Goal: Task Accomplishment & Management: Manage account settings

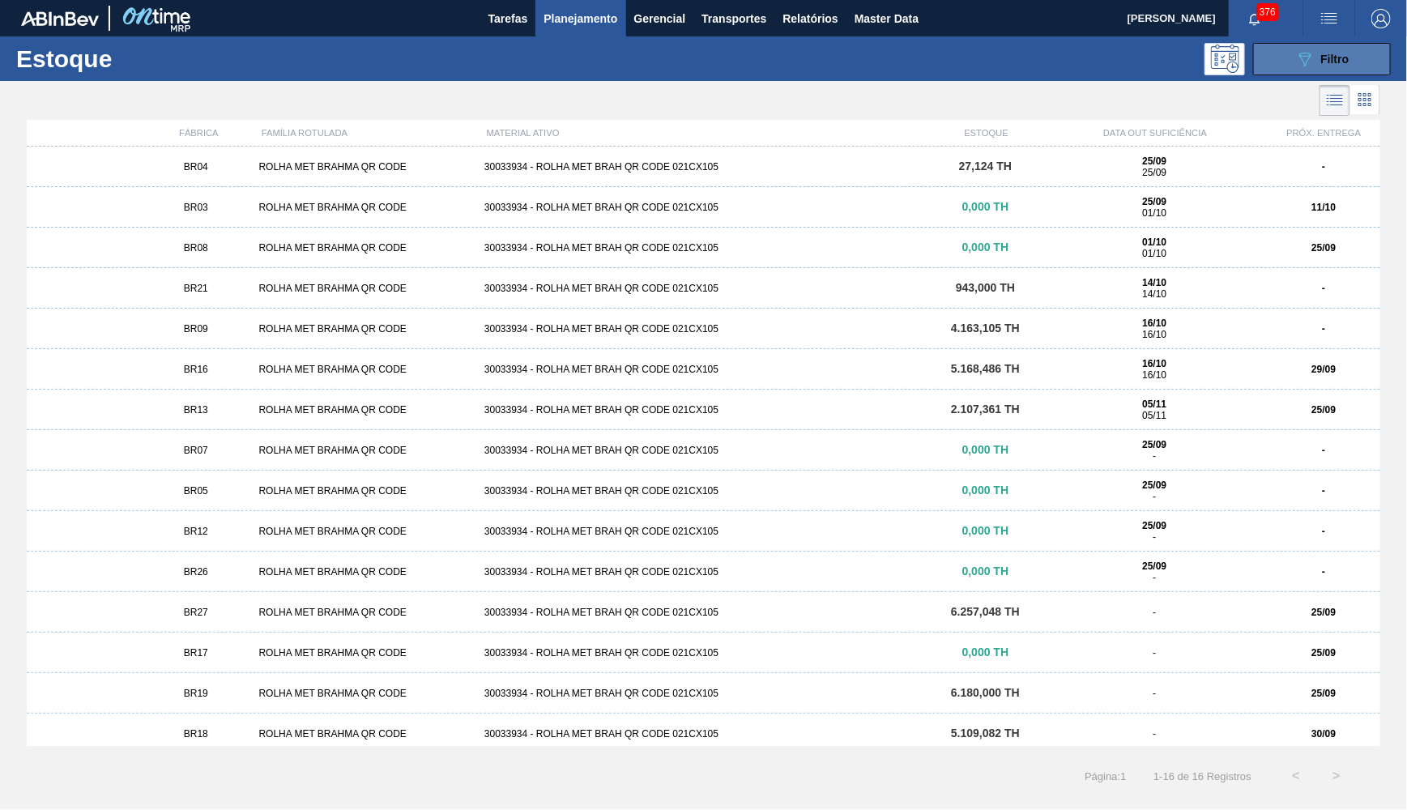
click at [1311, 67] on icon "089F7B8B-B2A5-4AFE-B5C0-19BA573D28AC" at bounding box center [1304, 58] width 19 height 19
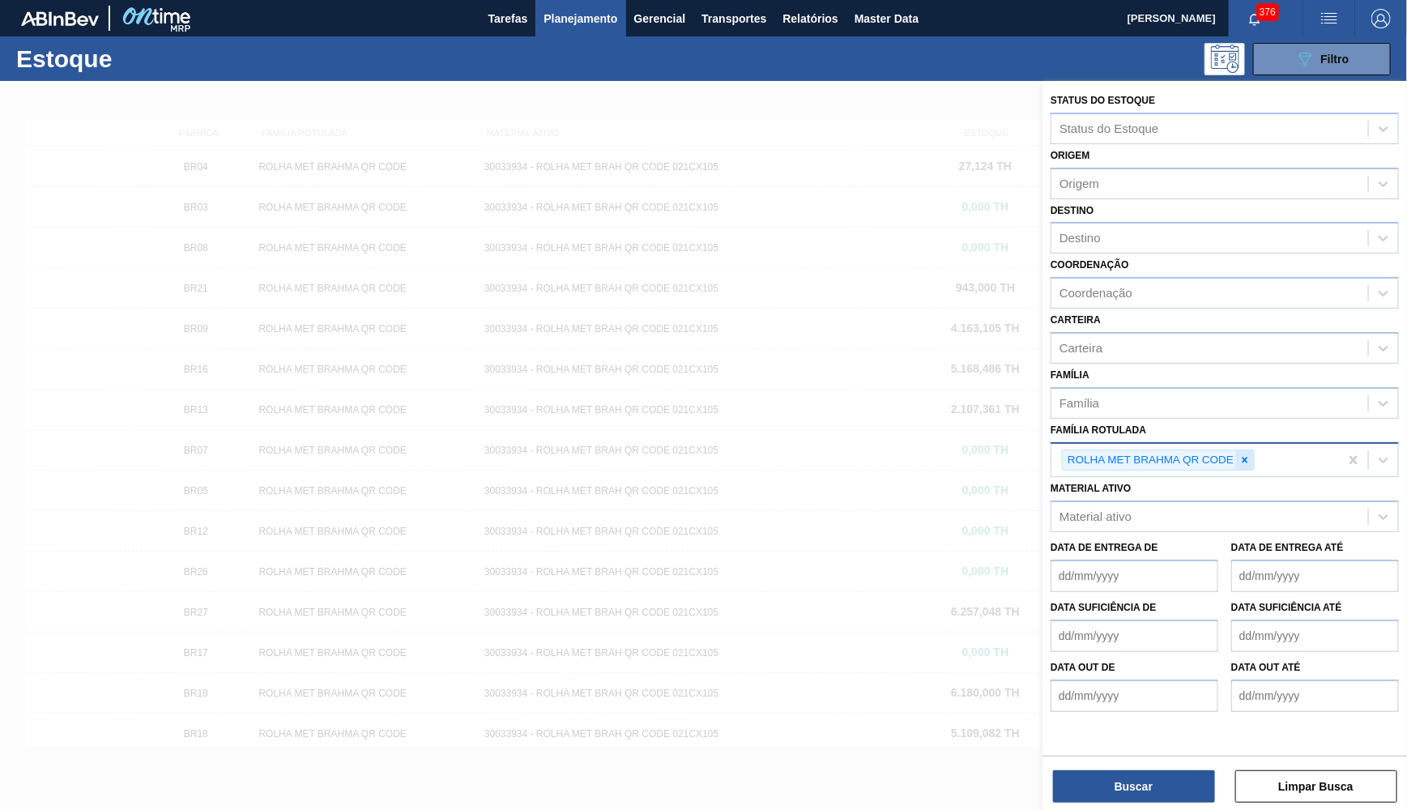
click at [1254, 450] on div at bounding box center [1245, 460] width 18 height 20
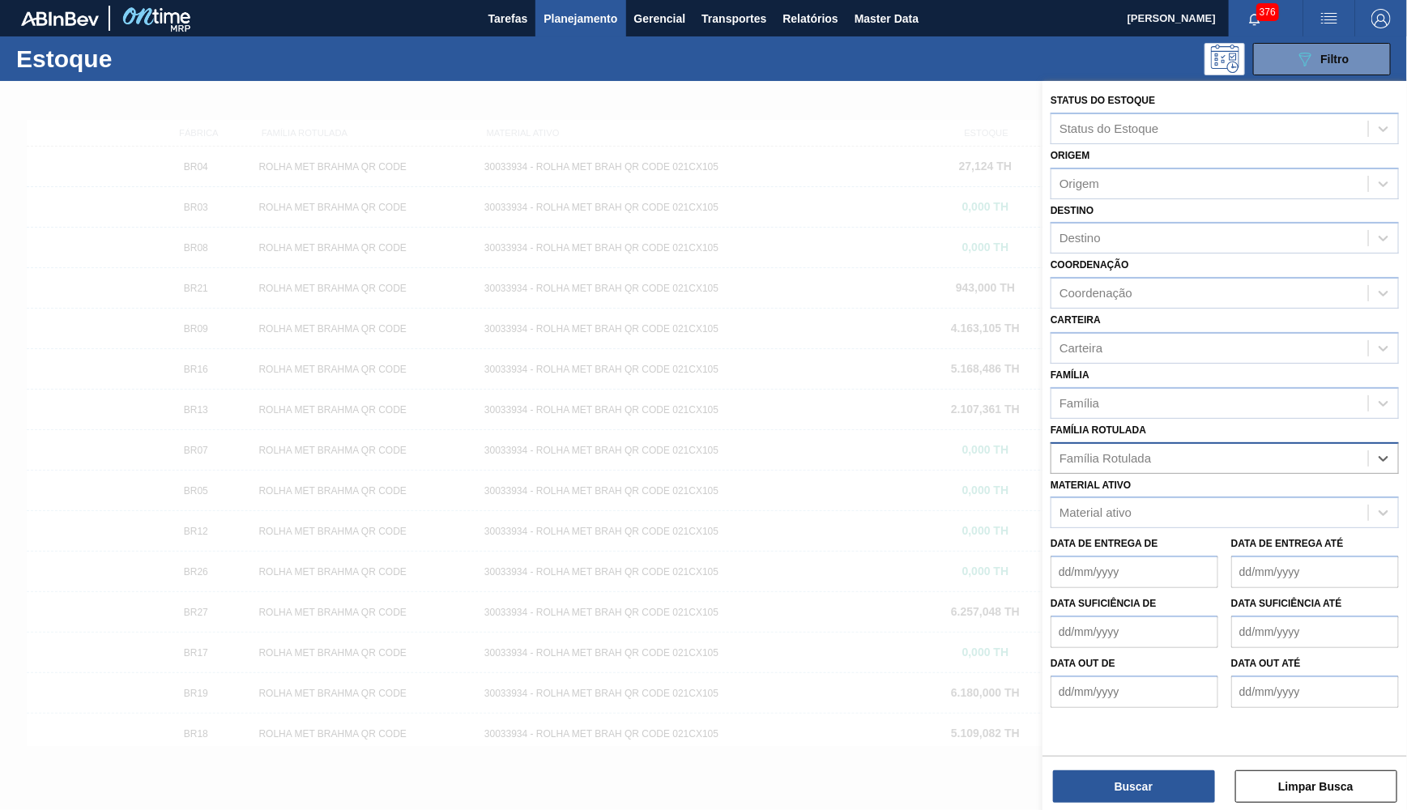
click at [1234, 446] on div "Família Rotulada" at bounding box center [1209, 457] width 317 height 23
type Rotulada "caixa coronita"
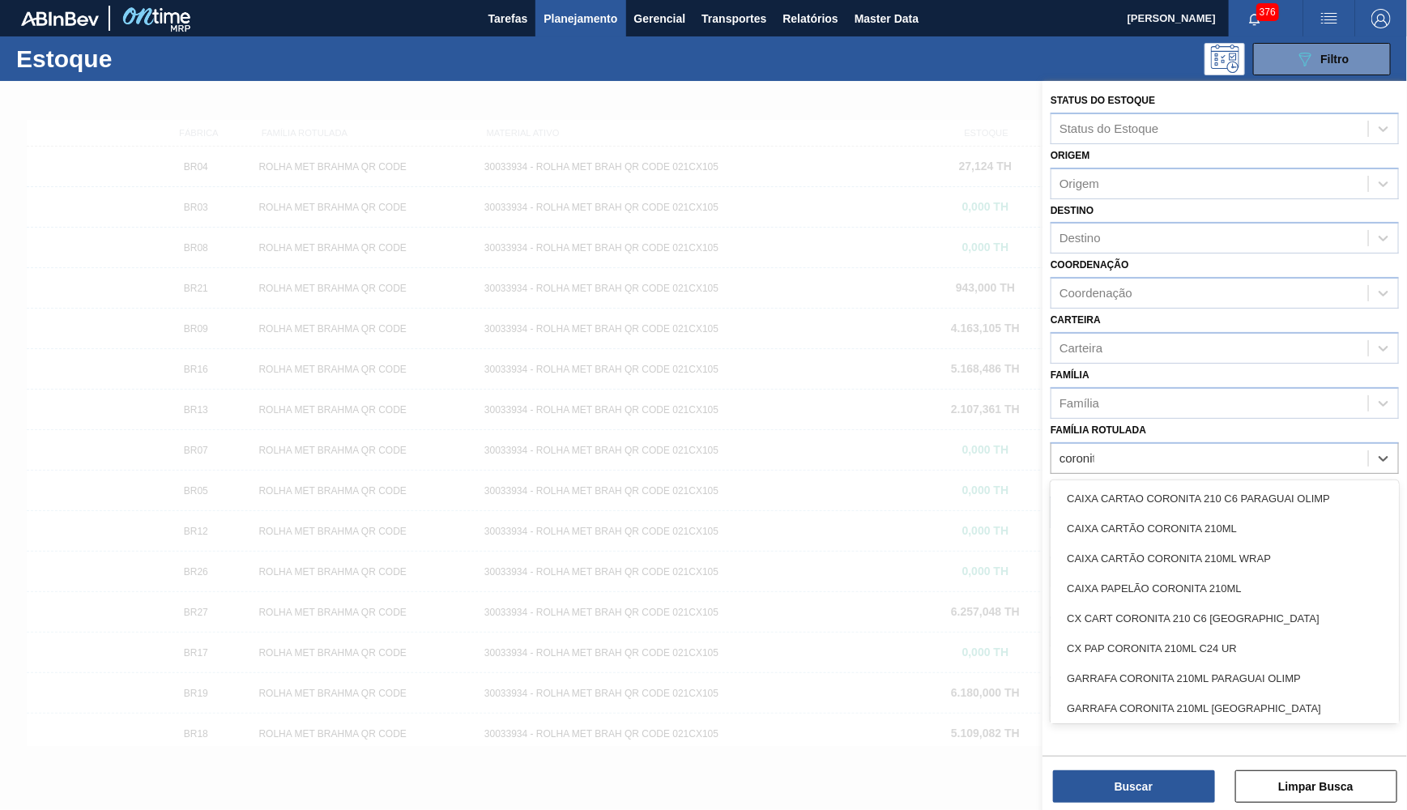
type Rotulada "coronita"
click at [1274, 661] on div "GARRAFA CORONITA 210ML URUGUAI" at bounding box center [1224, 676] width 348 height 30
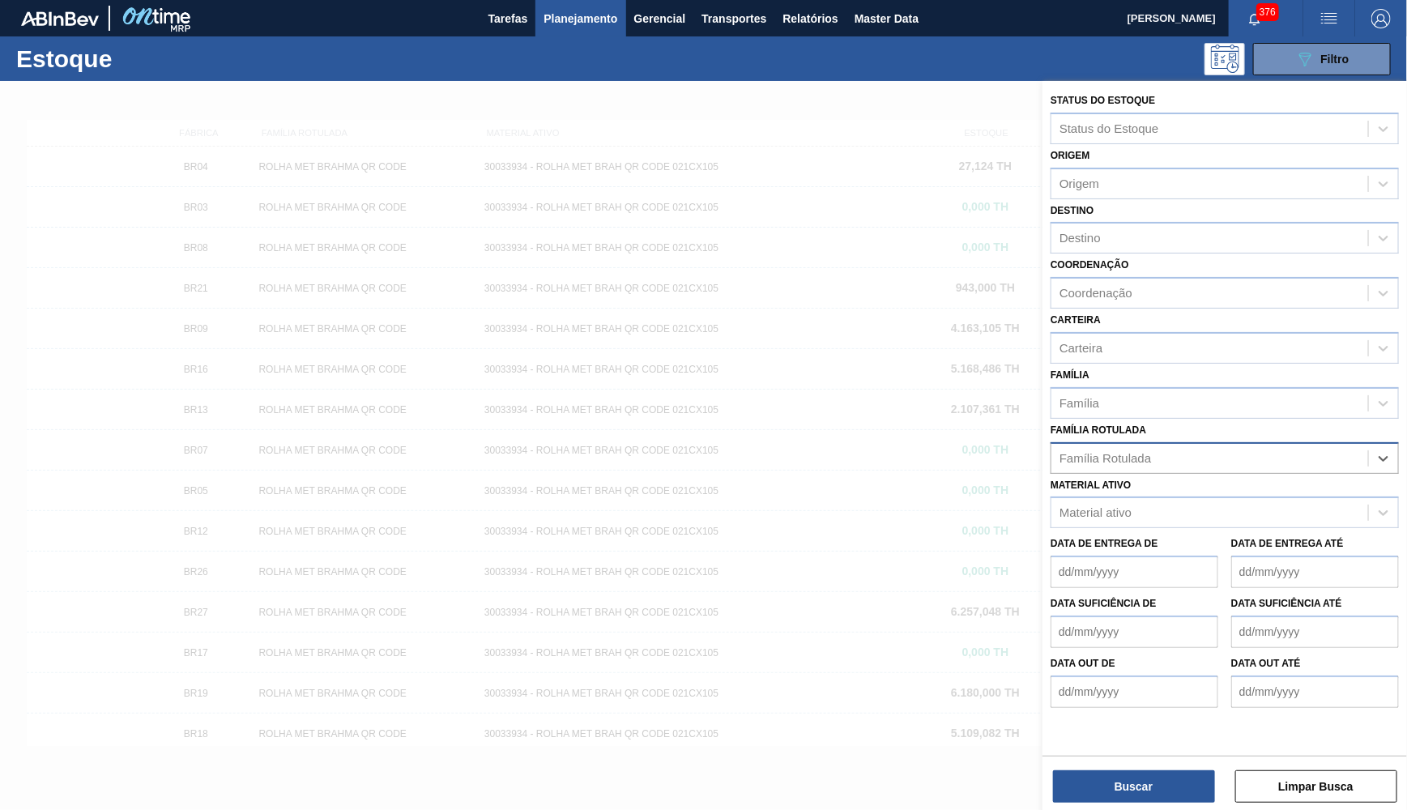
type Rotulada "c"
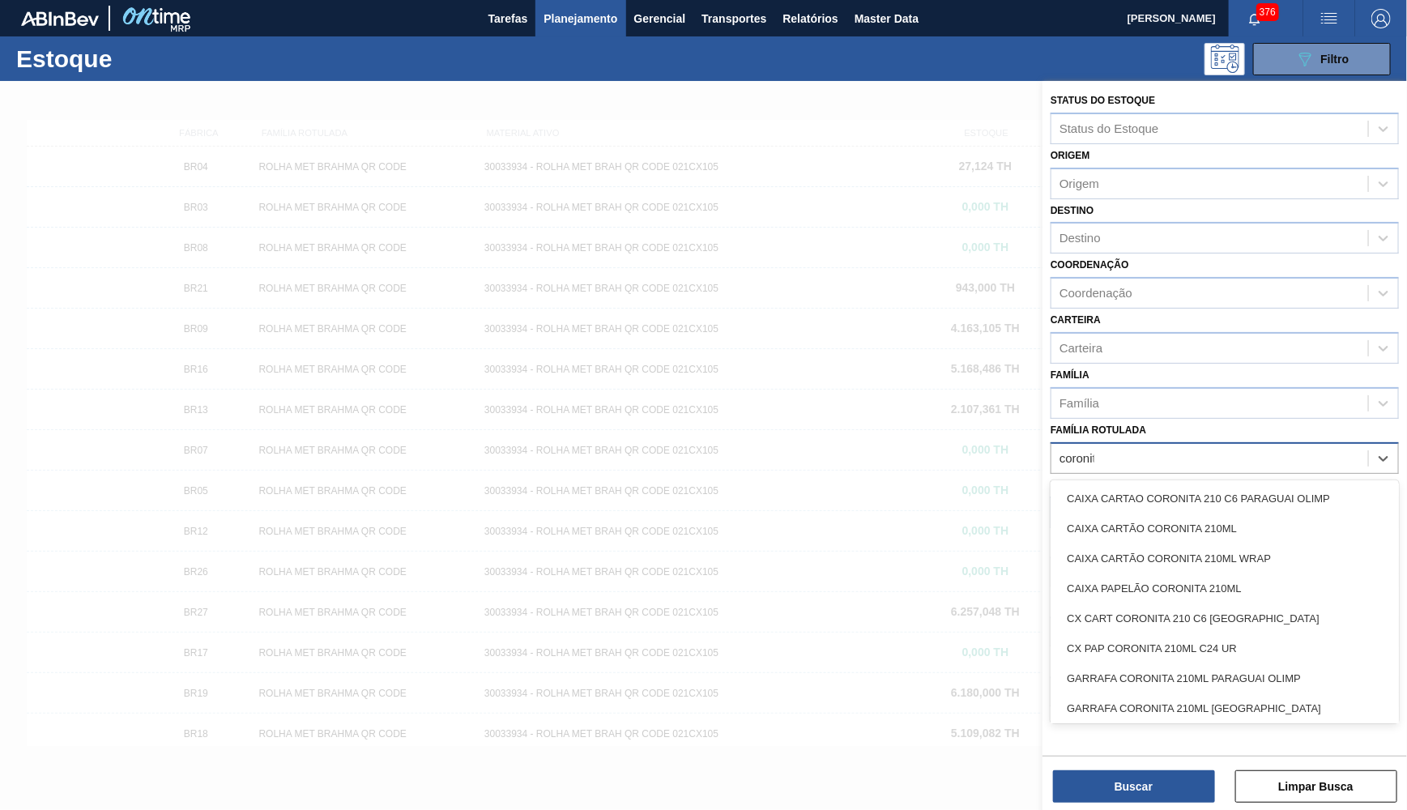
type Rotulada "coronit"
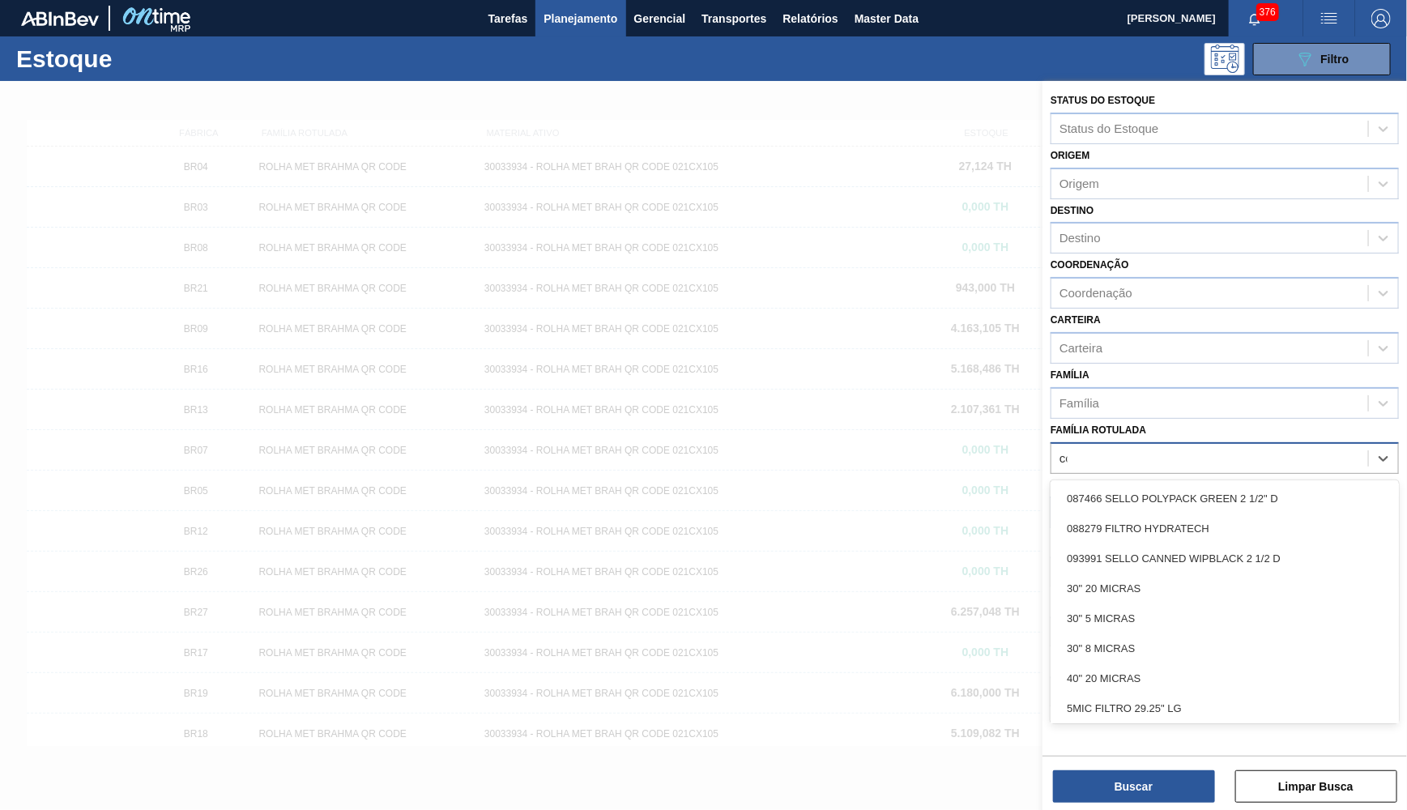
type Rotulada "coronita"
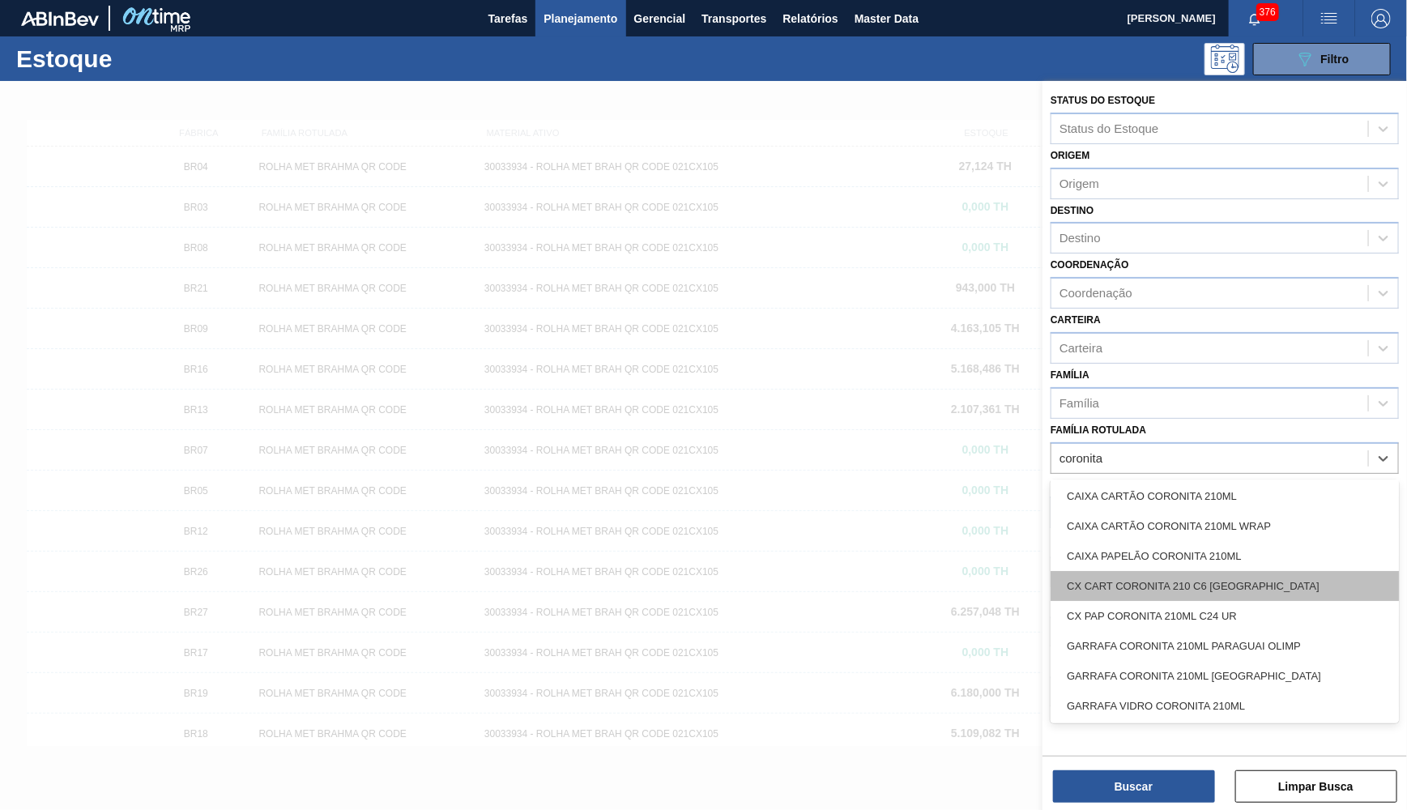
scroll to position [0, 0]
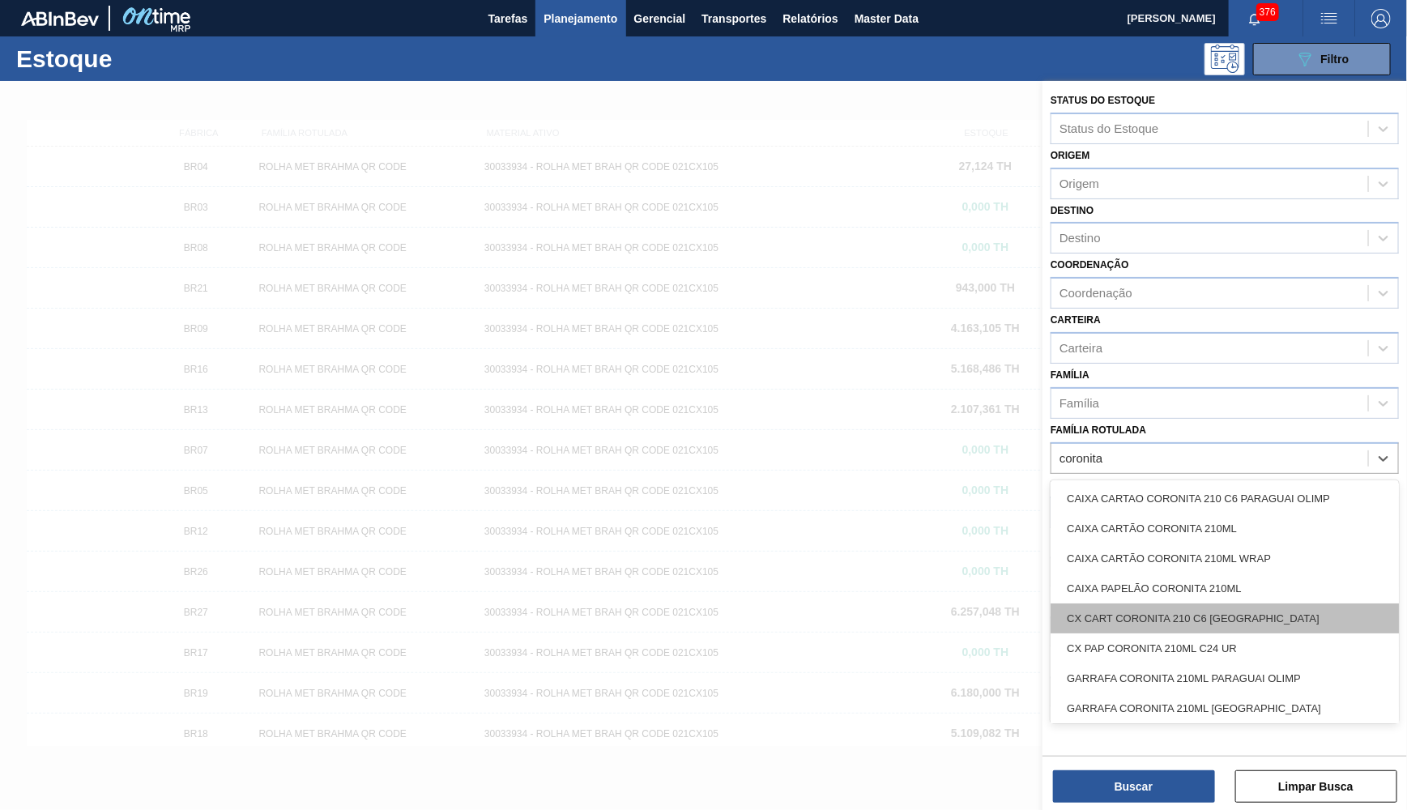
click at [1272, 603] on div "CX CART CORONITA 210 C6 URUGUAI" at bounding box center [1224, 618] width 348 height 30
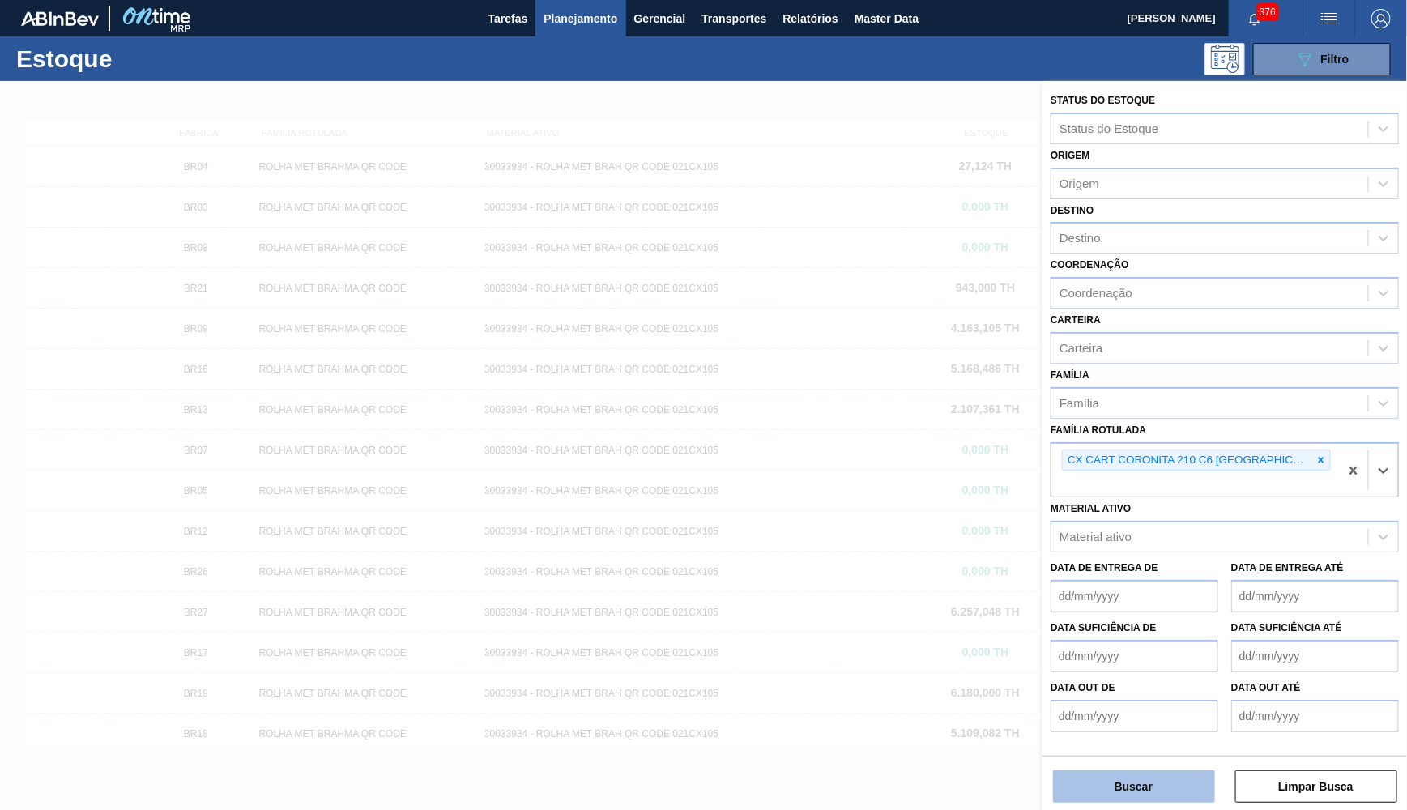
click at [1125, 785] on button "Buscar" at bounding box center [1134, 786] width 162 height 32
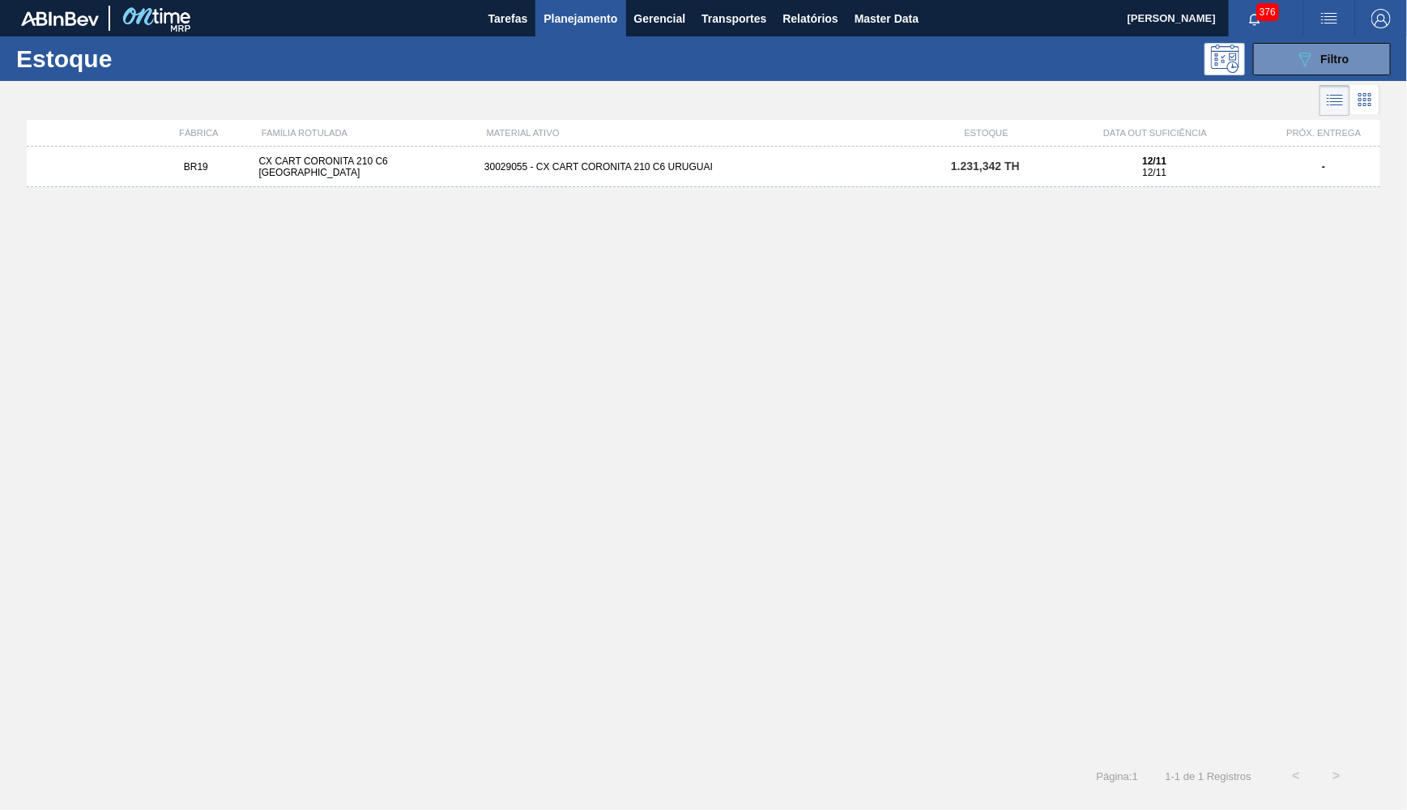
click at [1024, 180] on div "BR19 CX CART CORONITA 210 C6 URUGUAI 30029055 - CX CART CORONITA 210 C6 URUGUAI…" at bounding box center [703, 167] width 1353 height 40
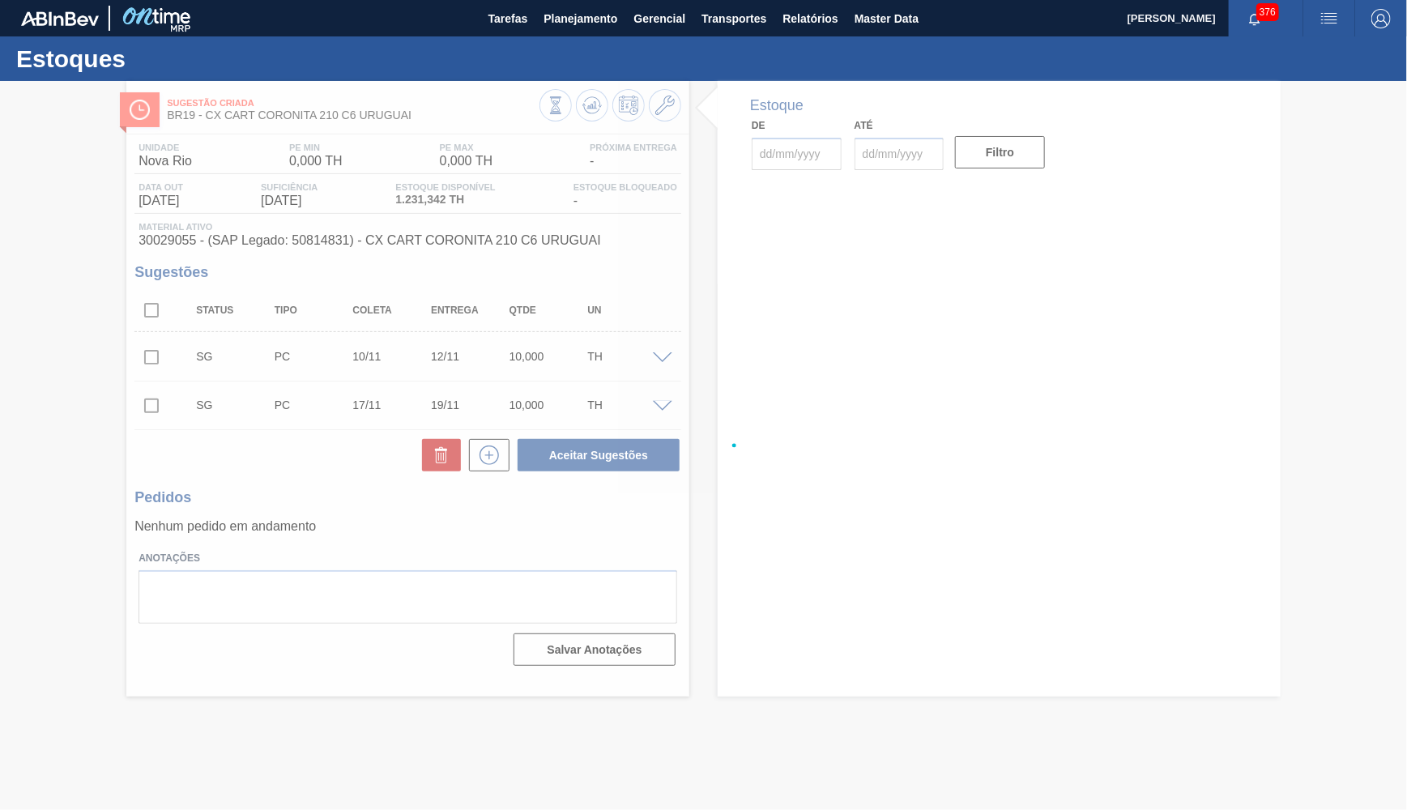
type input "[DATE]"
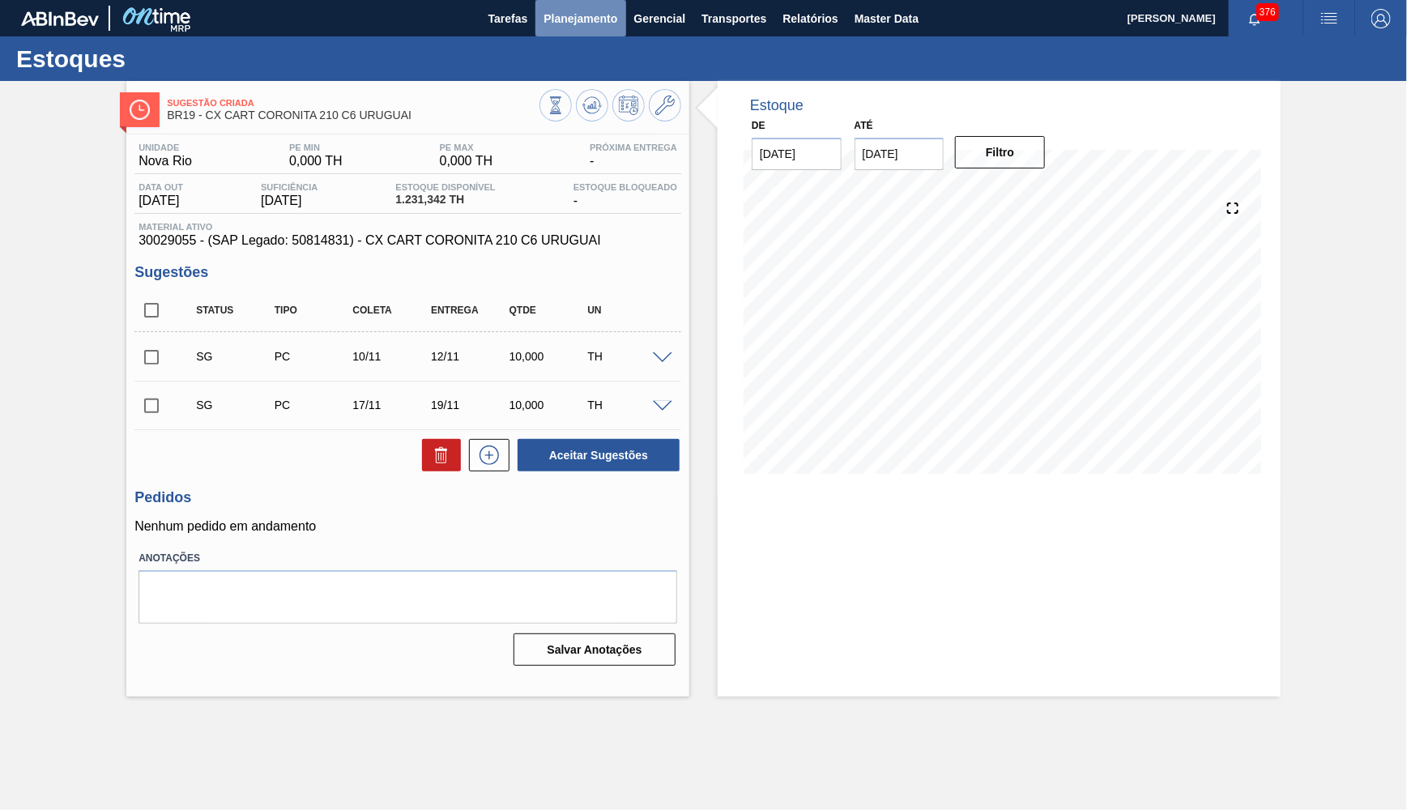
click at [585, 18] on span "Planejamento" at bounding box center [580, 18] width 74 height 19
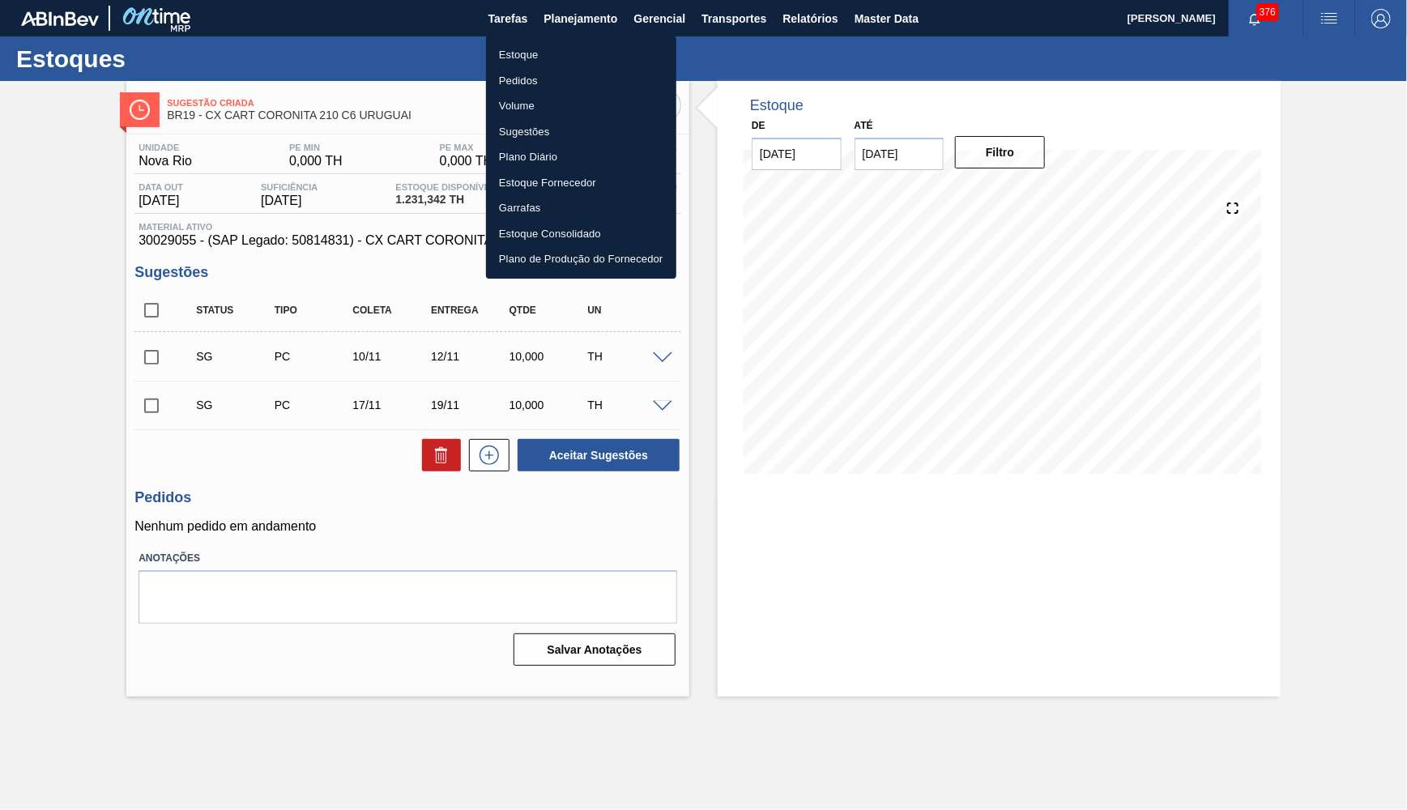
click at [565, 54] on li "Estoque" at bounding box center [581, 55] width 190 height 26
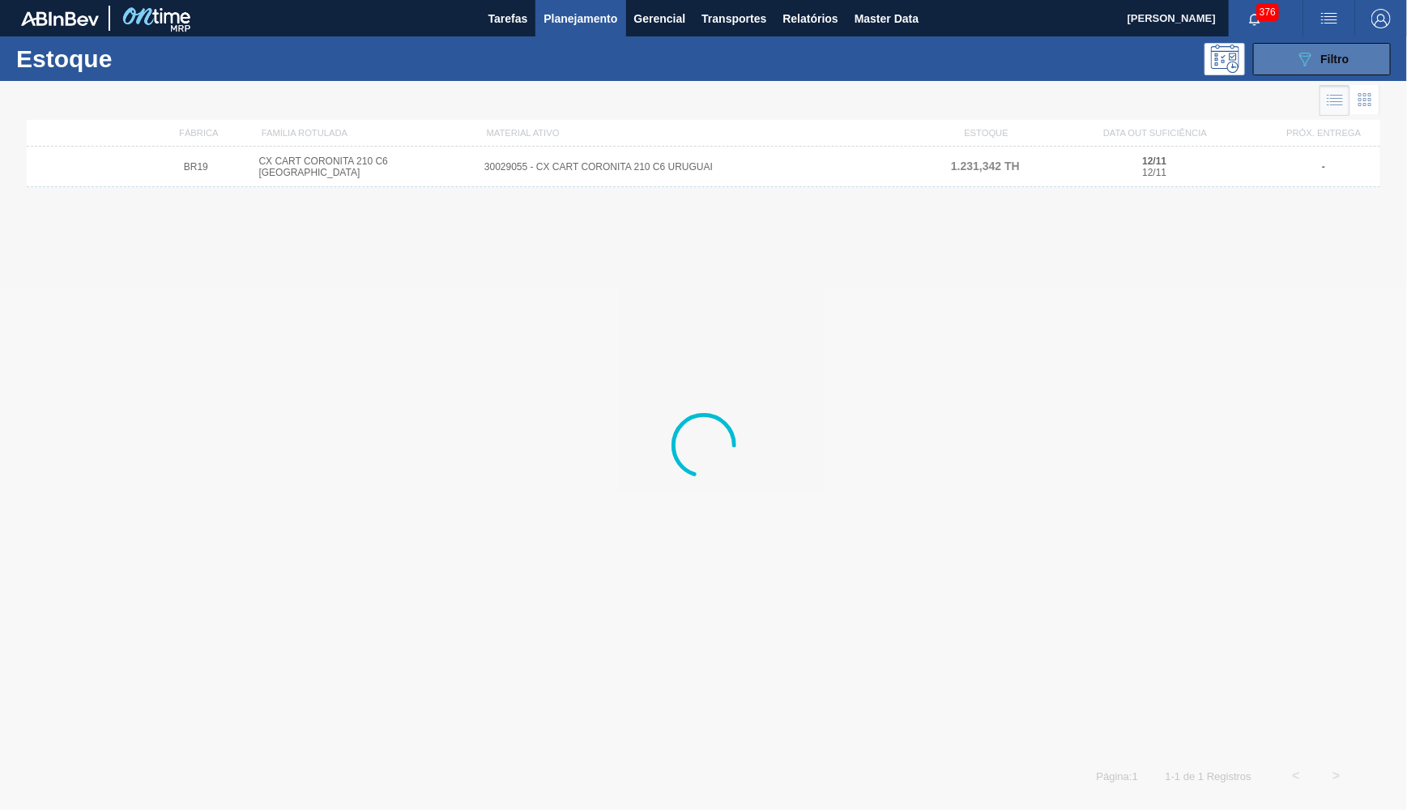
click at [1301, 69] on button "089F7B8B-B2A5-4AFE-B5C0-19BA573D28AC Filtro" at bounding box center [1322, 59] width 138 height 32
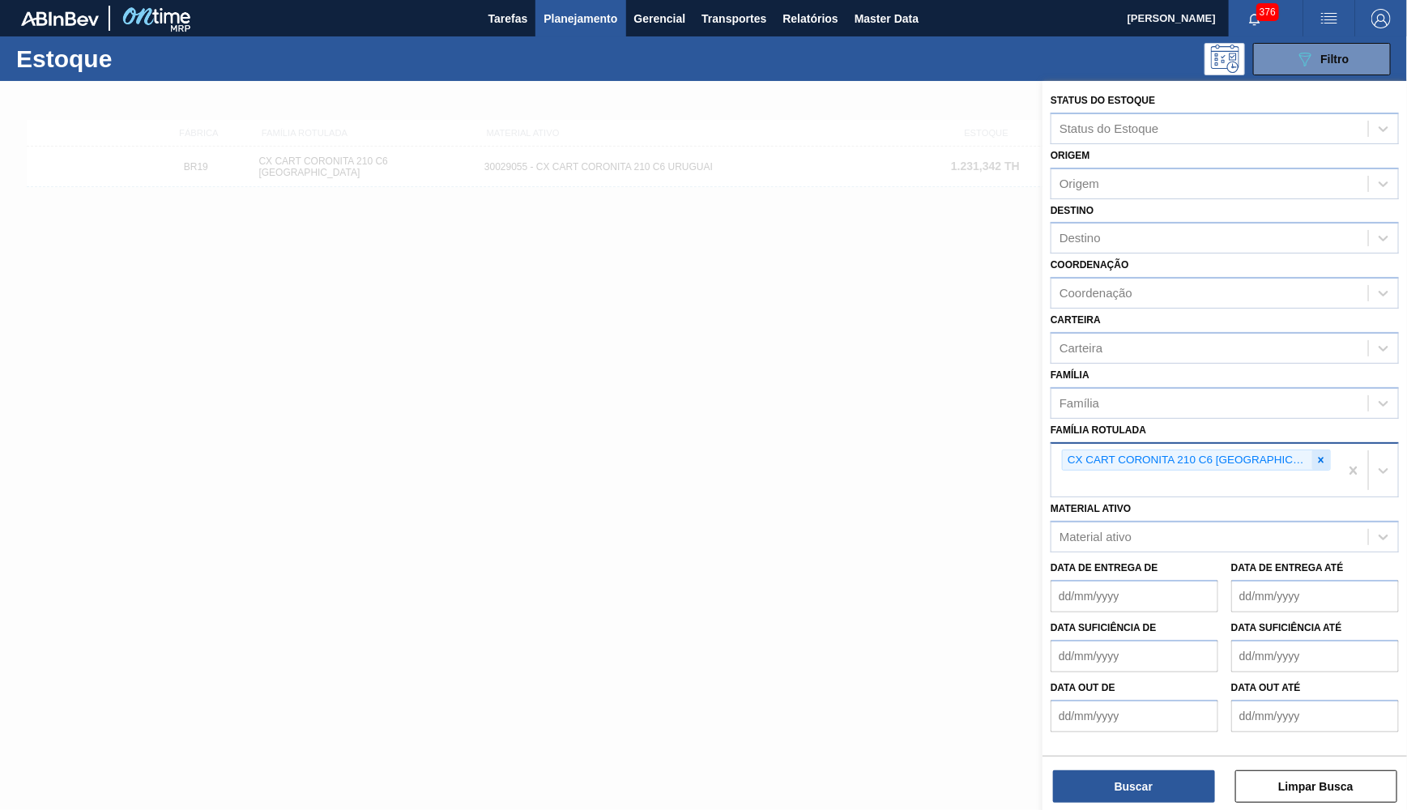
click at [1312, 450] on div at bounding box center [1321, 460] width 18 height 20
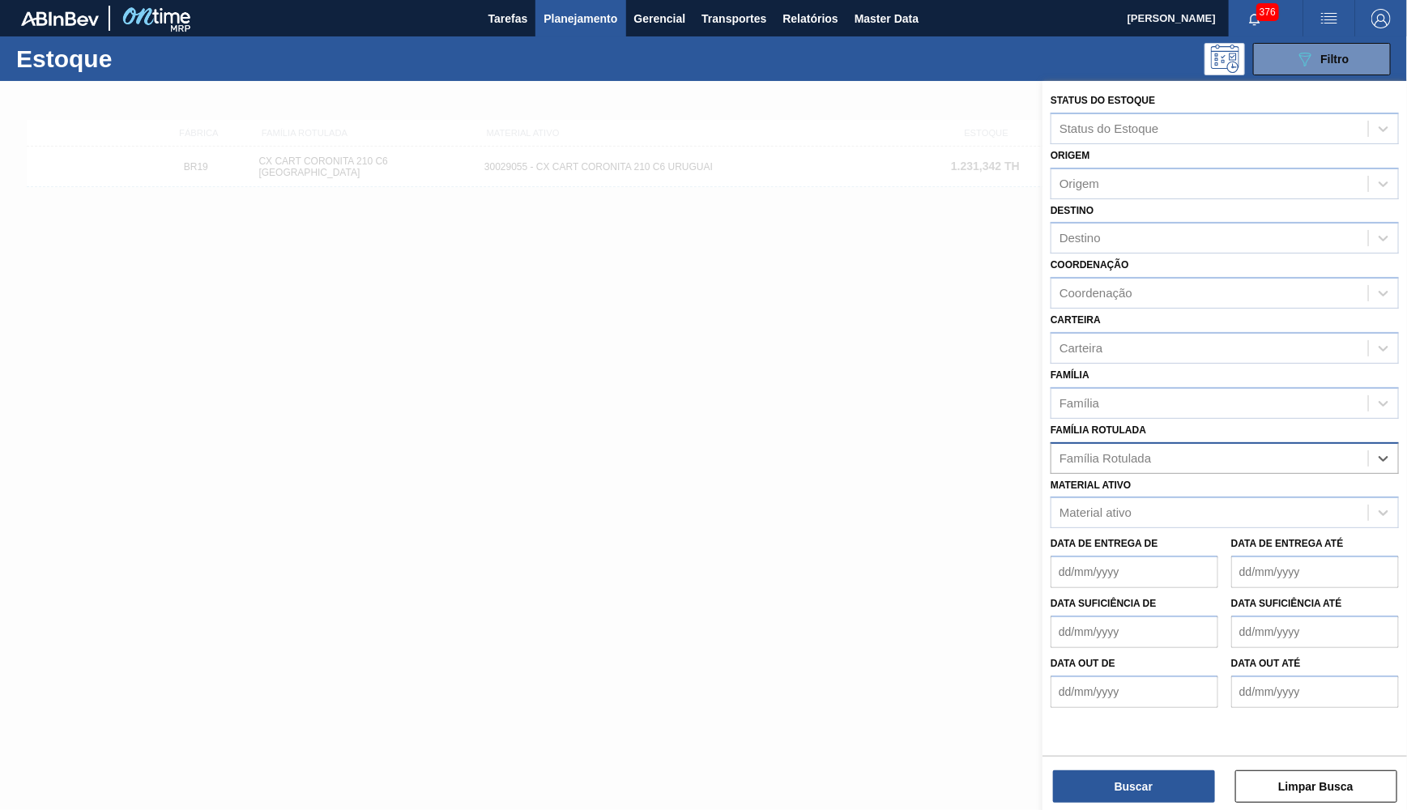
click at [1280, 446] on div "Família Rotulada" at bounding box center [1209, 457] width 317 height 23
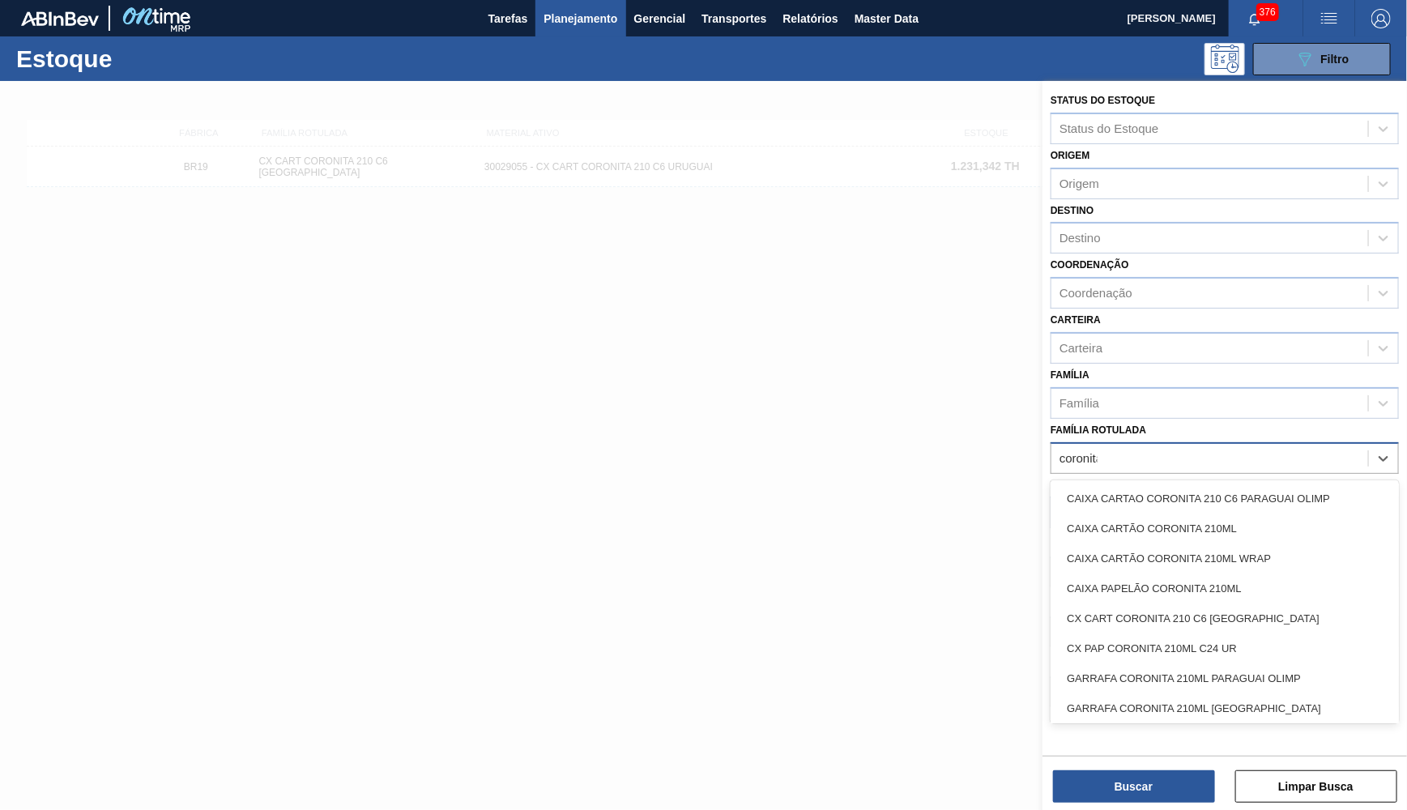
type Rotulada "coronita"
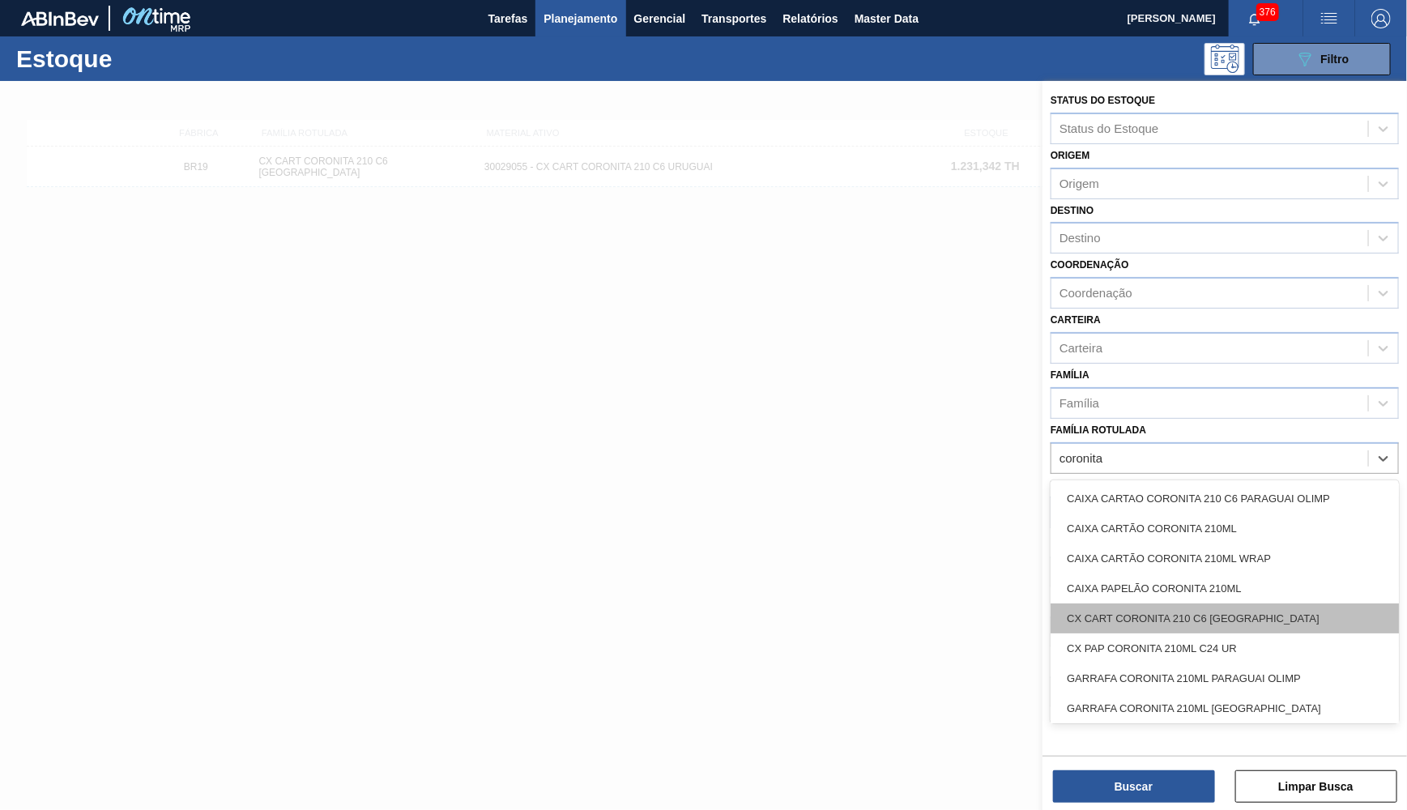
click at [1293, 603] on div "CX CART CORONITA 210 C6 URUGUAI" at bounding box center [1224, 618] width 348 height 30
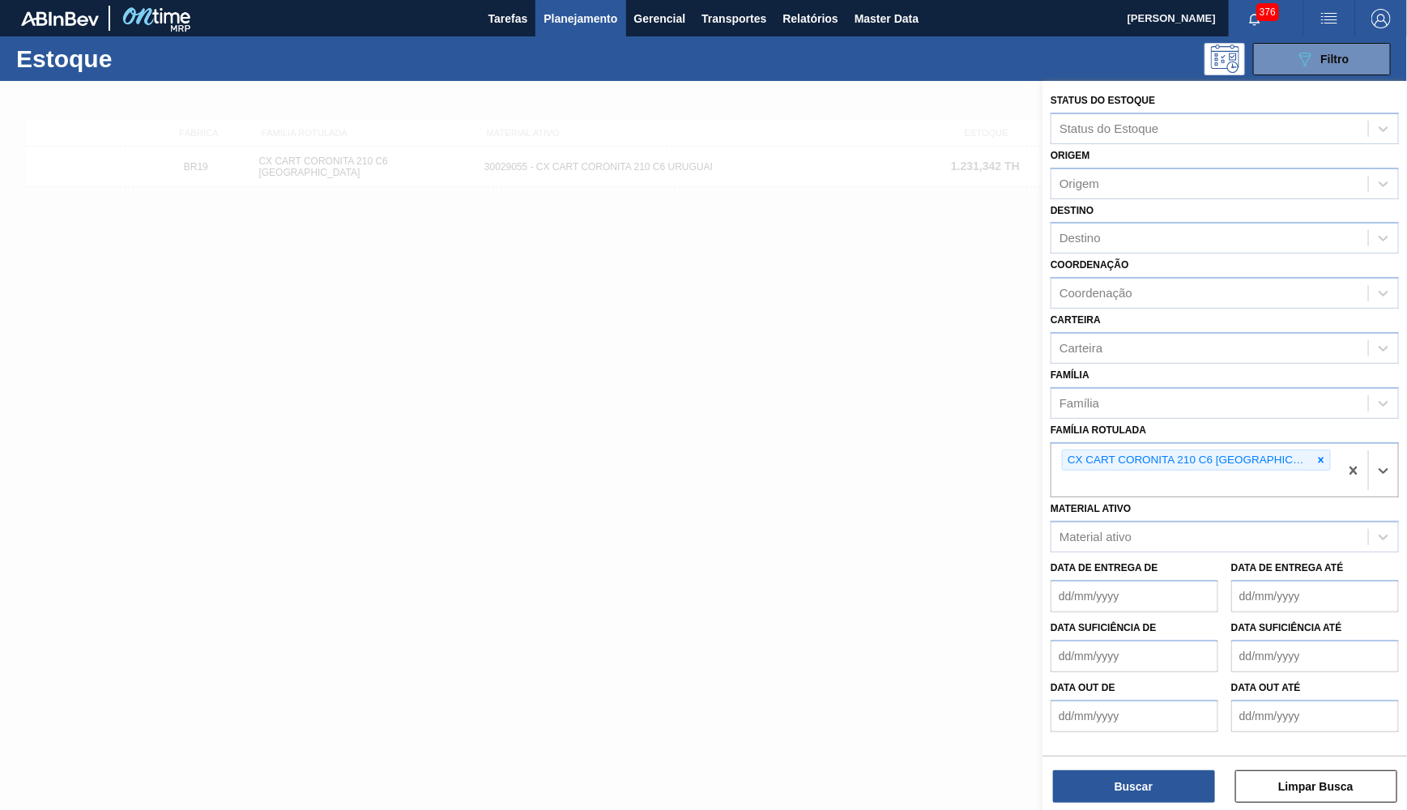
click at [1169, 770] on div "Buscar Limpar Busca" at bounding box center [1224, 778] width 364 height 45
click at [1169, 781] on button "Buscar" at bounding box center [1134, 786] width 162 height 32
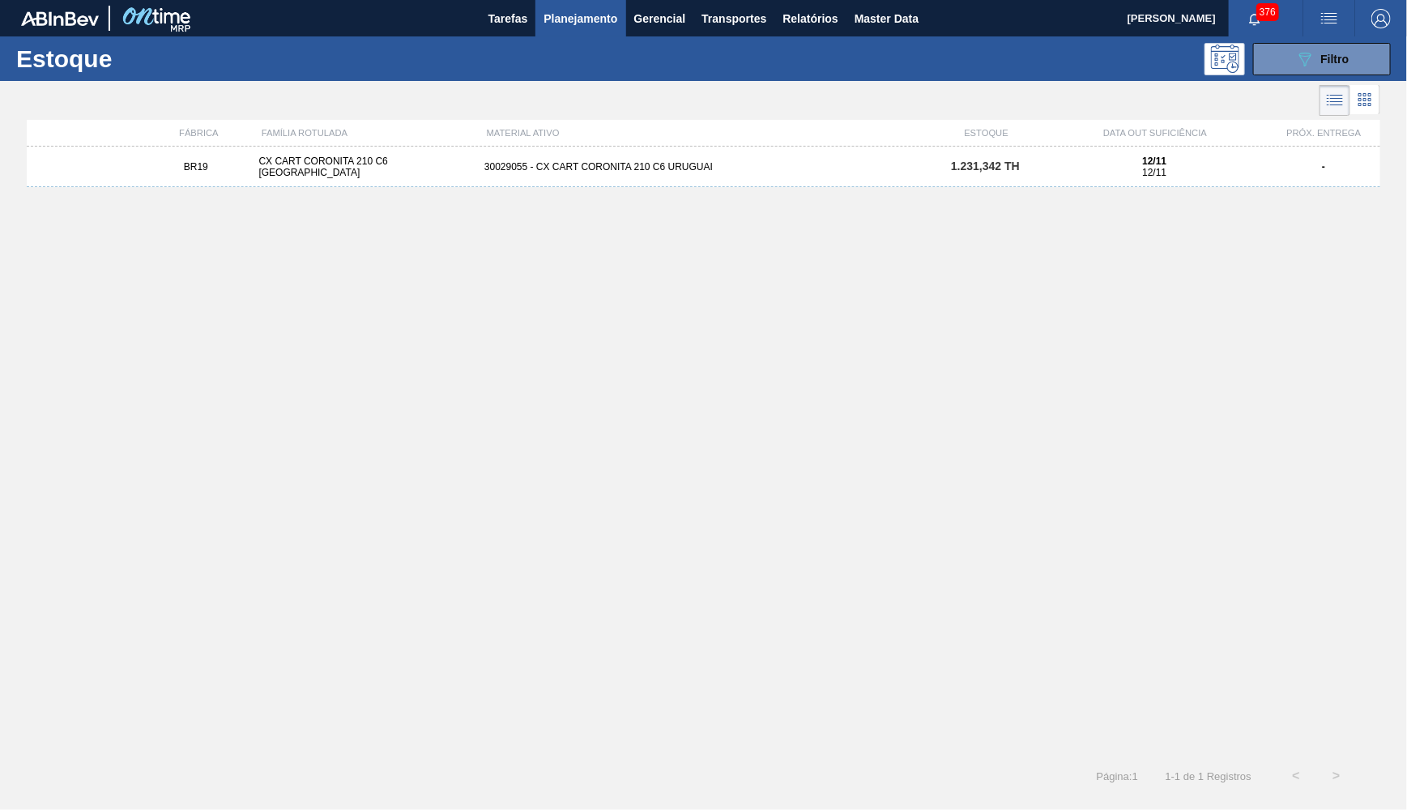
click at [867, 161] on div "30029055 - CX CART CORONITA 210 C6 URUGUAI" at bounding box center [703, 166] width 451 height 11
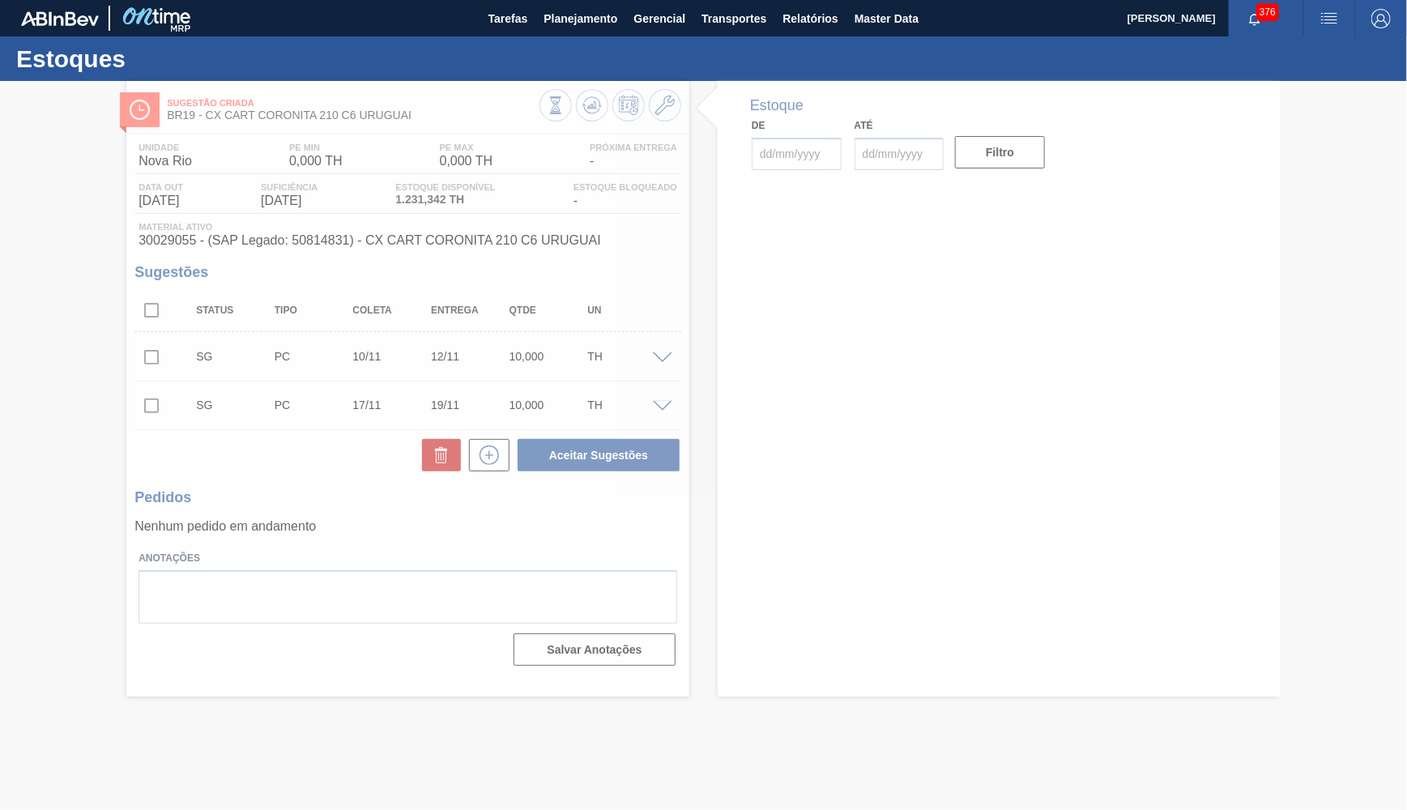
type input "[DATE]"
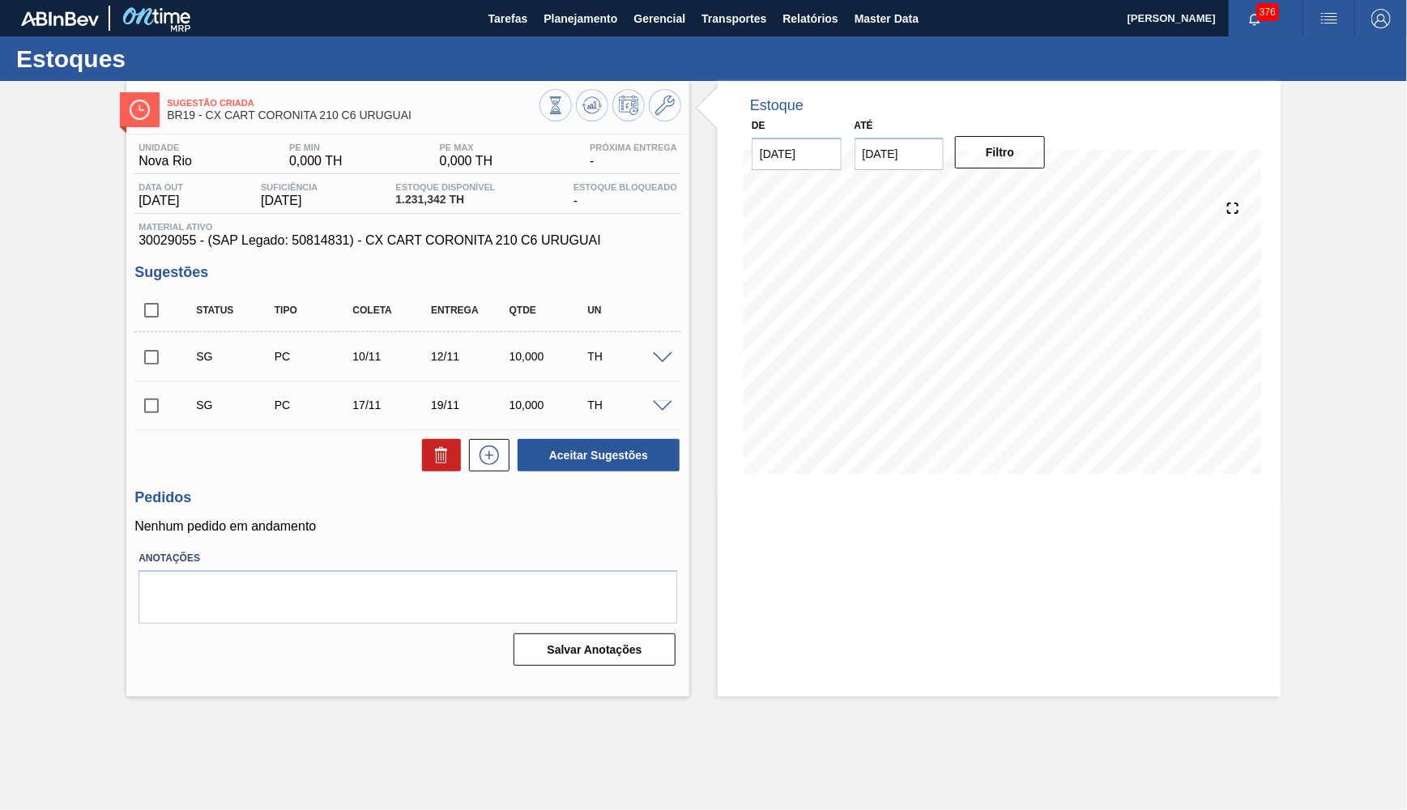
click at [398, 256] on div "Unidade Nova Rio PE MIN 0,000 TH PE MAX 0,000 TH Próxima Entrega - Data out 12/…" at bounding box center [407, 402] width 563 height 537
click at [390, 236] on span "30029055 - (SAP Legado: 50814831) - CX CART CORONITA 210 C6 URUGUAI" at bounding box center [407, 240] width 539 height 15
drag, startPoint x: 837, startPoint y: 588, endPoint x: 842, endPoint y: 594, distance: 8.6
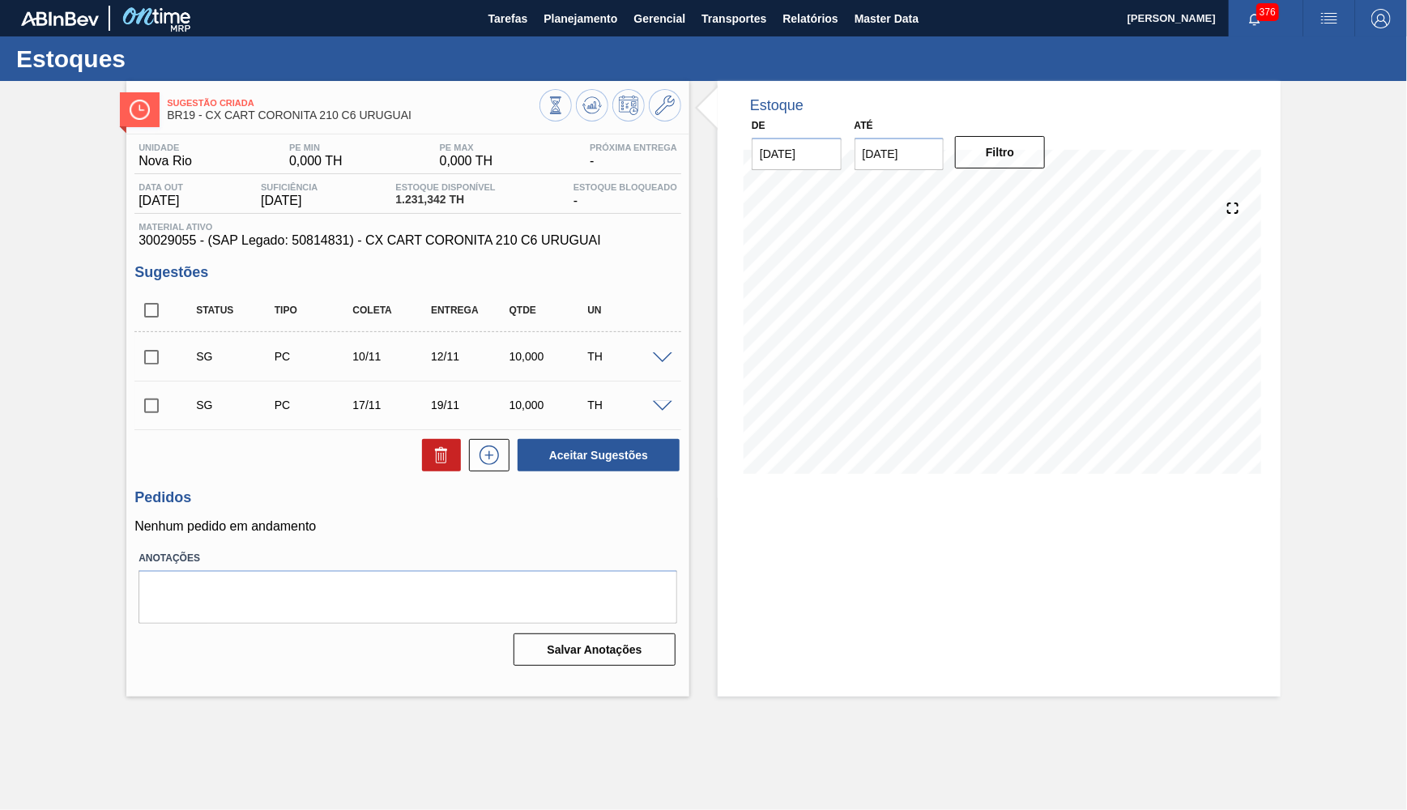
click at [837, 589] on div "Estoque De [DATE] Até [DATE] Filtro" at bounding box center [999, 389] width 563 height 616
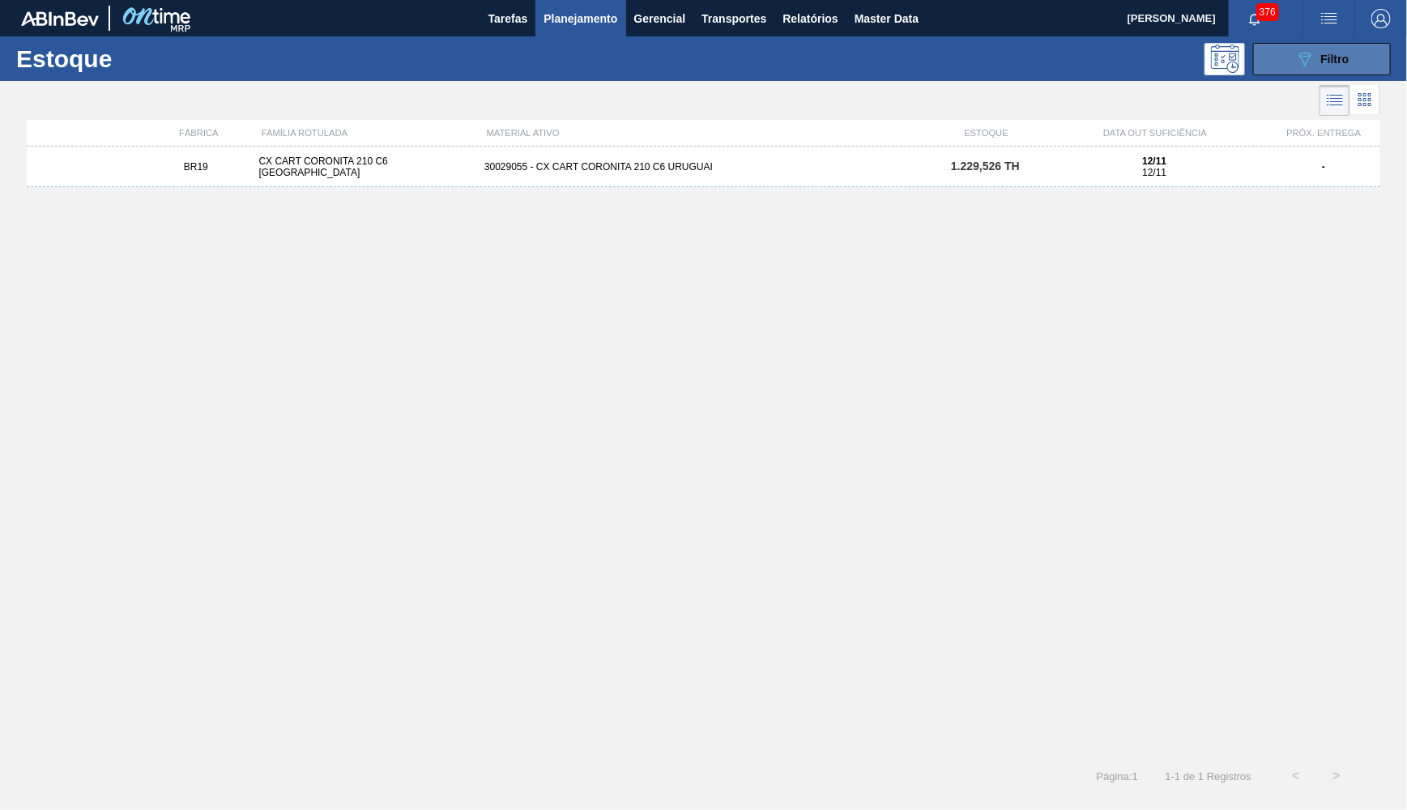
click at [1326, 75] on button "089F7B8B-B2A5-4AFE-B5C0-19BA573D28AC Filtro" at bounding box center [1322, 59] width 138 height 32
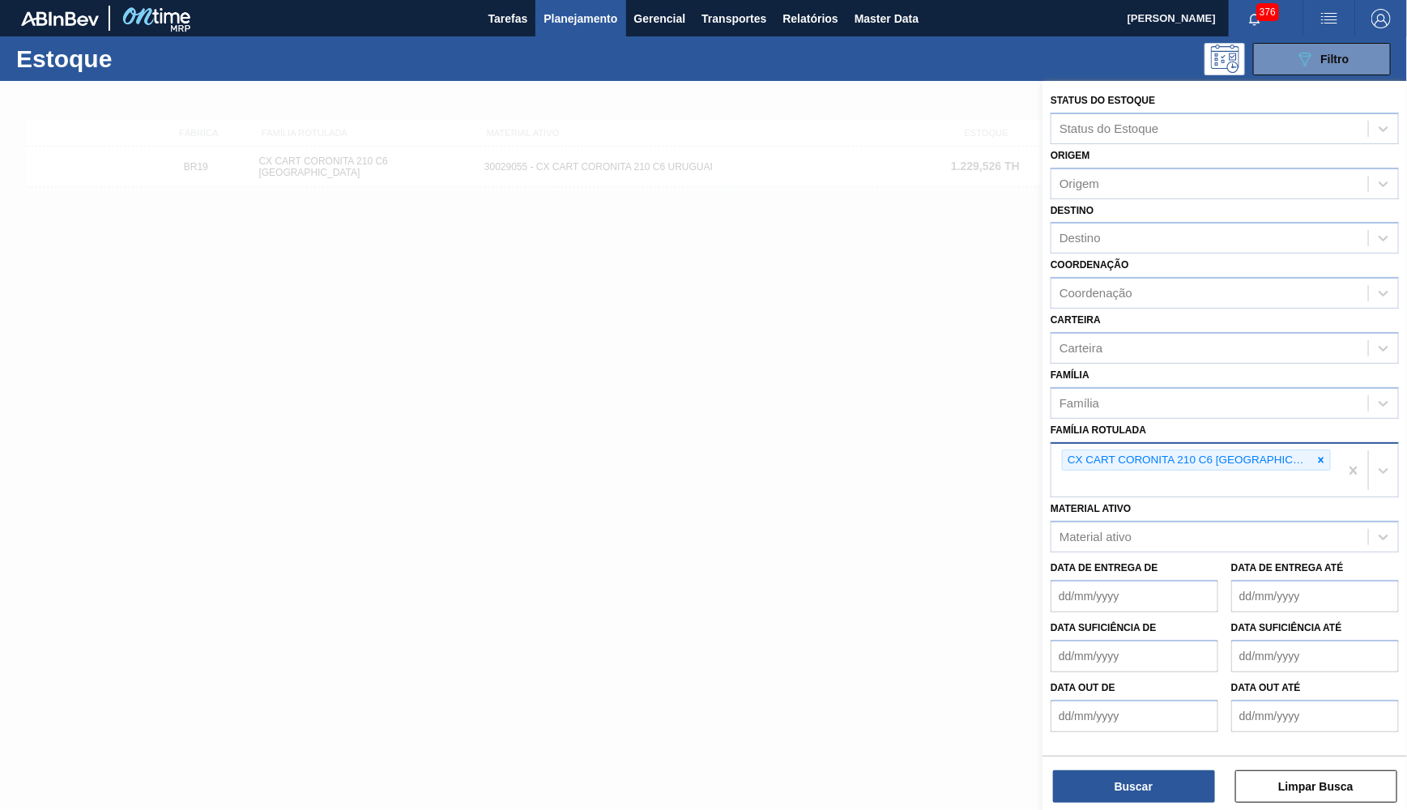
click at [1288, 450] on div "CX CART CORONITA 210 C6 URUGUAI" at bounding box center [1196, 461] width 269 height 22
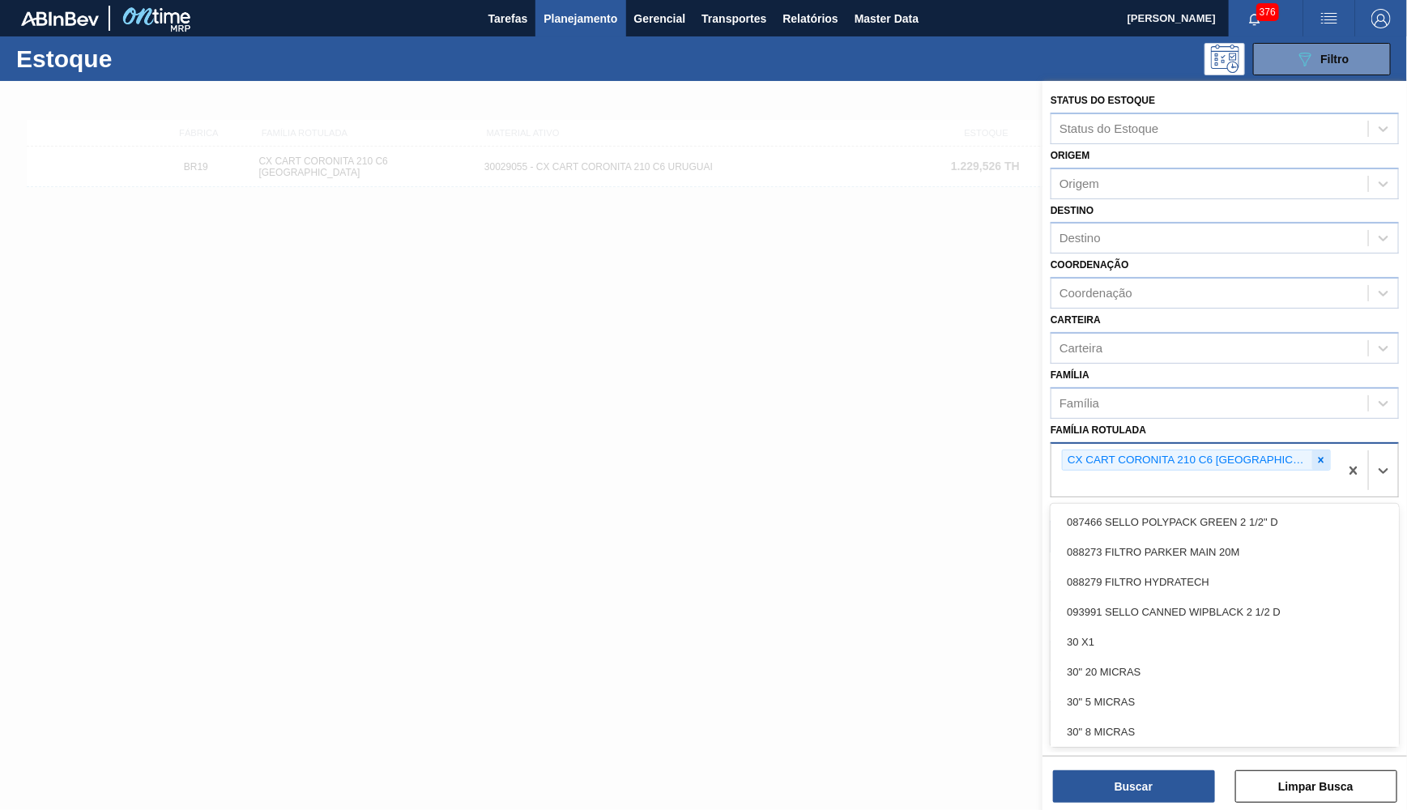
click at [1315, 454] on icon at bounding box center [1320, 459] width 11 height 11
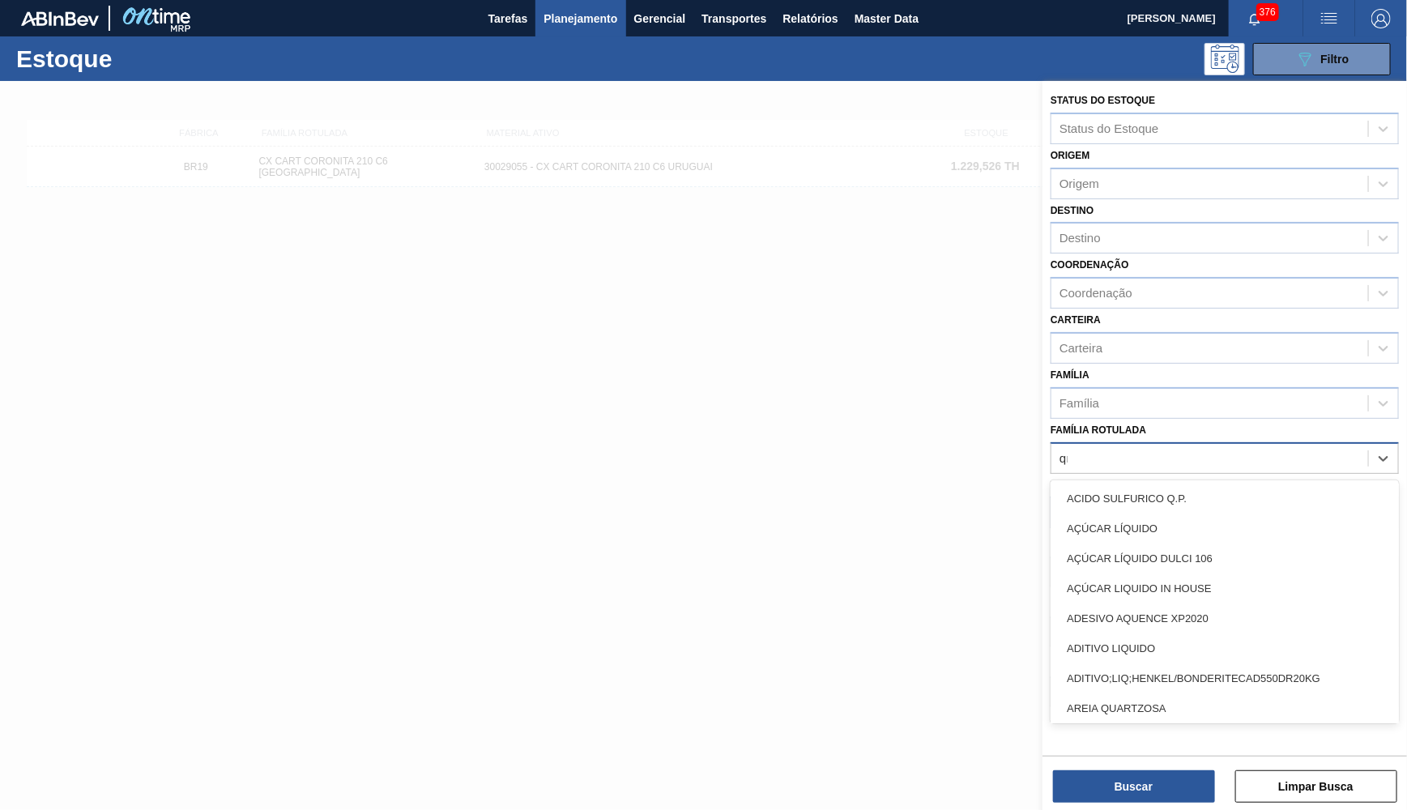
type Rotulada "qr co"
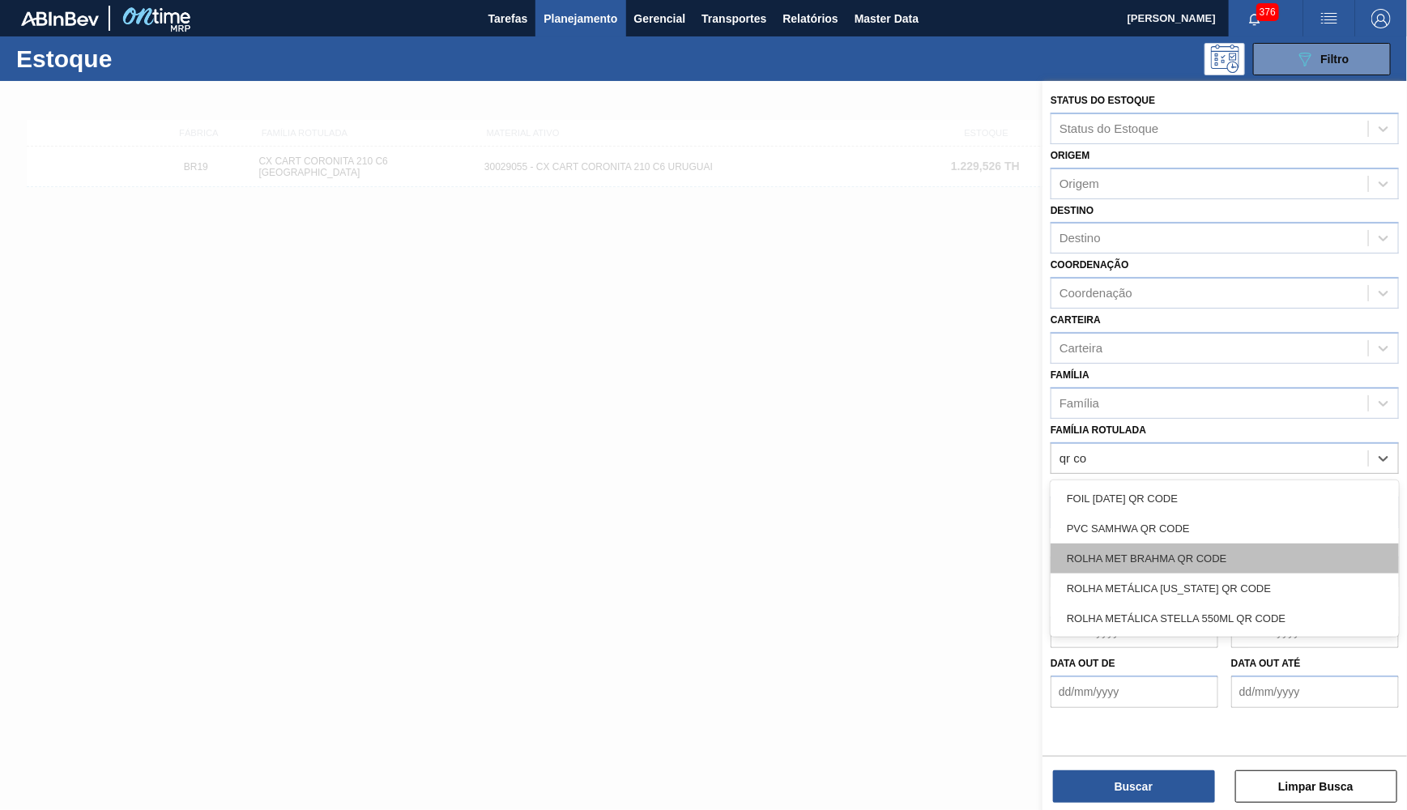
click at [1204, 543] on div "ROLHA MET BRAHMA QR CODE" at bounding box center [1224, 558] width 348 height 30
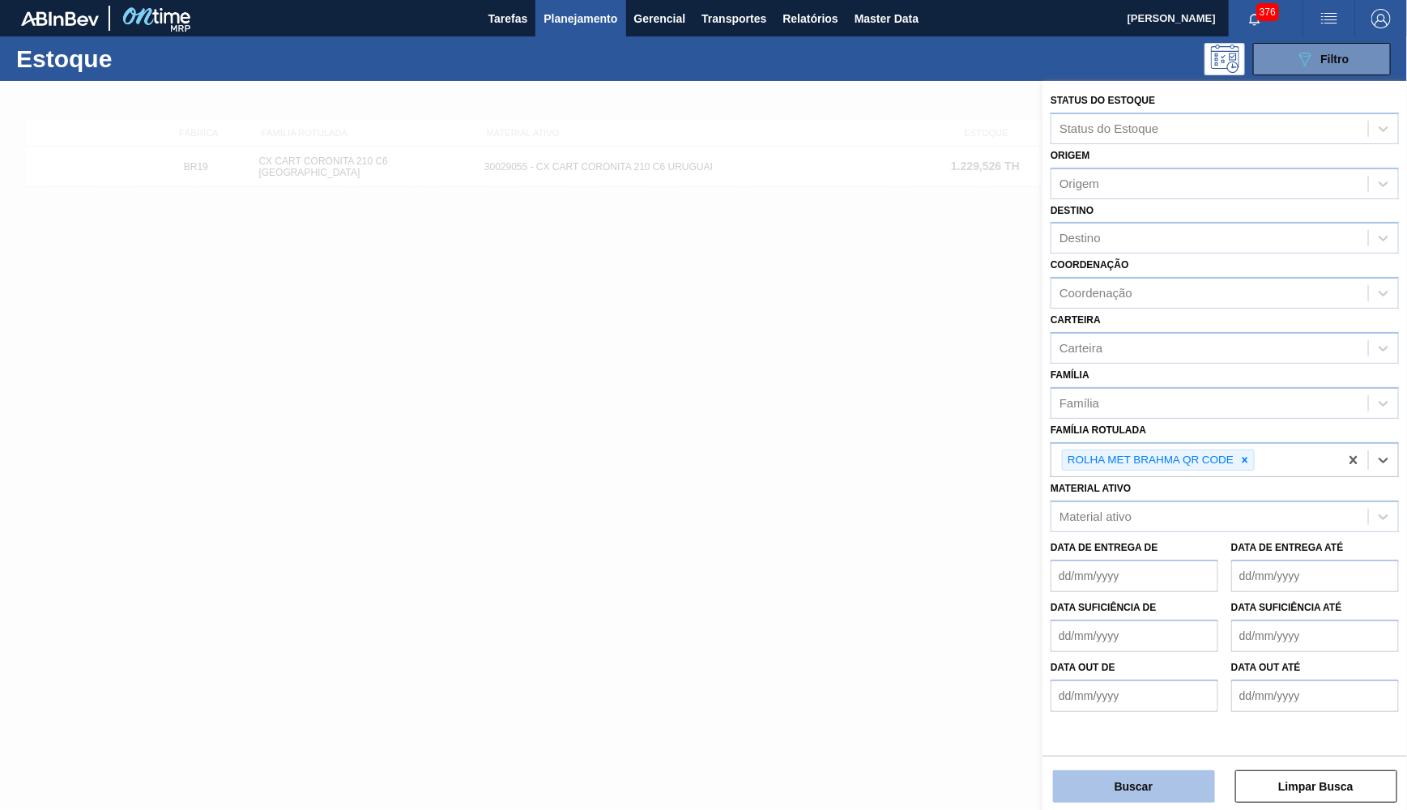
click at [1165, 791] on button "Buscar" at bounding box center [1134, 786] width 162 height 32
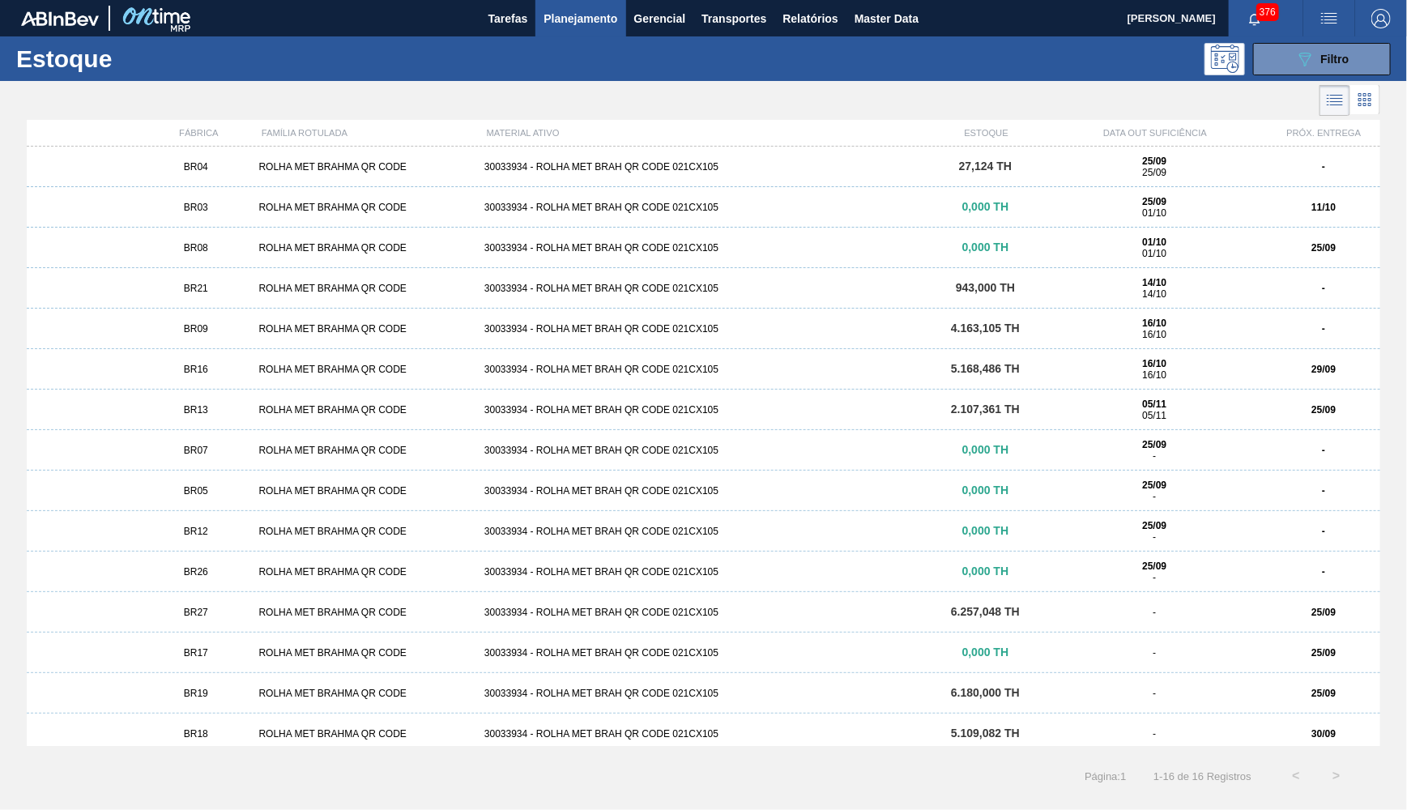
click at [1067, 215] on div "25/09 01/10" at bounding box center [1154, 207] width 212 height 23
click at [975, 165] on span "27,124 TH" at bounding box center [985, 166] width 53 height 13
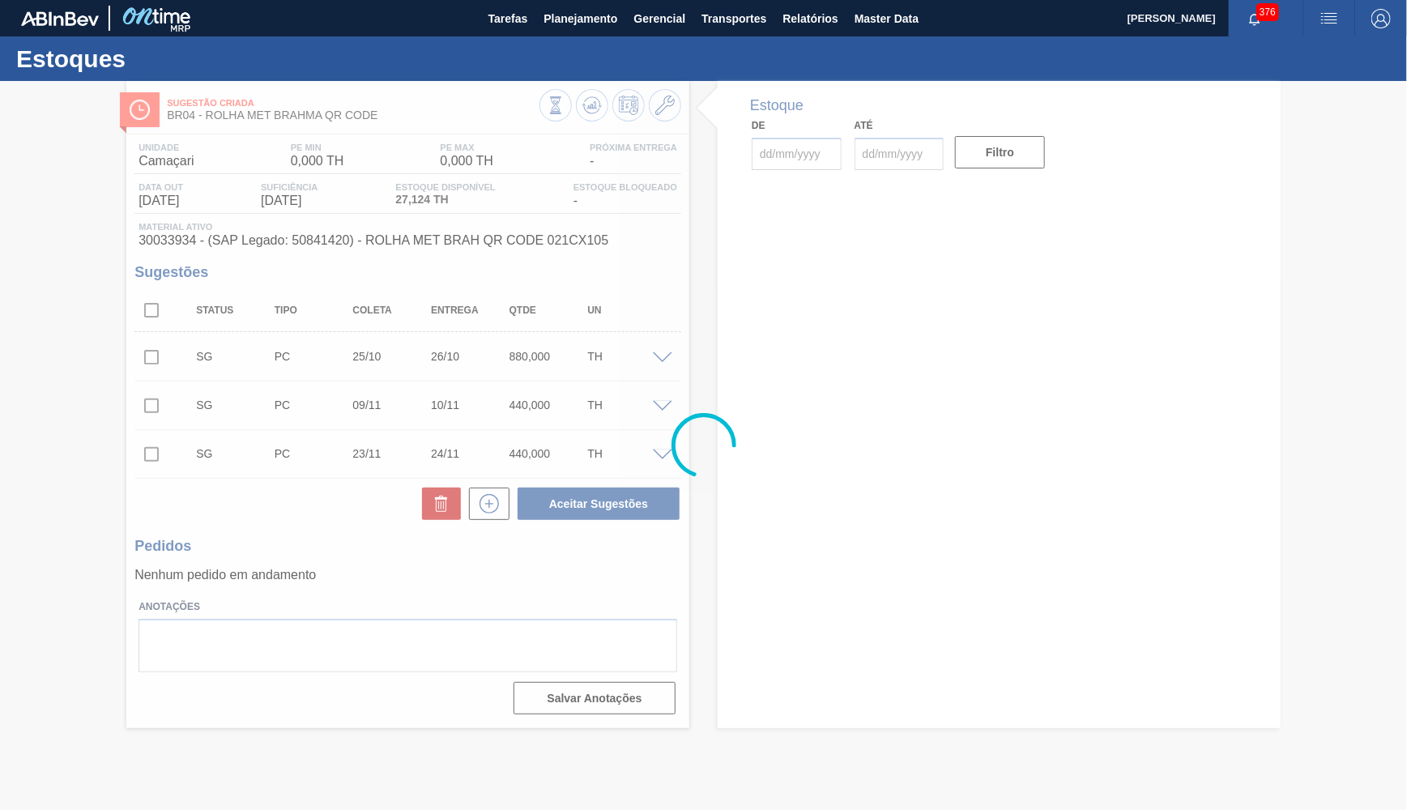
type input "[DATE]"
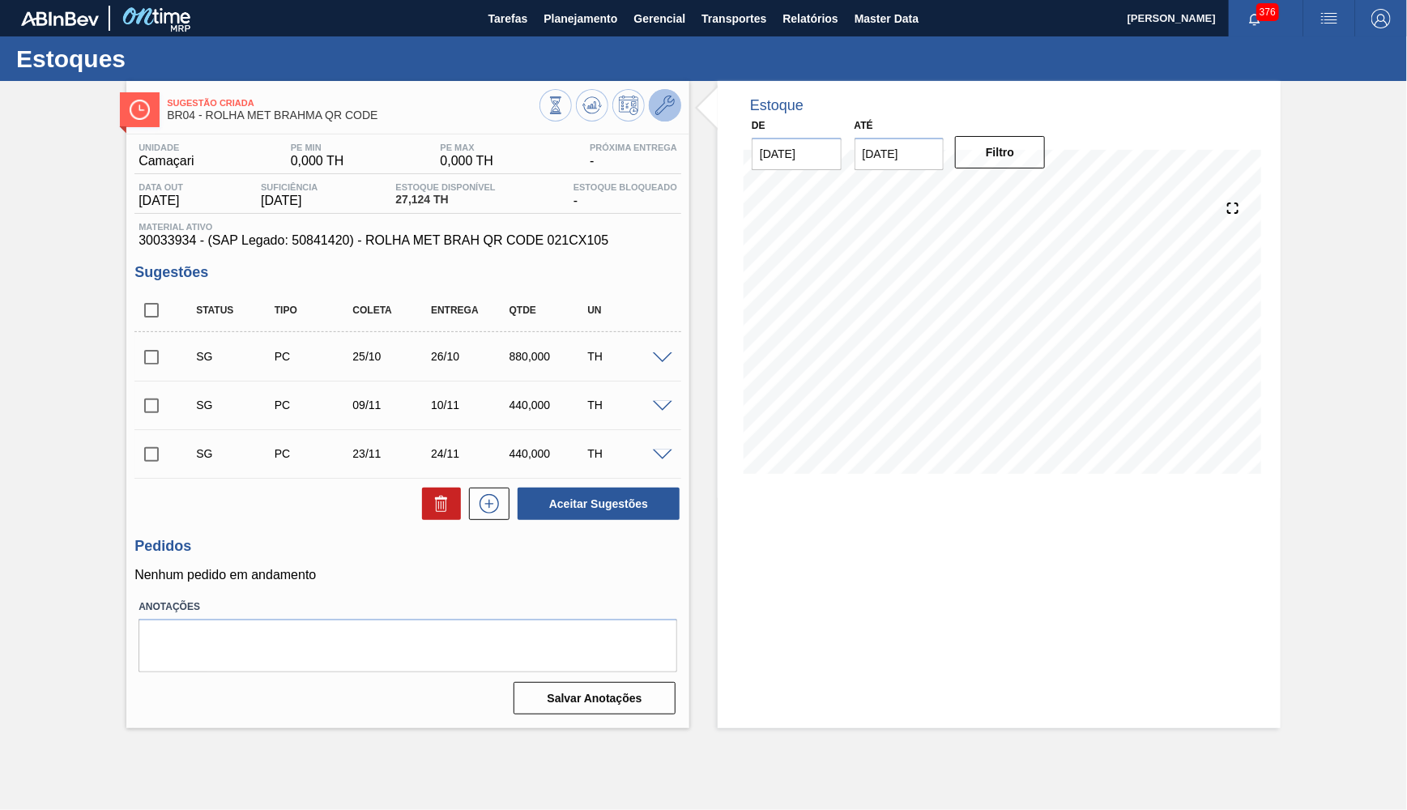
click at [658, 113] on icon at bounding box center [664, 105] width 19 height 19
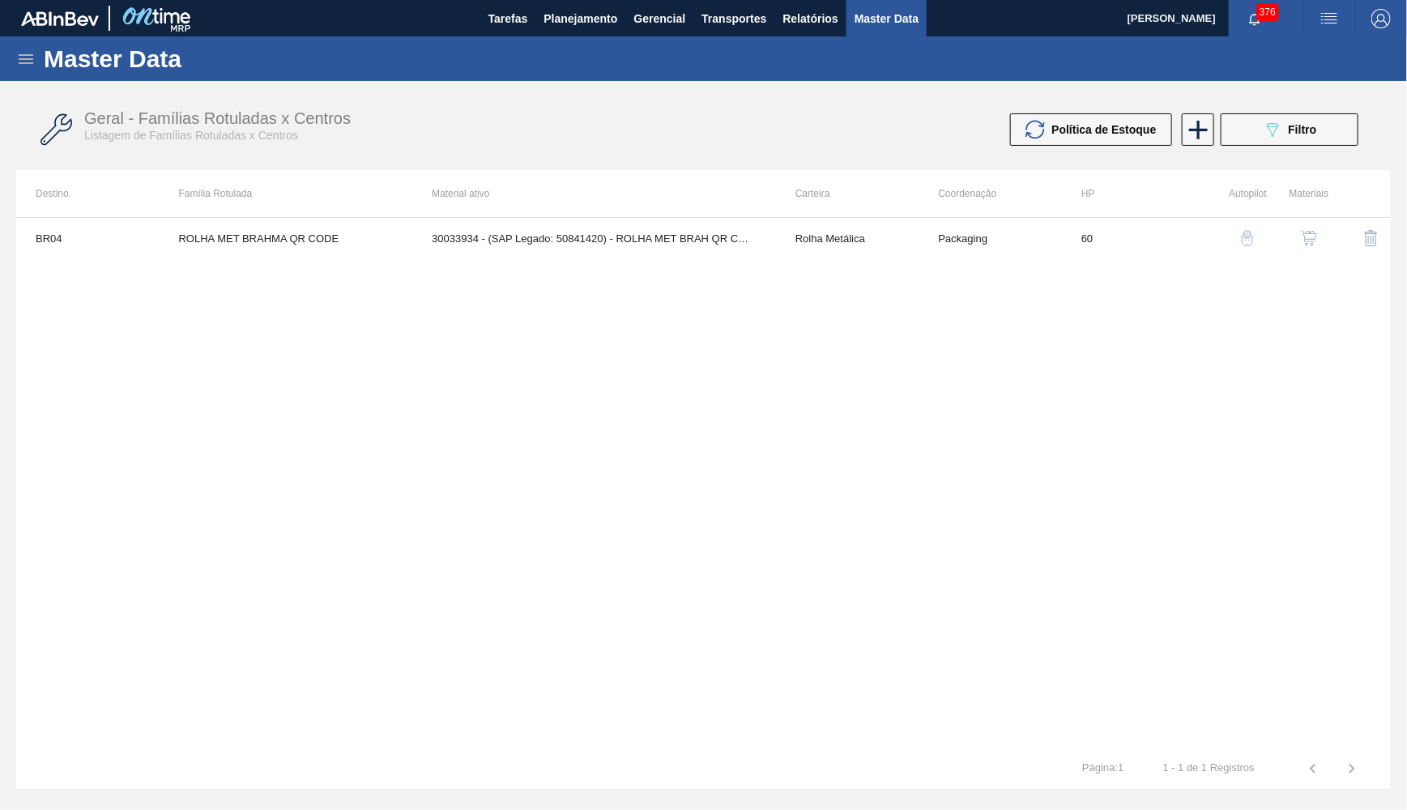
click at [1306, 243] on img "button" at bounding box center [1309, 238] width 16 height 16
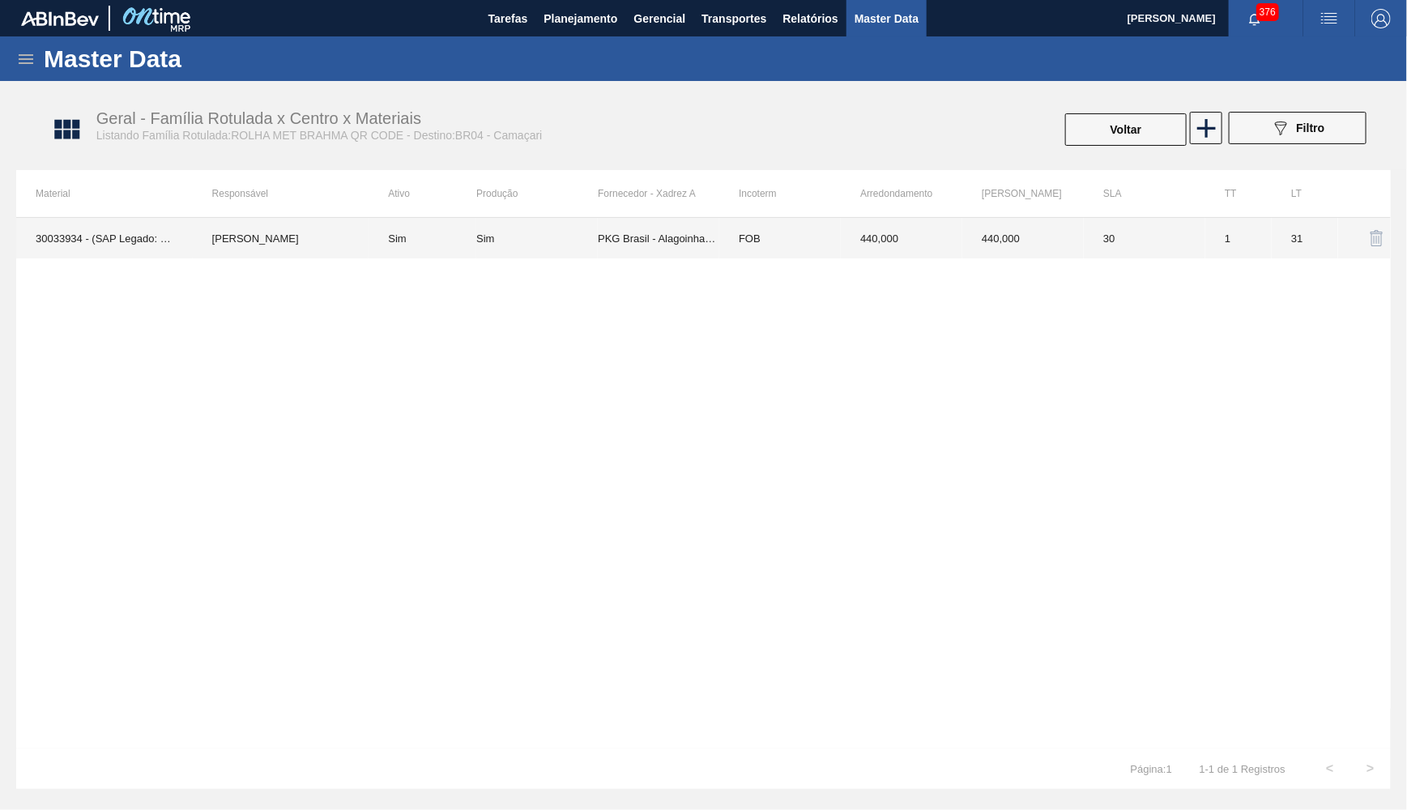
click at [539, 232] on div "Sim" at bounding box center [536, 238] width 121 height 12
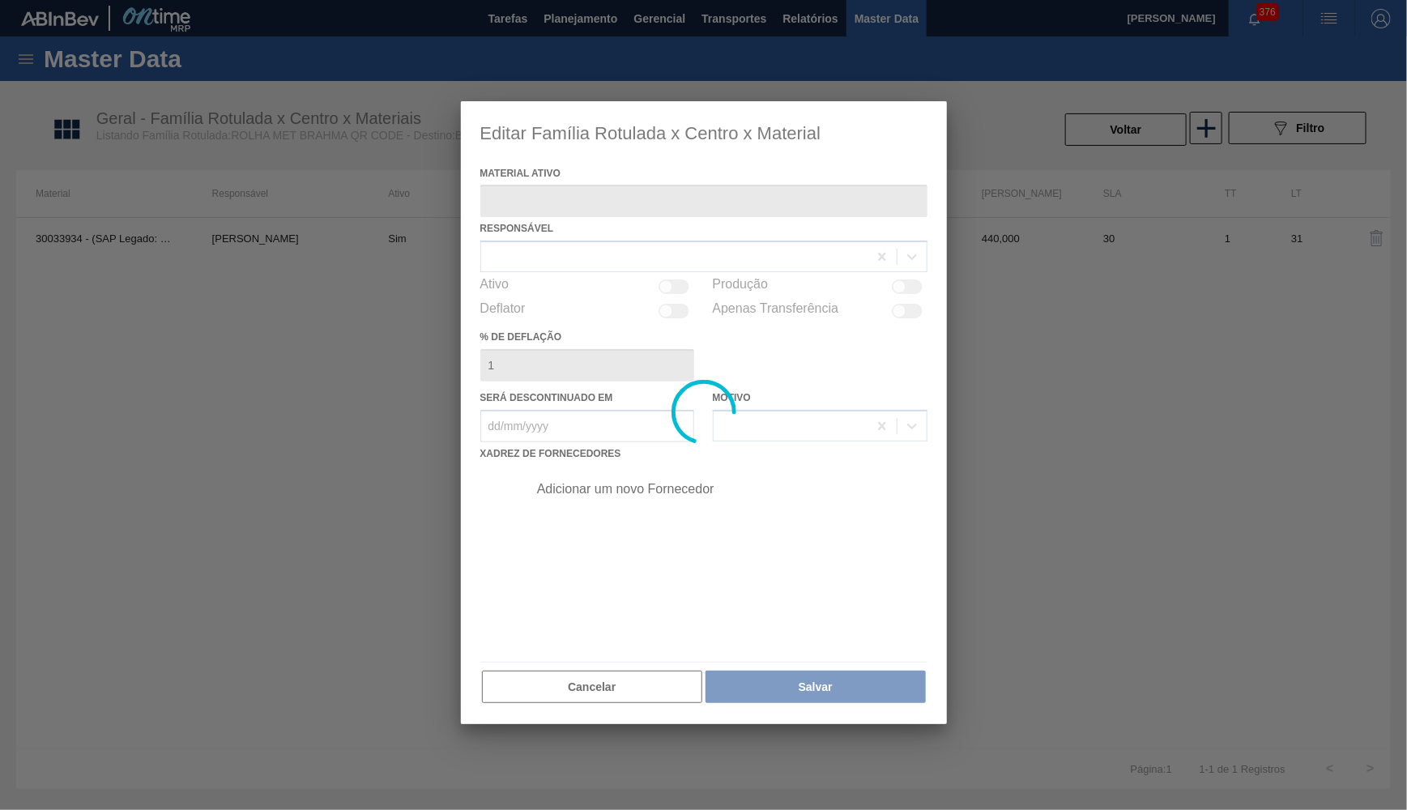
type ativo "30033934 - (SAP Legado: 50841420) - ROLHA MET BRAH QR CODE 021CX105"
checkbox input "true"
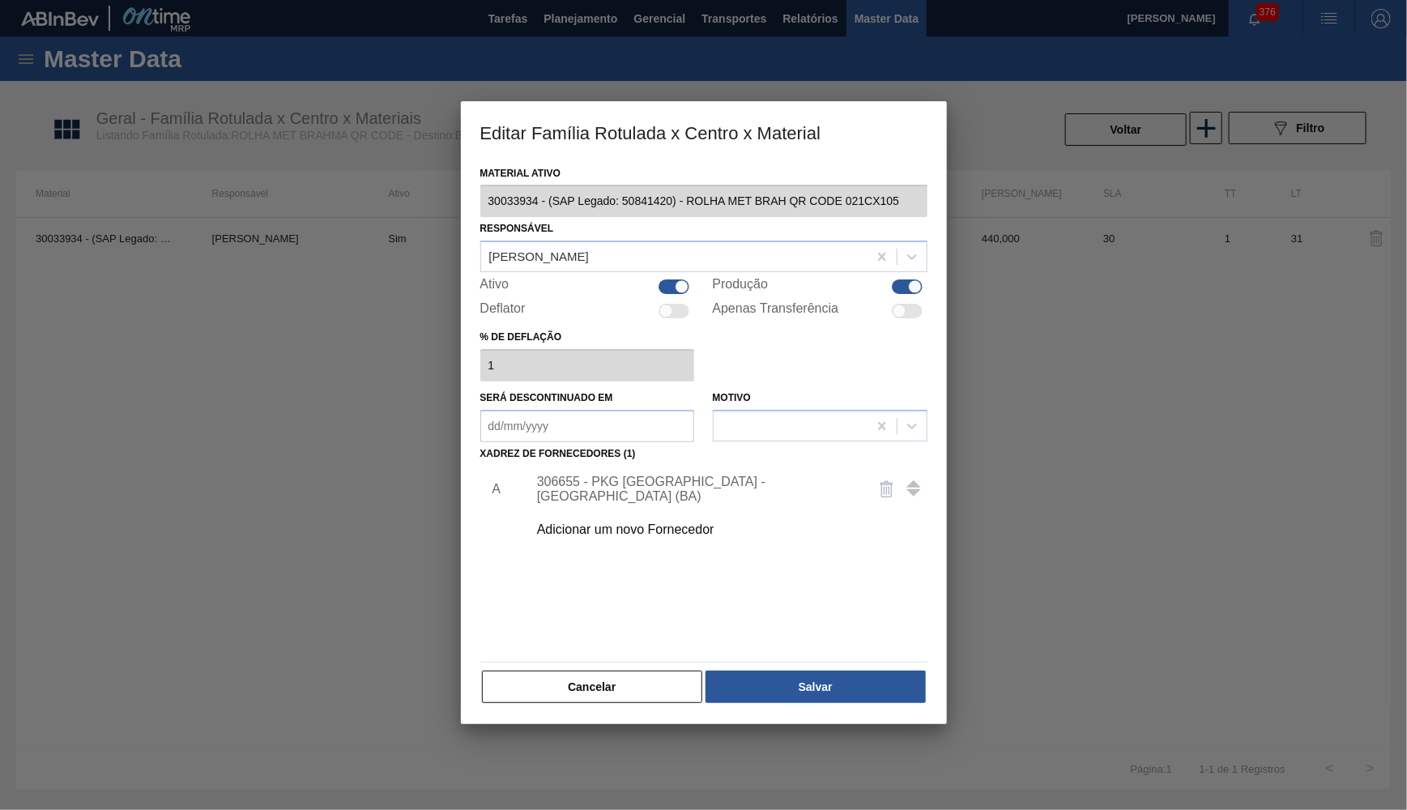
click at [905, 279] on div at bounding box center [907, 286] width 31 height 15
checkbox input "false"
click at [675, 279] on div at bounding box center [674, 286] width 31 height 15
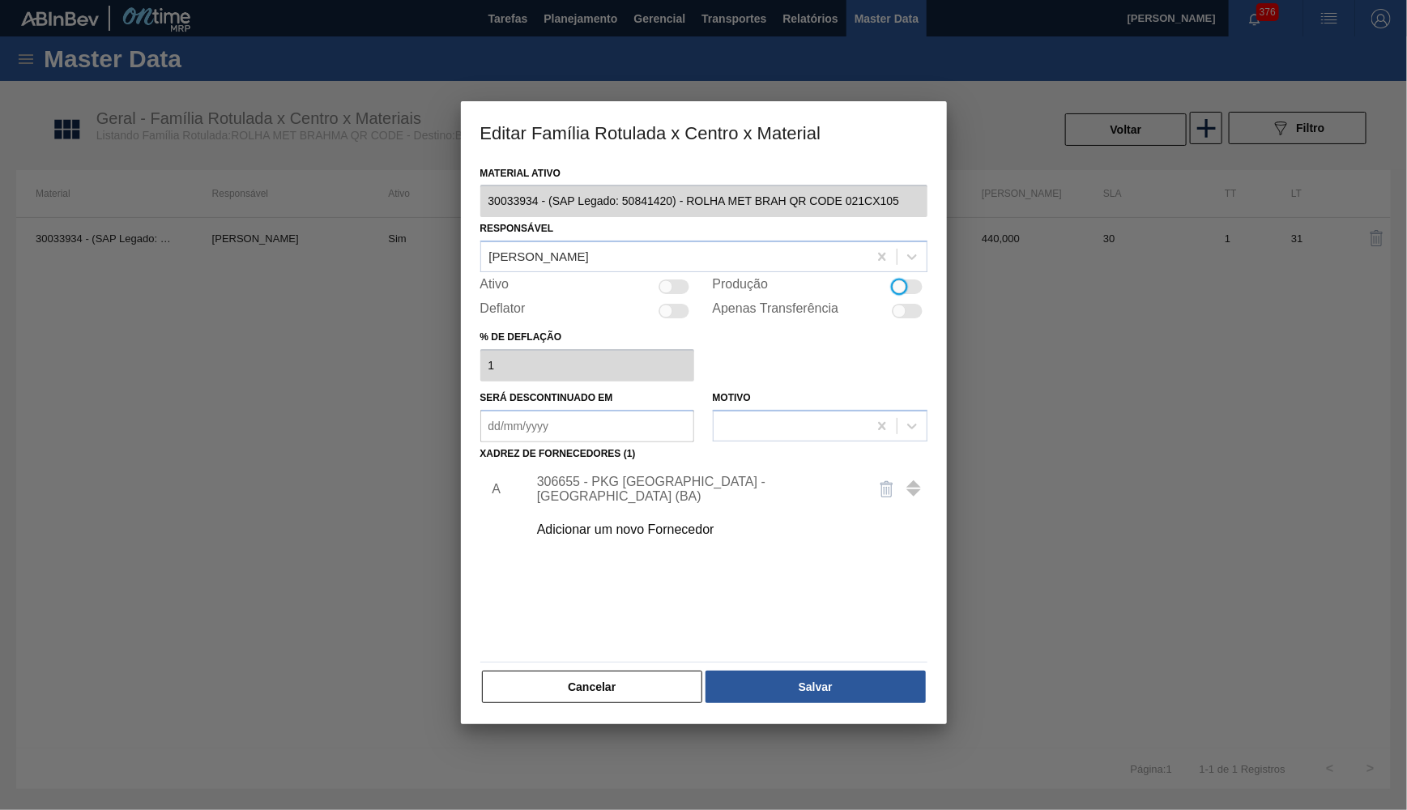
checkbox input "true"
click at [675, 279] on div at bounding box center [674, 286] width 31 height 15
click at [680, 279] on div at bounding box center [674, 286] width 31 height 15
click at [680, 280] on div at bounding box center [682, 287] width 14 height 14
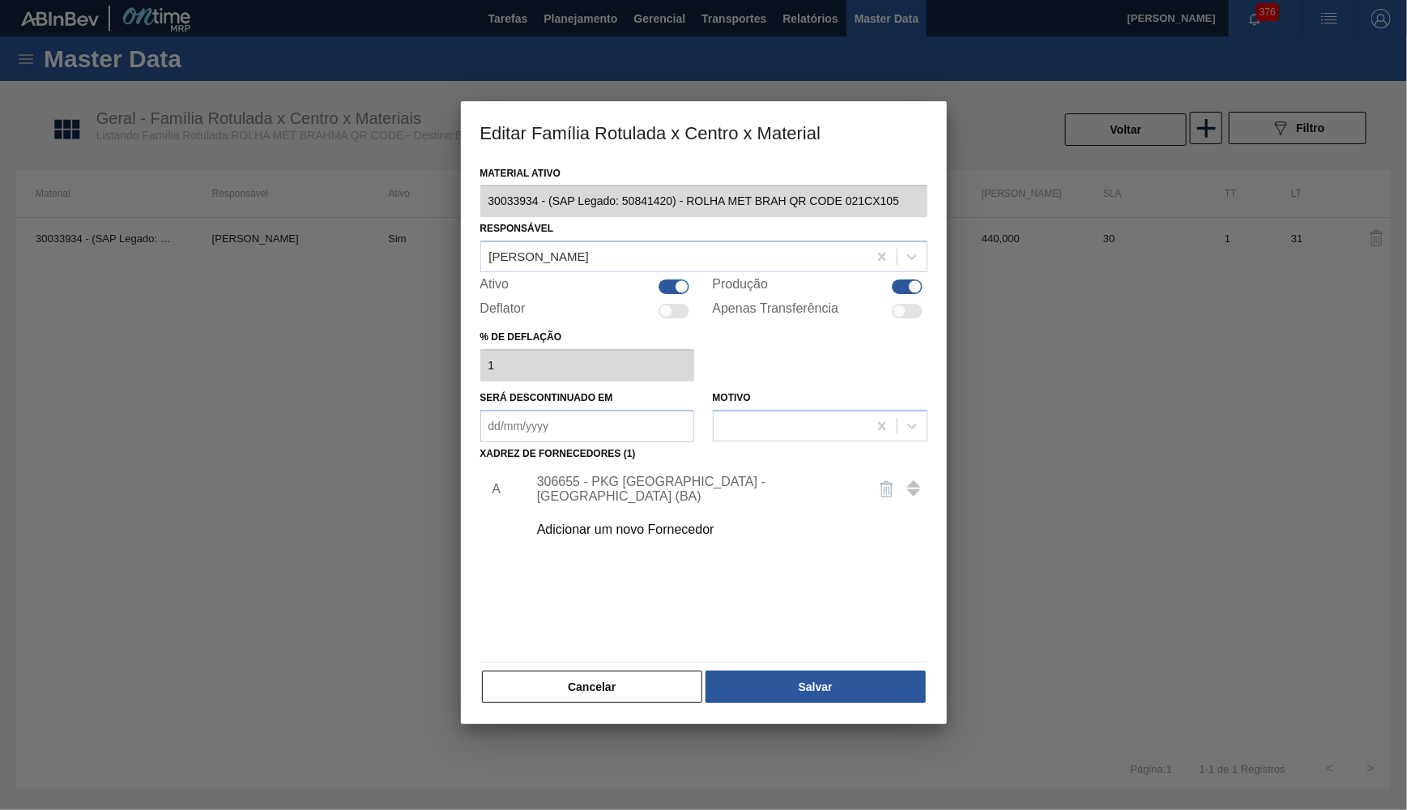
checkbox input "false"
click at [912, 281] on div at bounding box center [915, 287] width 14 height 14
checkbox input "false"
click at [850, 671] on button "Salvar" at bounding box center [814, 687] width 219 height 32
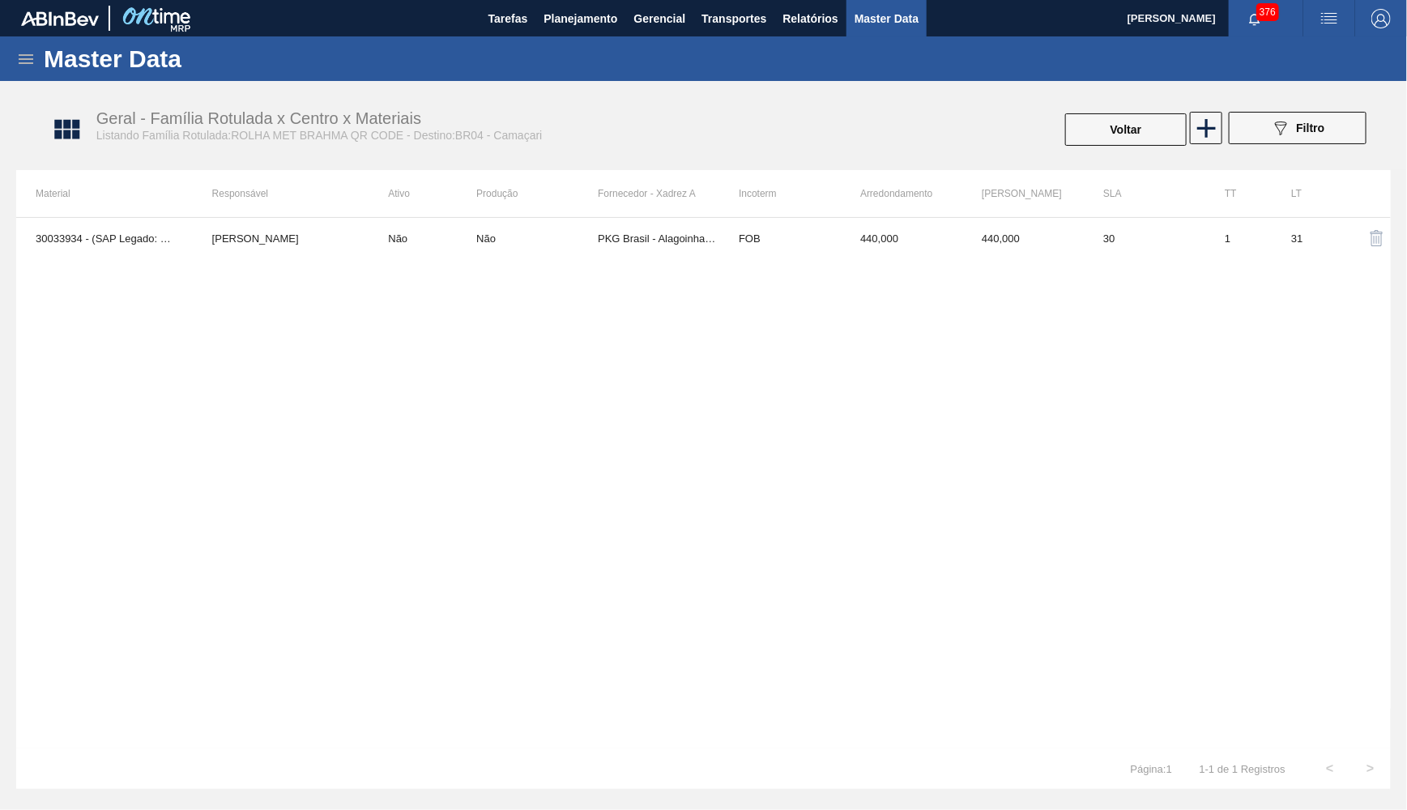
click at [1126, 96] on div "Geral - Família Rotulada x Centro x Materiais Listando Família Rotulada:ROLHA M…" at bounding box center [711, 129] width 1391 height 81
click at [1131, 116] on button "Voltar" at bounding box center [1125, 129] width 121 height 32
click at [1095, 142] on button "Voltar" at bounding box center [1125, 129] width 121 height 32
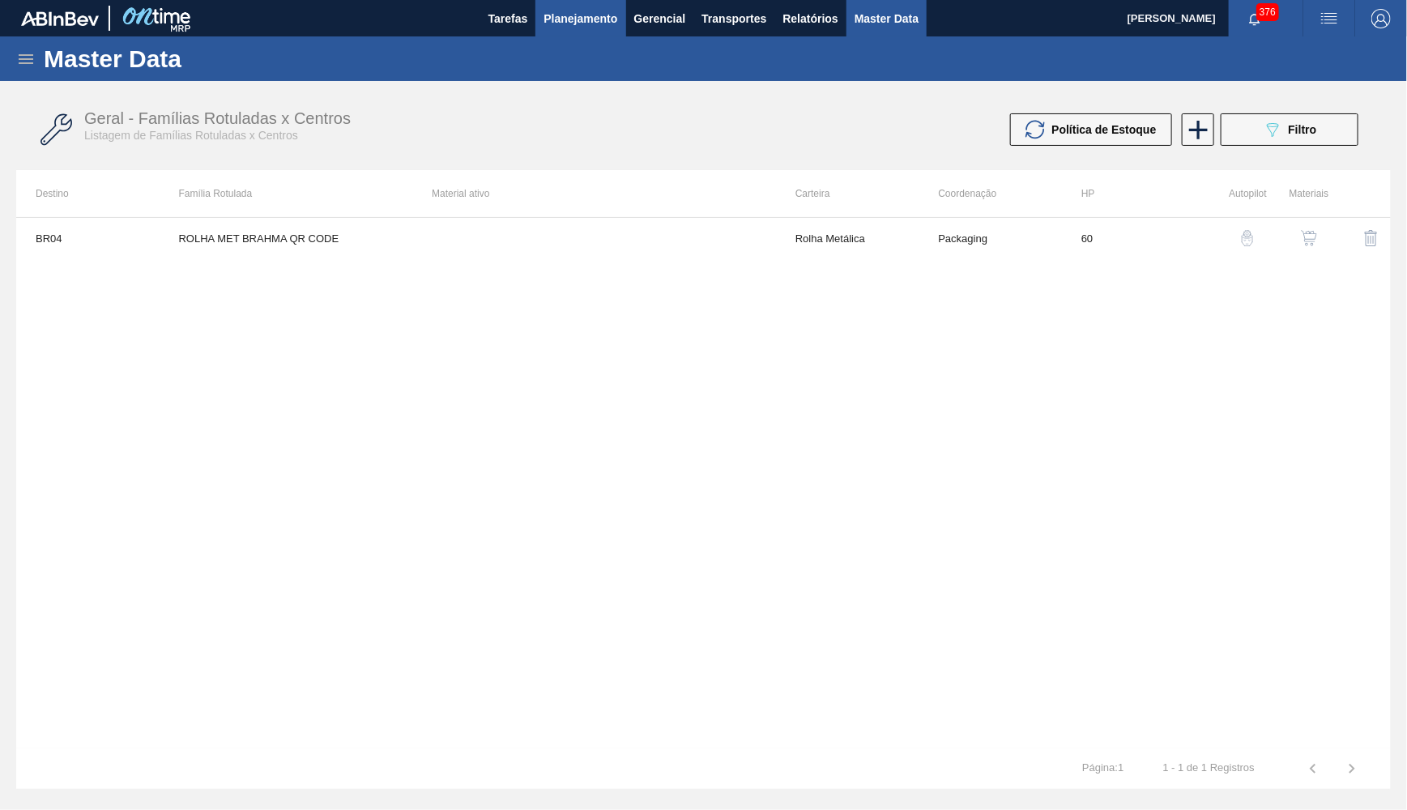
click at [560, 26] on span "Planejamento" at bounding box center [580, 18] width 74 height 19
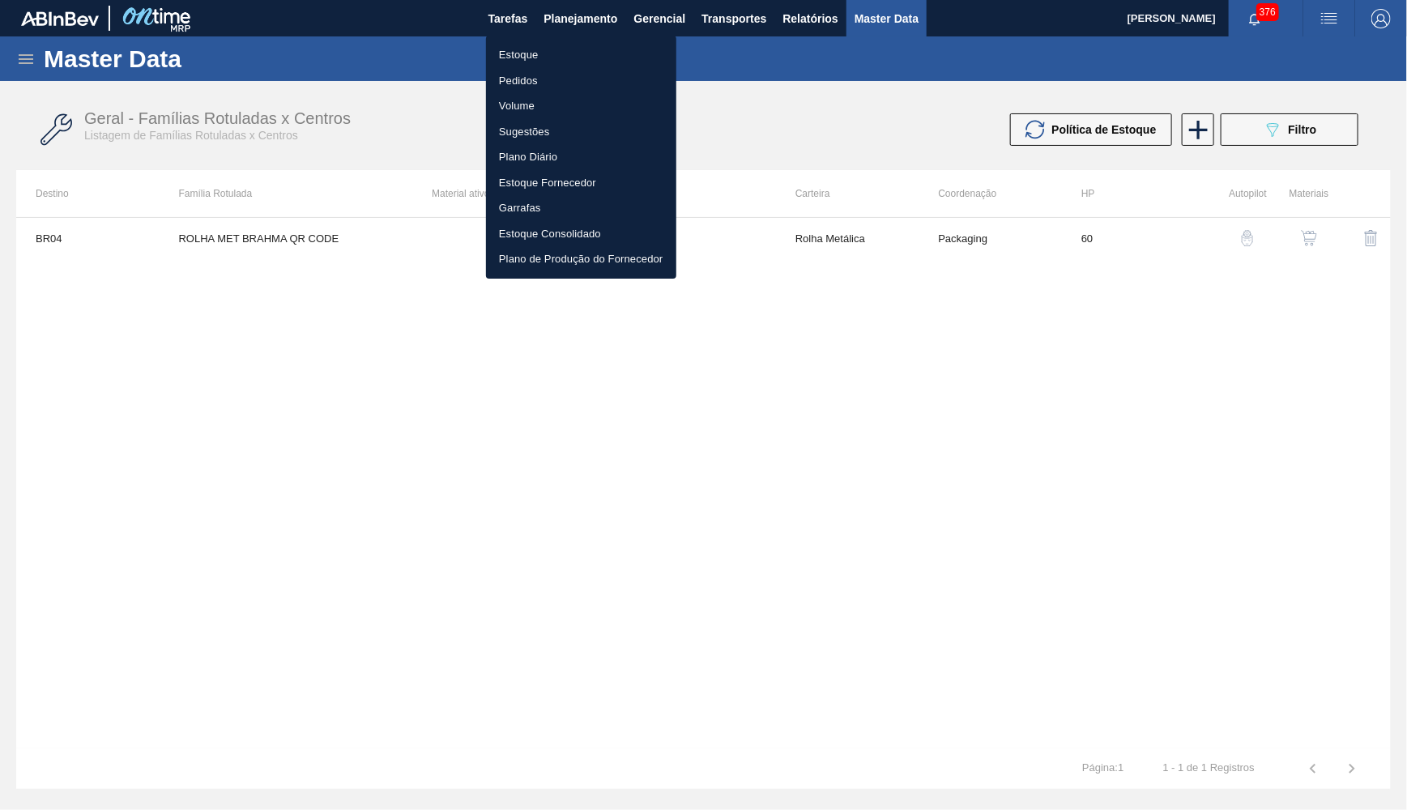
click at [543, 47] on li "Estoque" at bounding box center [581, 55] width 190 height 26
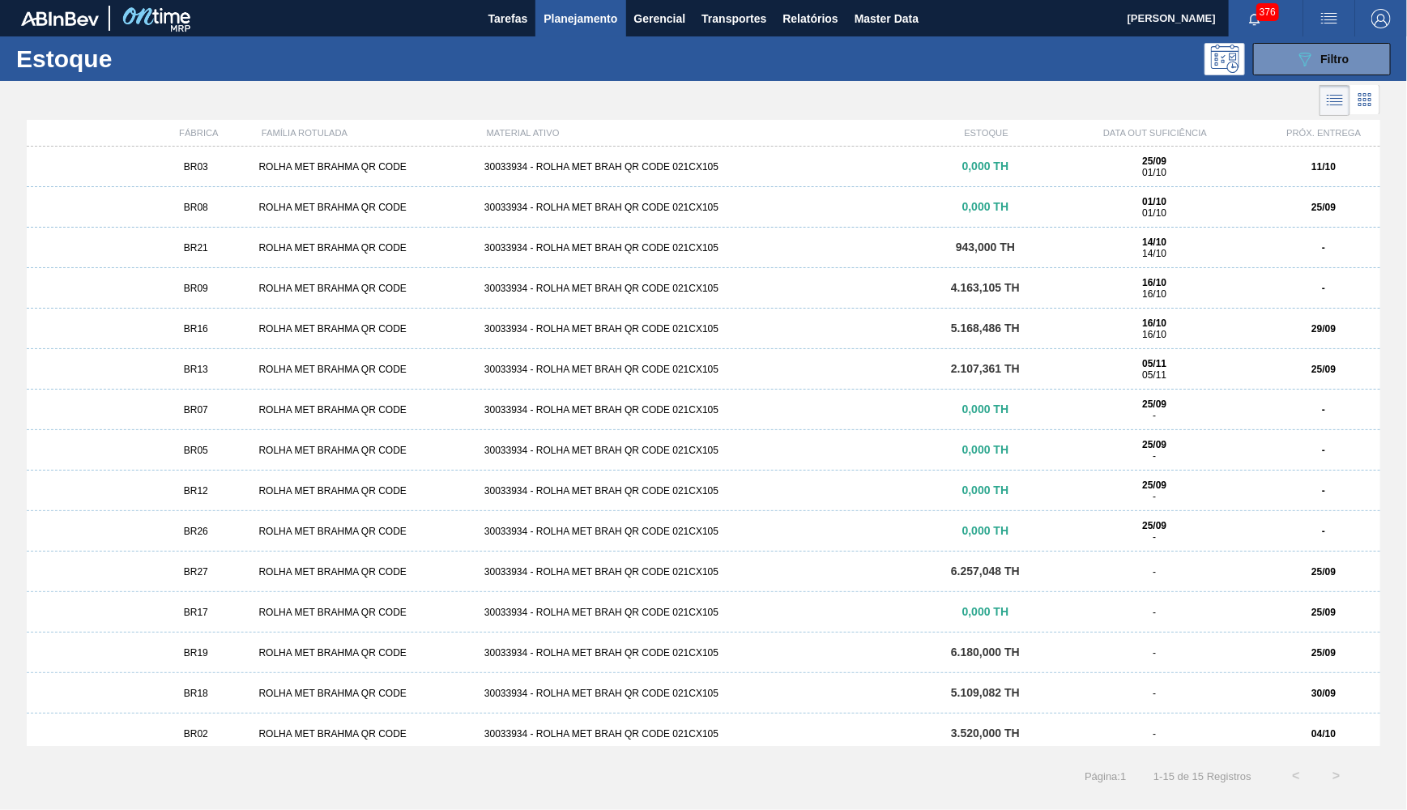
click at [1116, 518] on div "BR26 ROLHA MET BRAHMA QR CODE 30033934 - ROLHA MET BRAH QR CODE 021CX105 0,000 …" at bounding box center [703, 531] width 1353 height 40
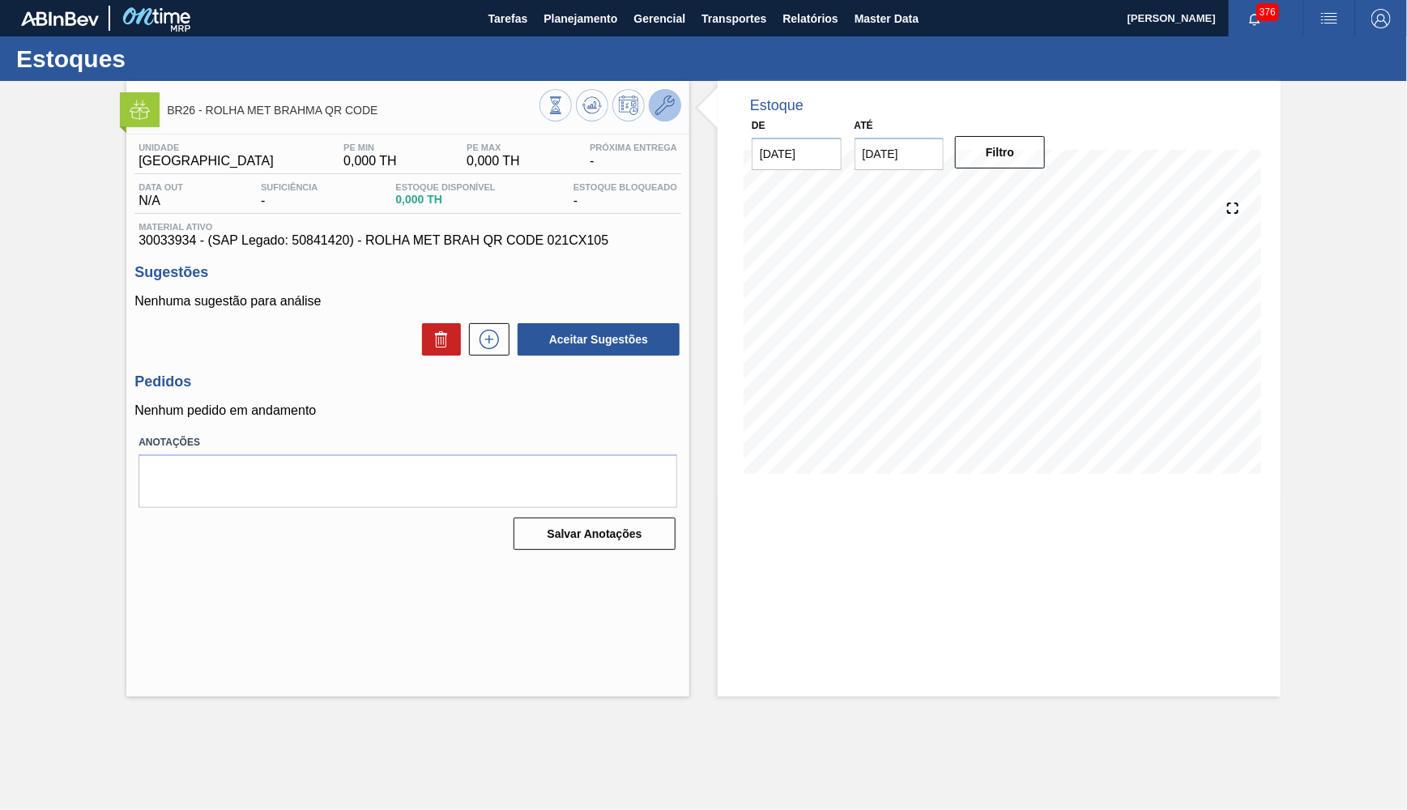
click at [655, 110] on icon at bounding box center [664, 105] width 19 height 19
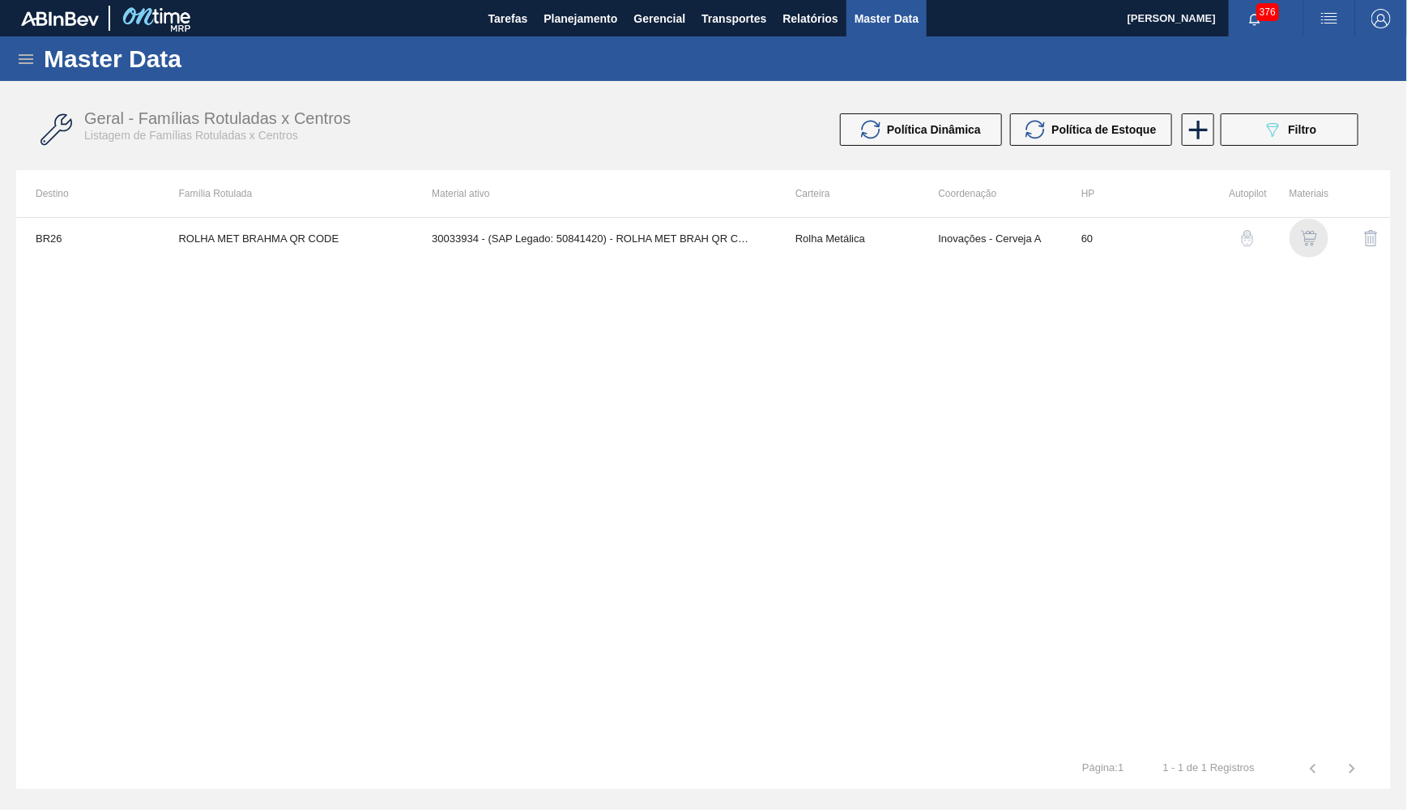
click at [1312, 238] on img "button" at bounding box center [1309, 238] width 16 height 16
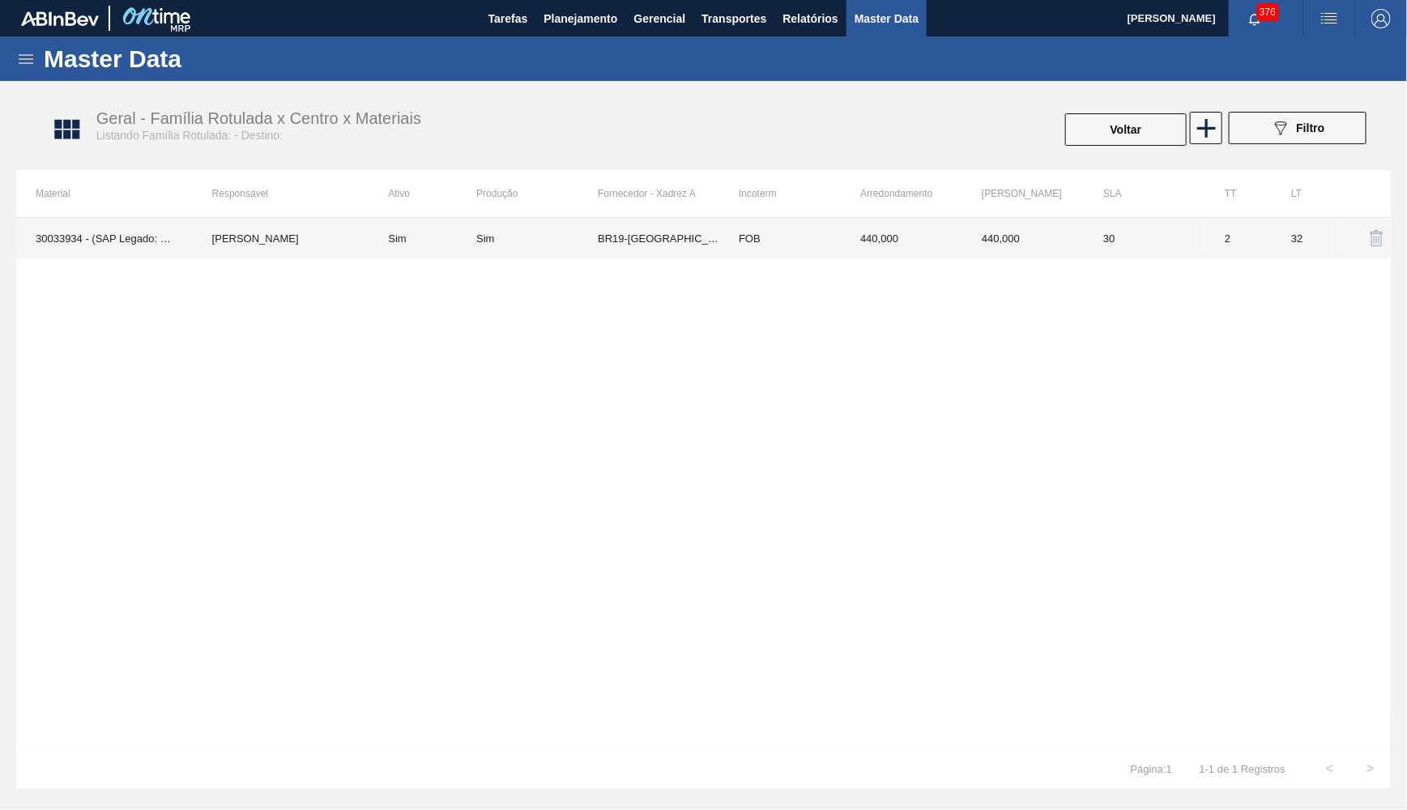
click at [1272, 239] on td "32" at bounding box center [1305, 238] width 66 height 40
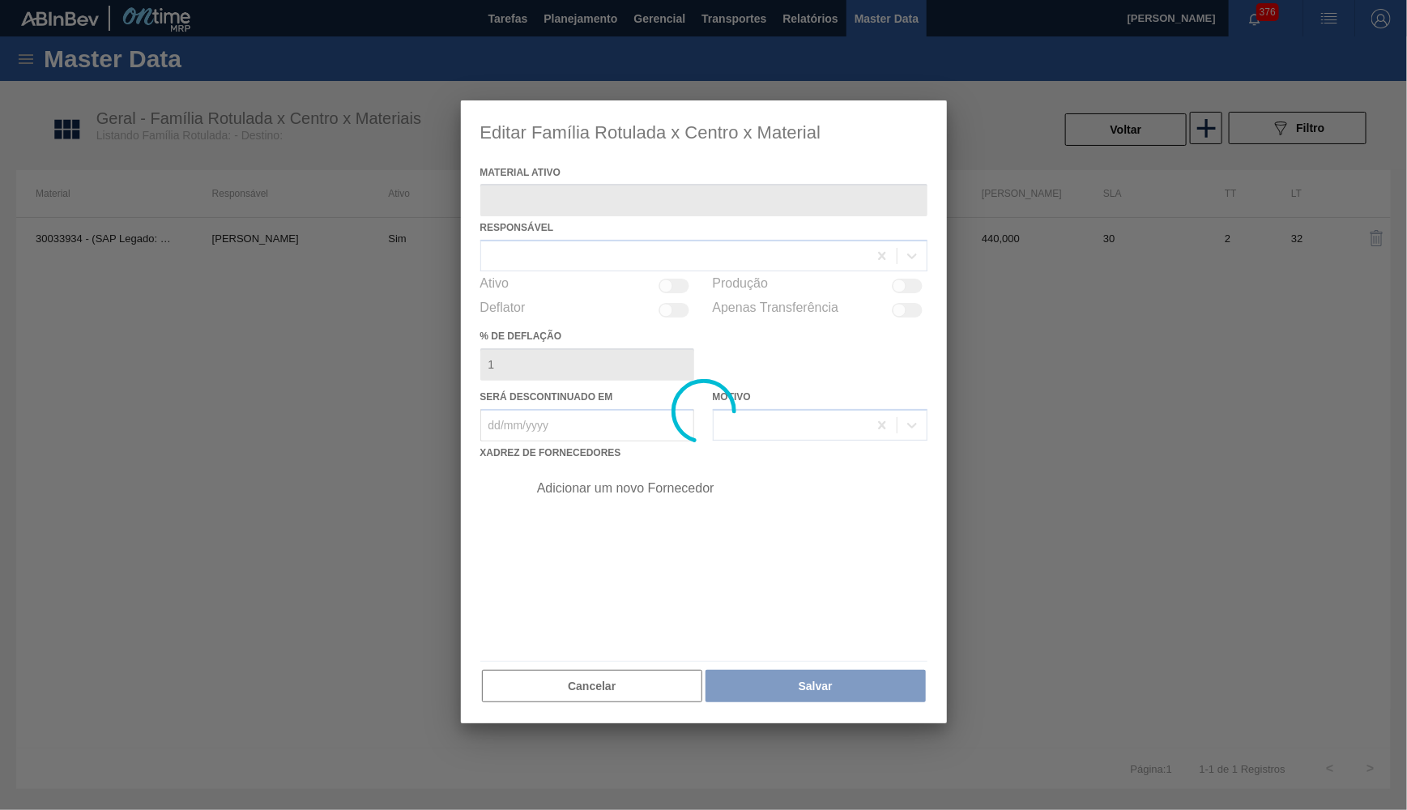
type ativo "30033934 - (SAP Legado: 50841420) - ROLHA MET BRAH QR CODE 021CX105"
checkbox input "true"
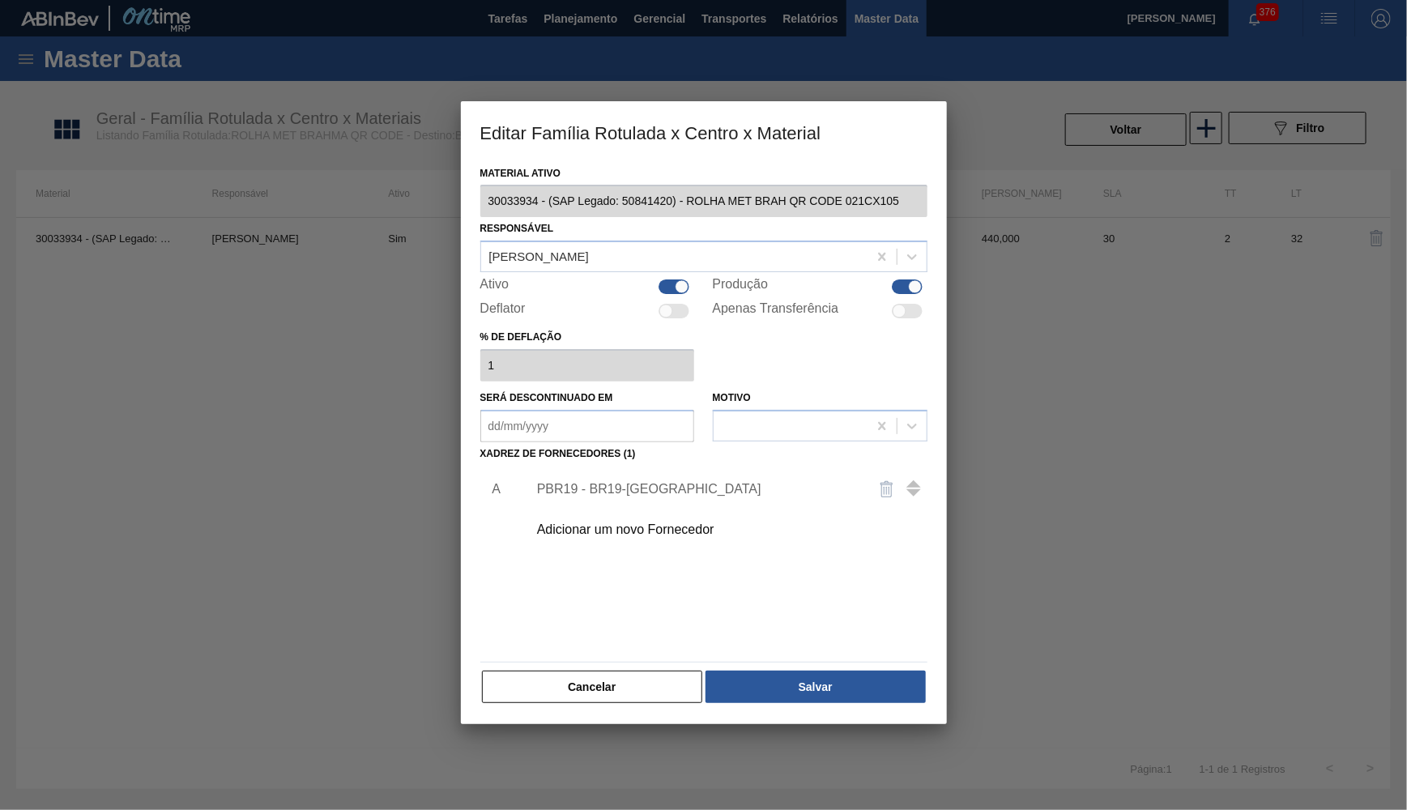
click at [685, 285] on div at bounding box center [682, 287] width 14 height 14
checkbox input "false"
drag, startPoint x: 877, startPoint y: 293, endPoint x: 892, endPoint y: 282, distance: 18.5
click at [878, 293] on div "Material ativo 30033934 - (SAP Legado: 50841420) - ROLHA MET BRAH QR CODE 021CX…" at bounding box center [703, 433] width 447 height 543
click at [892, 282] on div at bounding box center [907, 286] width 31 height 15
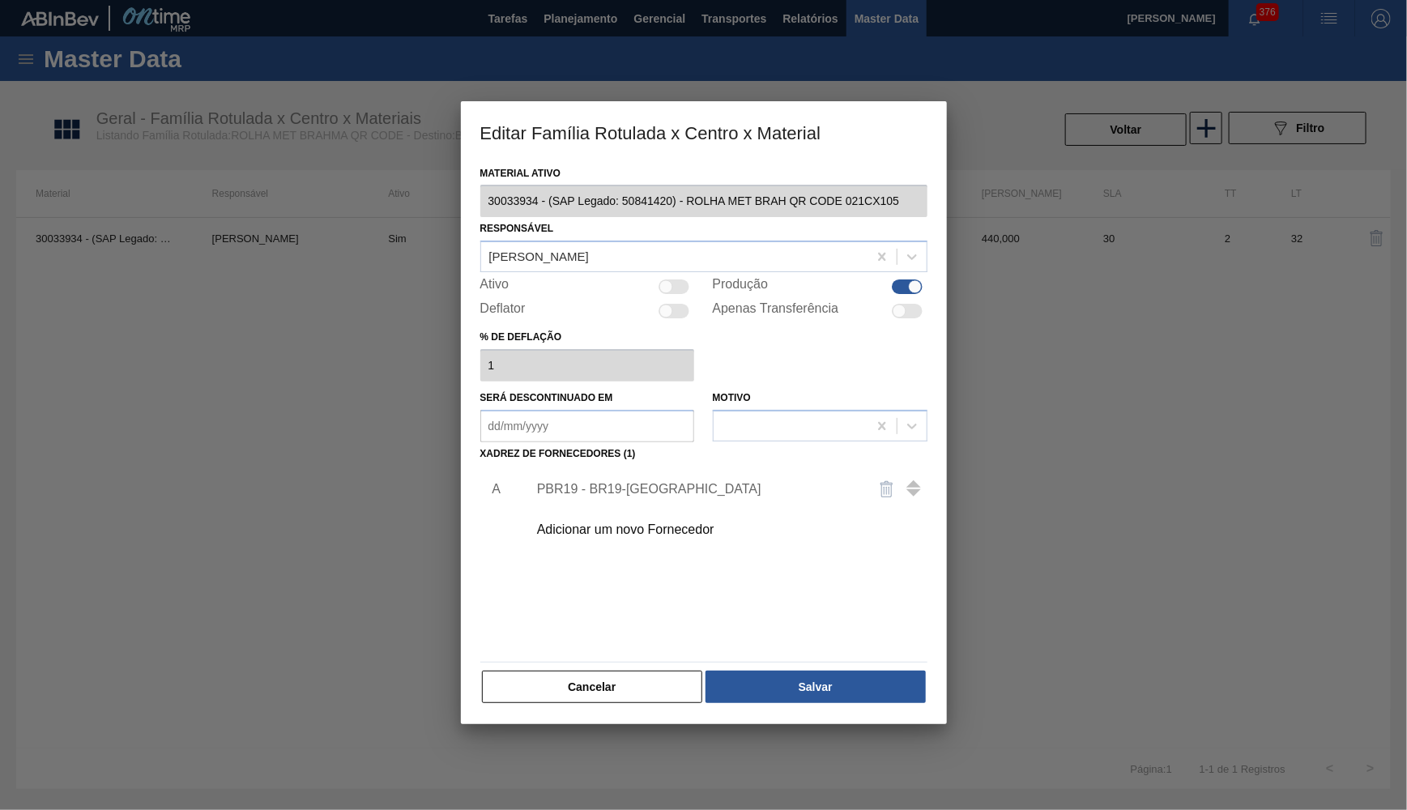
checkbox input "false"
click at [820, 698] on div "Material ativo 30033934 - (SAP Legado: 50841420) - ROLHA MET BRAH QR CODE 021CX…" at bounding box center [704, 443] width 486 height 563
click at [822, 688] on button "Salvar" at bounding box center [814, 687] width 219 height 32
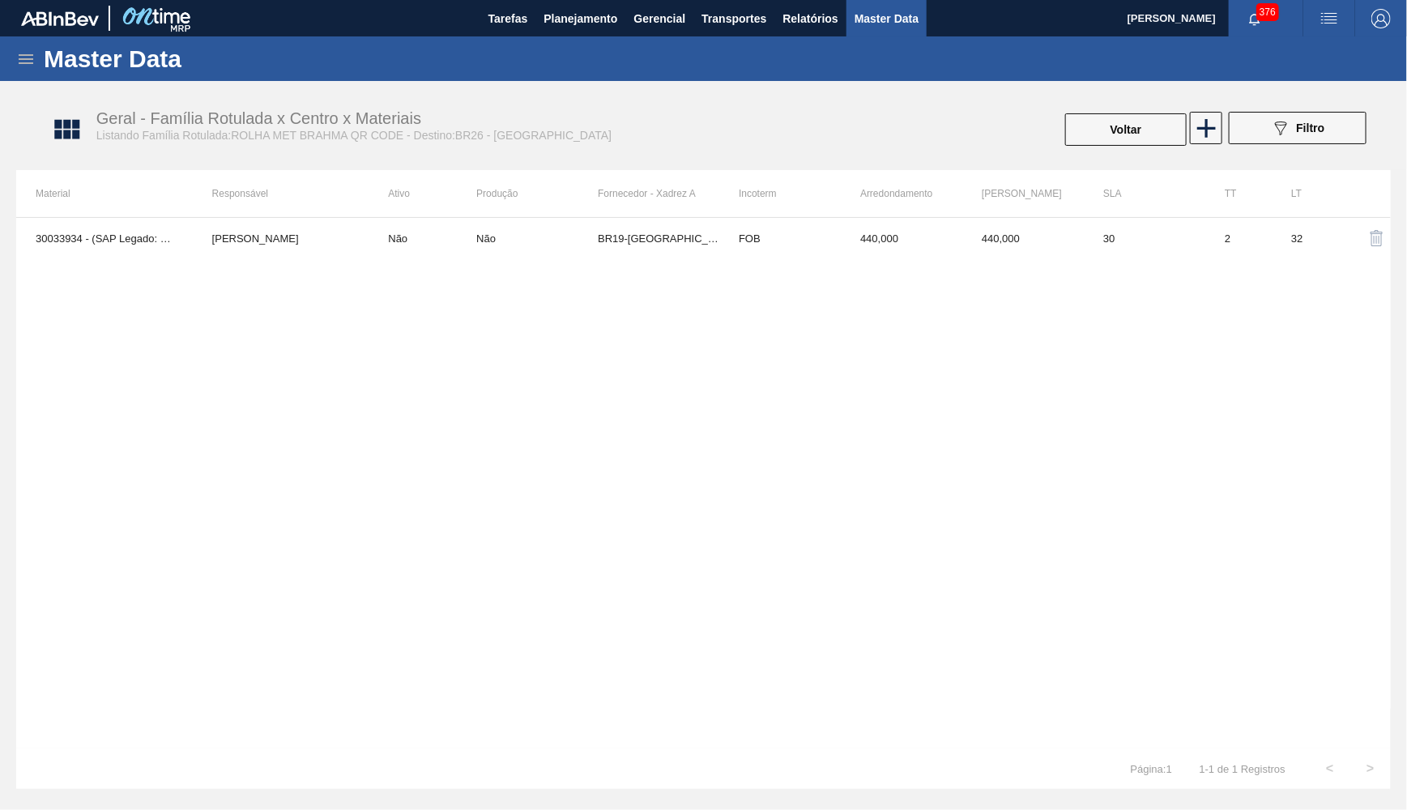
drag, startPoint x: 561, startPoint y: 347, endPoint x: 361, endPoint y: 786, distance: 483.2
click at [560, 347] on div "30033934 - (SAP Legado: 50841420) - ROLHA MET BRAH QR CODE 021CX105 YASMIM FERR…" at bounding box center [703, 482] width 1374 height 531
click at [607, 15] on span "Planejamento" at bounding box center [580, 18] width 74 height 19
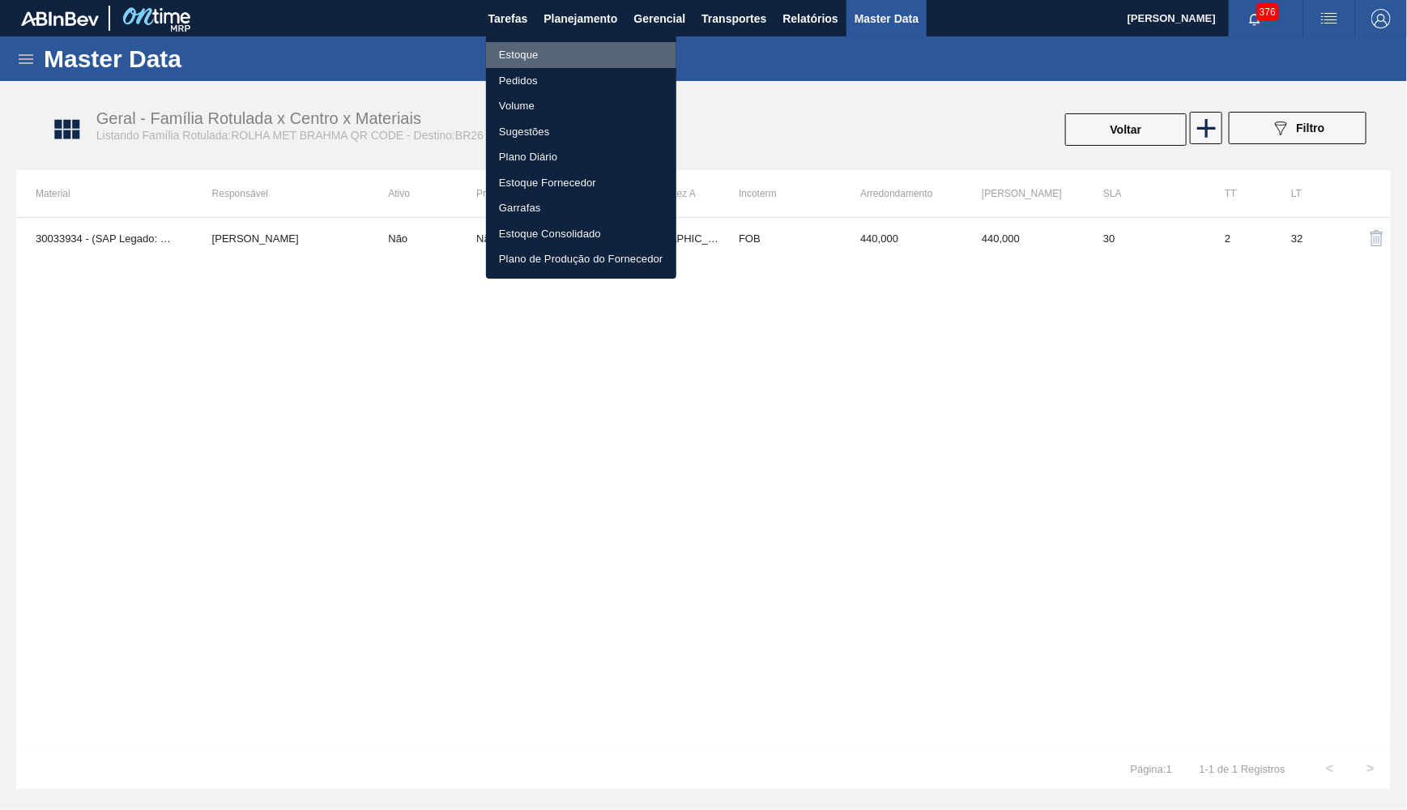
click at [521, 55] on li "Estoque" at bounding box center [581, 55] width 190 height 26
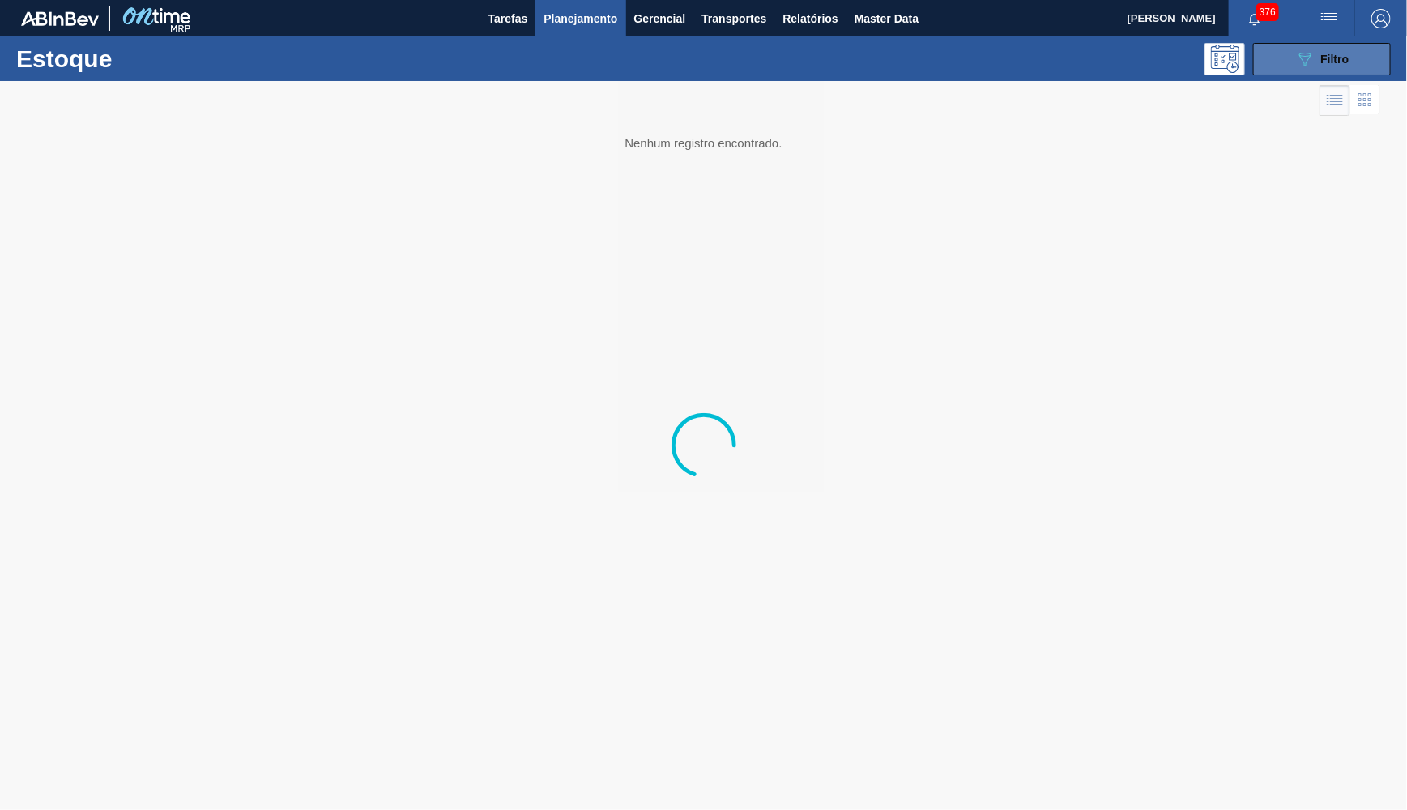
click at [1330, 54] on span "Filtro" at bounding box center [1335, 59] width 28 height 13
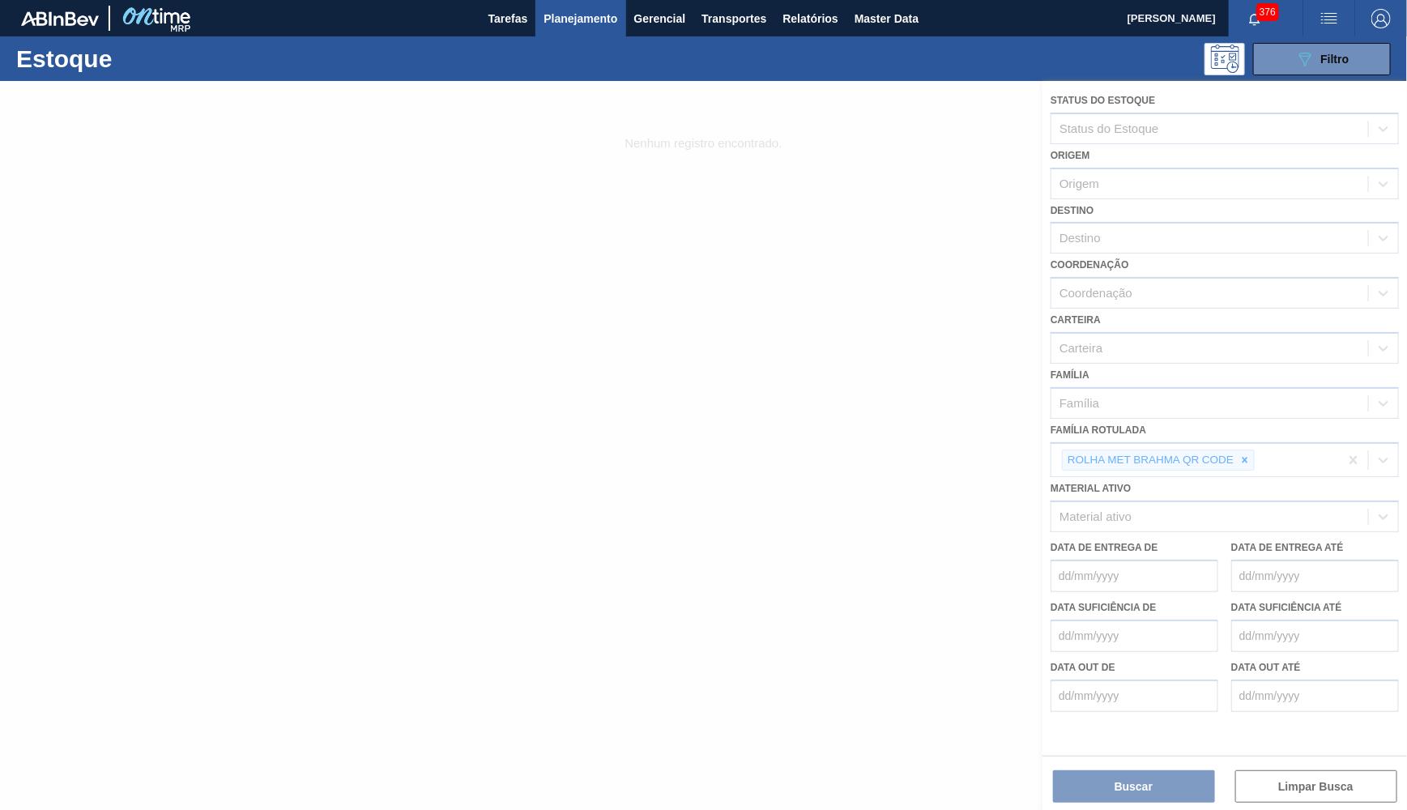
click at [1246, 437] on div at bounding box center [703, 445] width 1407 height 729
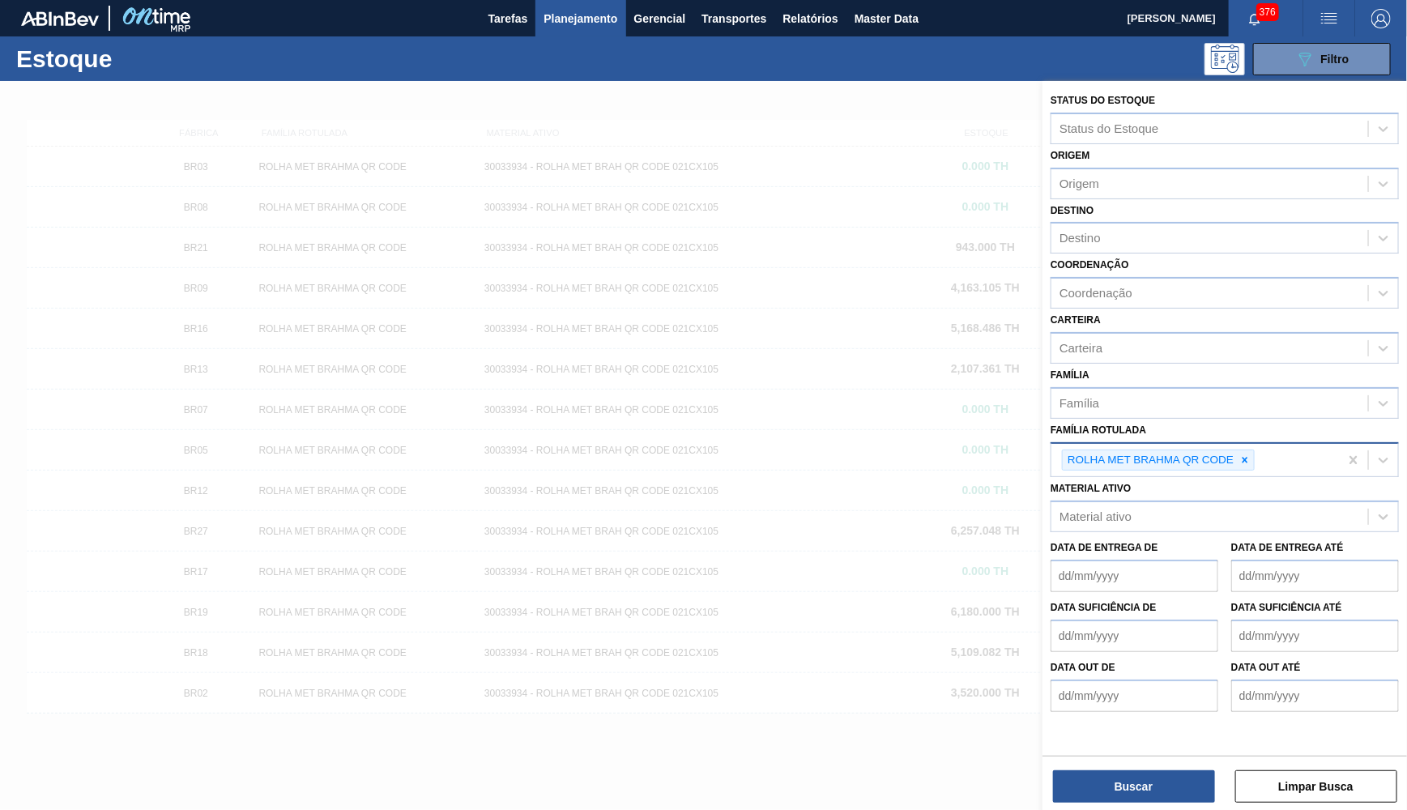
click at [1255, 444] on div "ROLHA MET BRAHMA QR CODE" at bounding box center [1195, 460] width 288 height 33
click at [1247, 448] on div "ROLHA MET BRAHMA QR CODE" at bounding box center [1195, 460] width 288 height 33
click at [1243, 450] on div at bounding box center [1245, 460] width 18 height 20
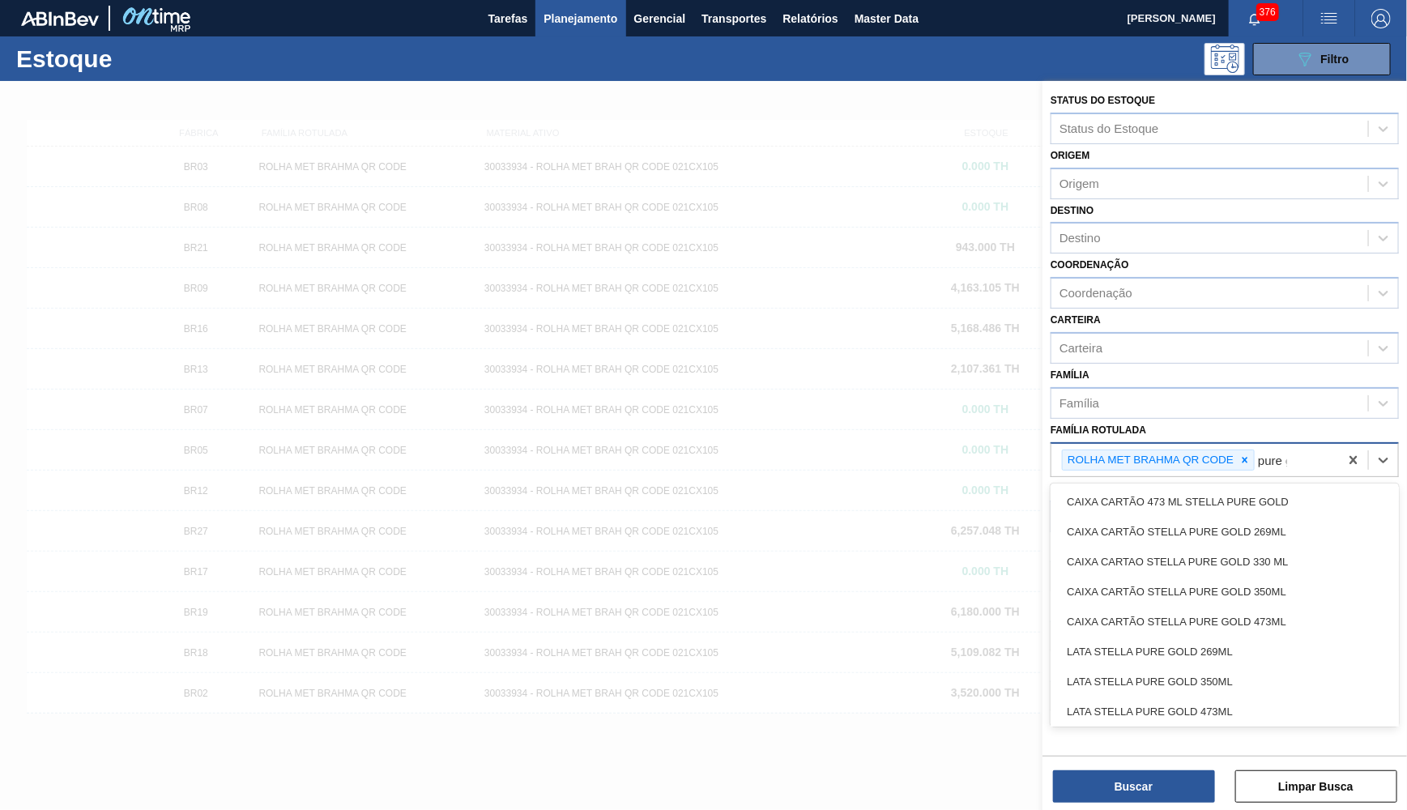
type Rotulada "pure gold"
drag, startPoint x: 1206, startPoint y: 612, endPoint x: 1206, endPoint y: 589, distance: 23.5
click at [1206, 589] on div "CAIXA CARTÃO 473 ML STELLA PURE GOLD CAIXA CARTÃO STELLA PURE GOLD 269ML CAIXA …" at bounding box center [1224, 605] width 348 height 243
click at [1206, 607] on div "CAIXA CARTÃO STELLA PURE GOLD 473ML" at bounding box center [1224, 622] width 348 height 30
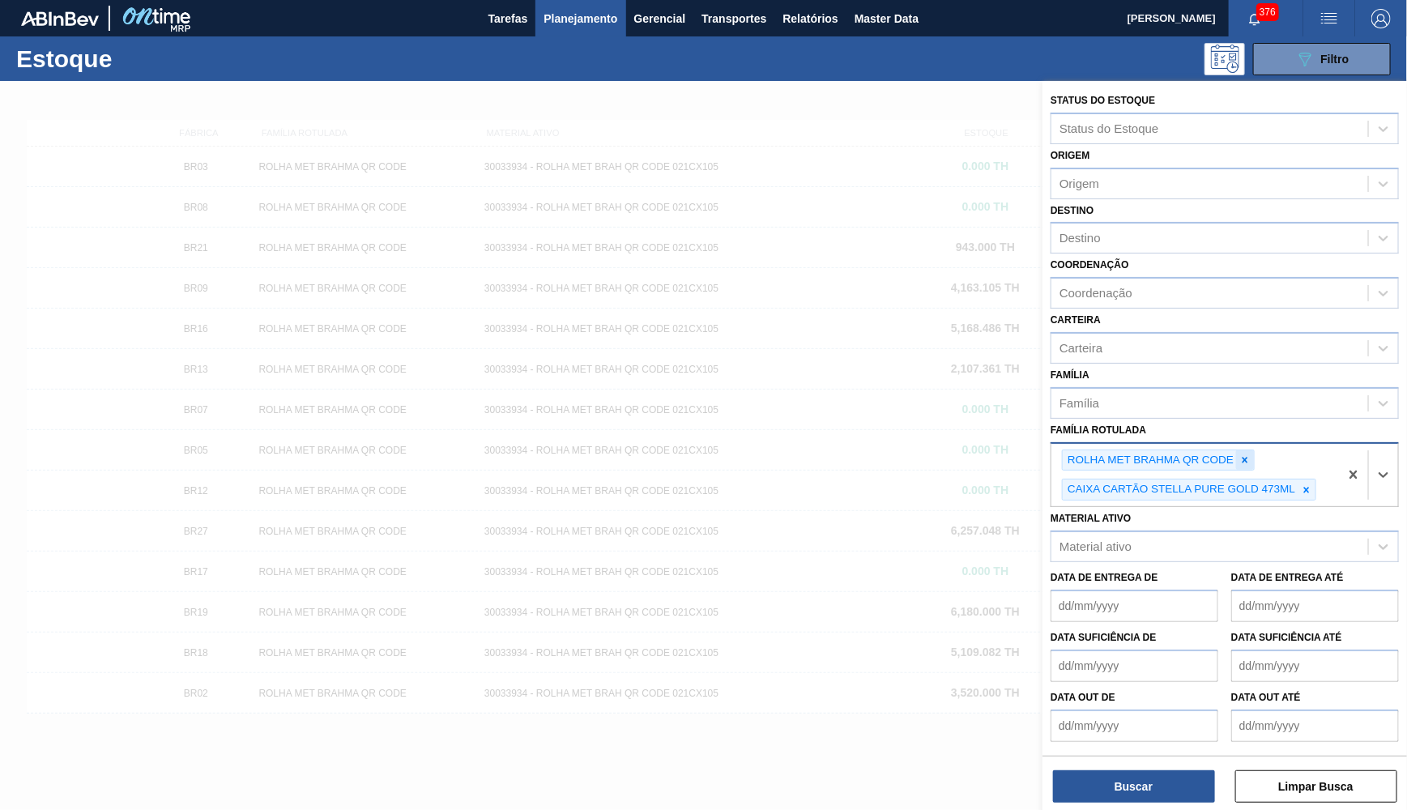
click at [1244, 454] on icon at bounding box center [1244, 459] width 11 height 11
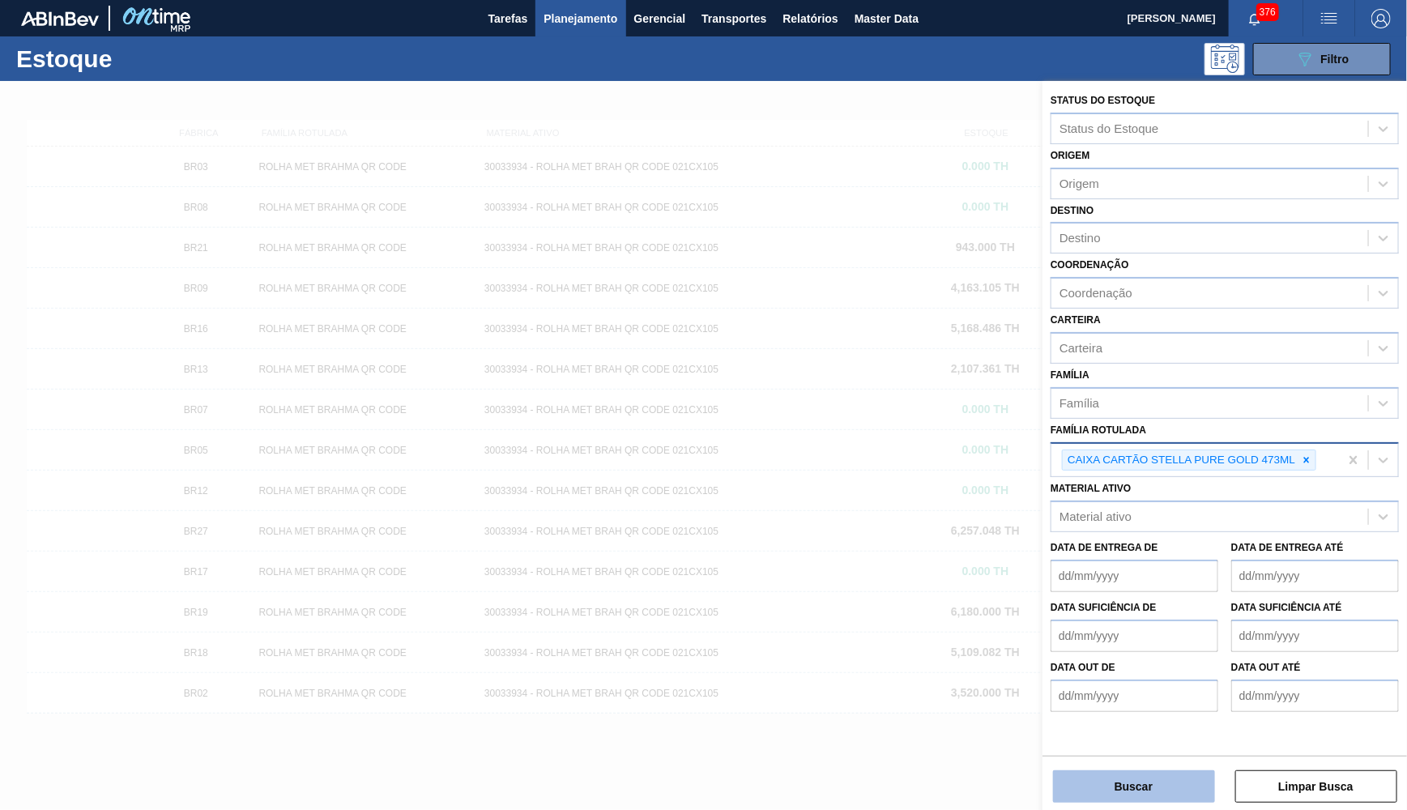
click at [1154, 796] on button "Buscar" at bounding box center [1134, 786] width 162 height 32
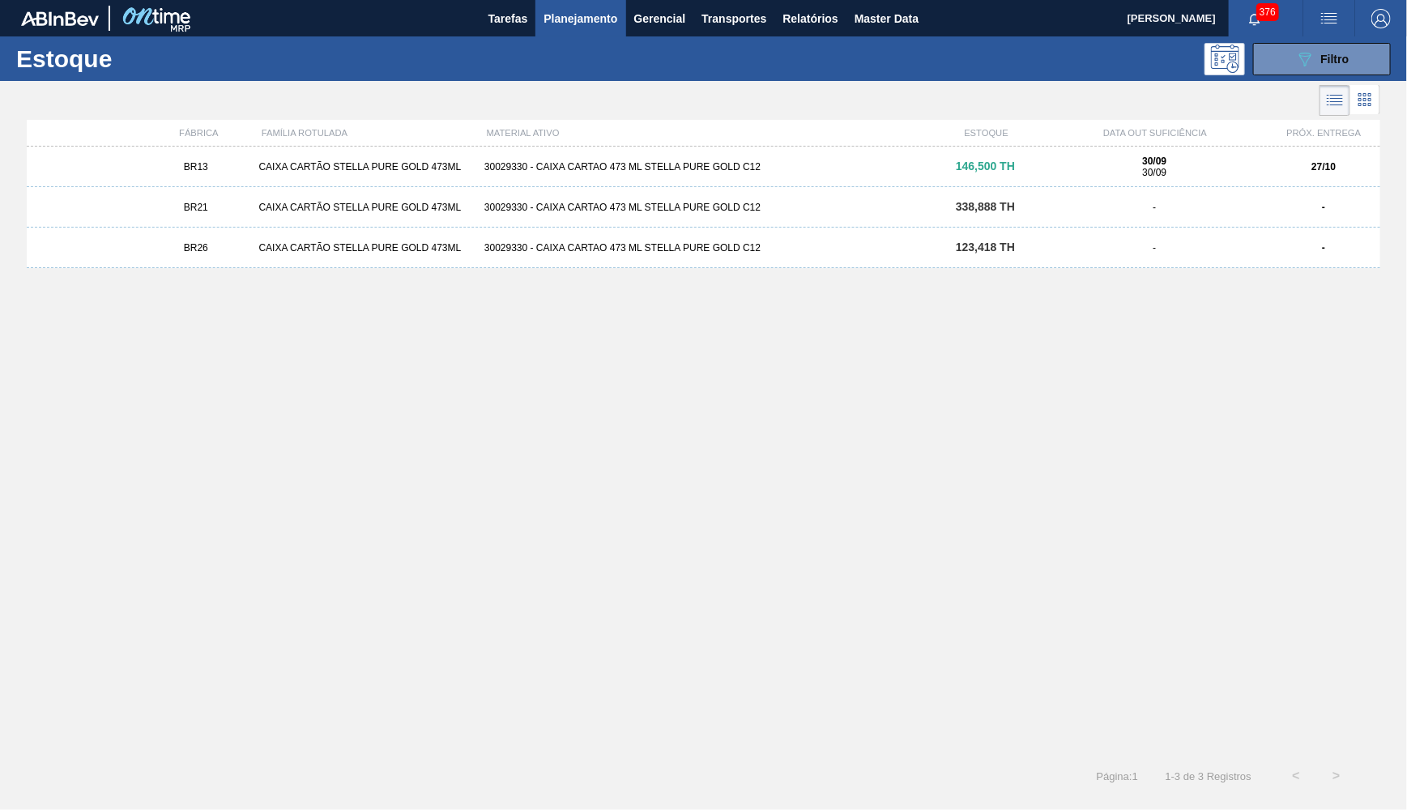
click at [907, 164] on div "30029330 - CAIXA CARTAO 473 ML STELLA PURE GOLD C12" at bounding box center [703, 166] width 451 height 11
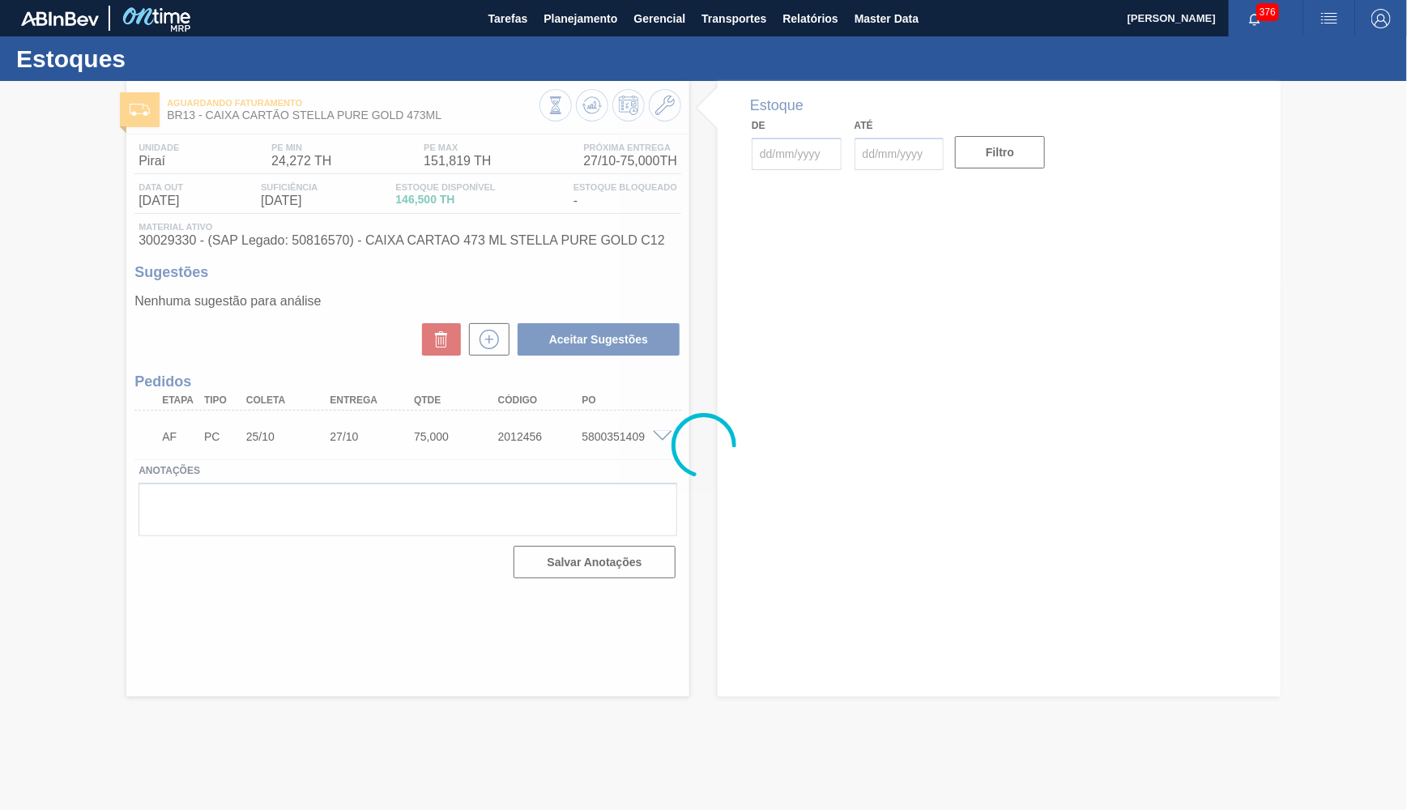
type input "[DATE]"
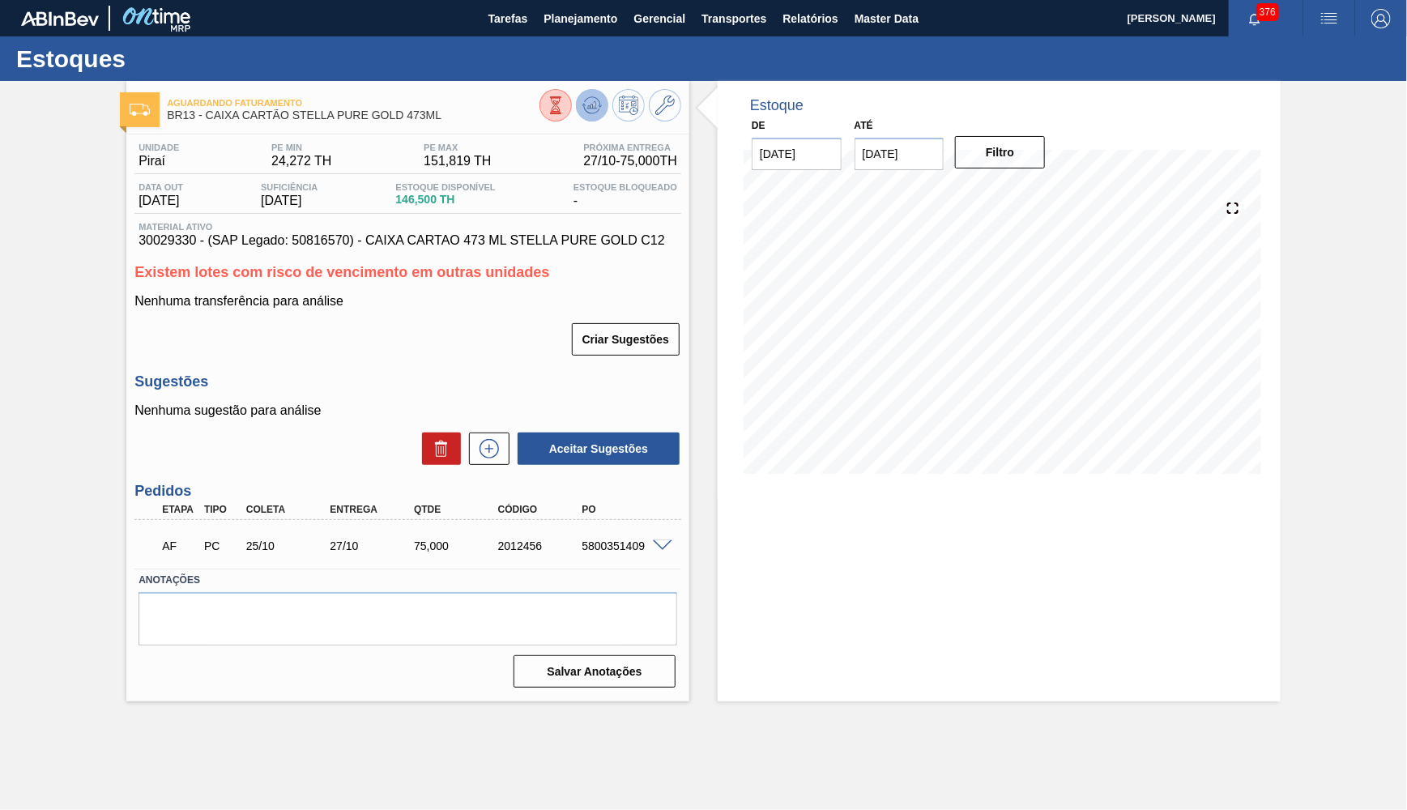
click at [598, 94] on button at bounding box center [592, 105] width 32 height 32
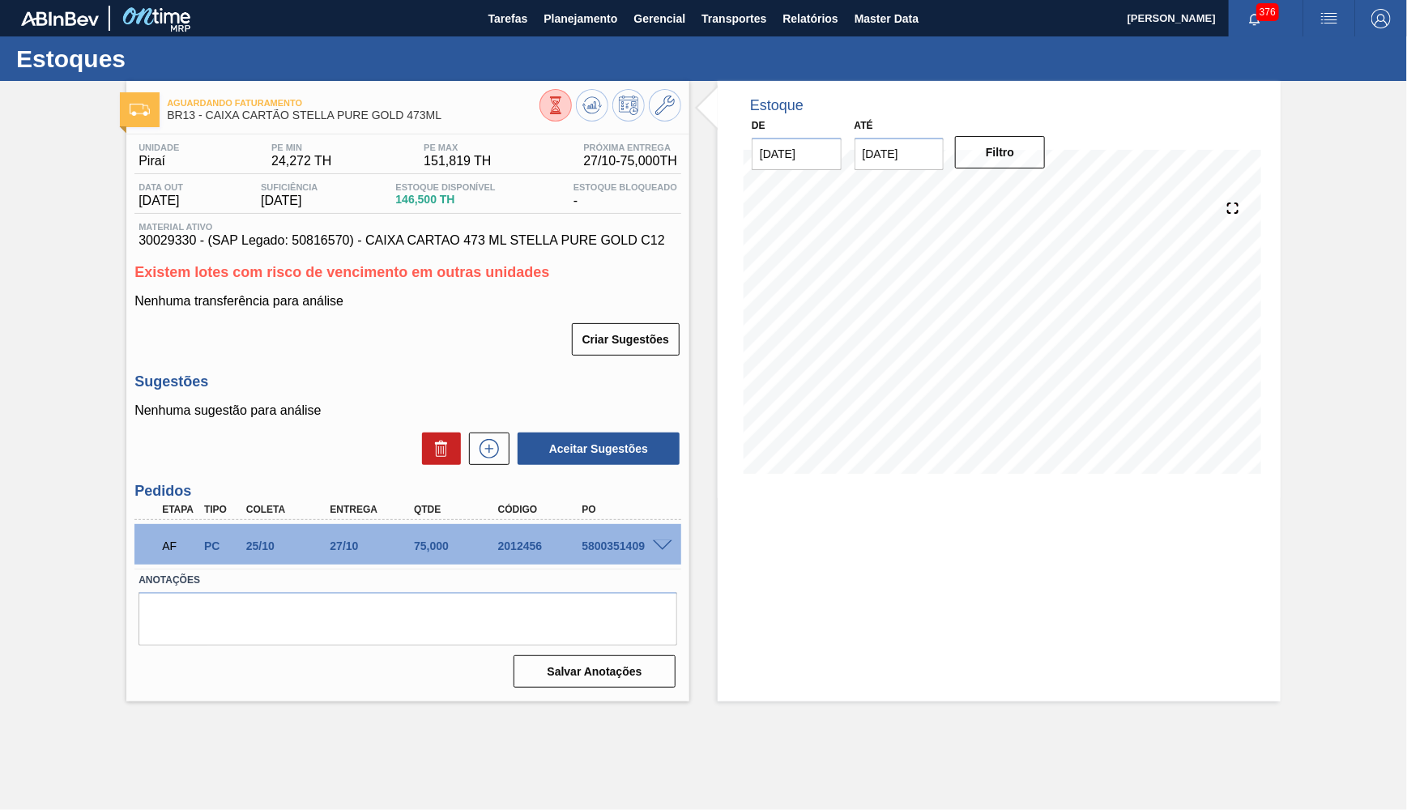
click at [459, 199] on span "146,500 TH" at bounding box center [445, 200] width 100 height 12
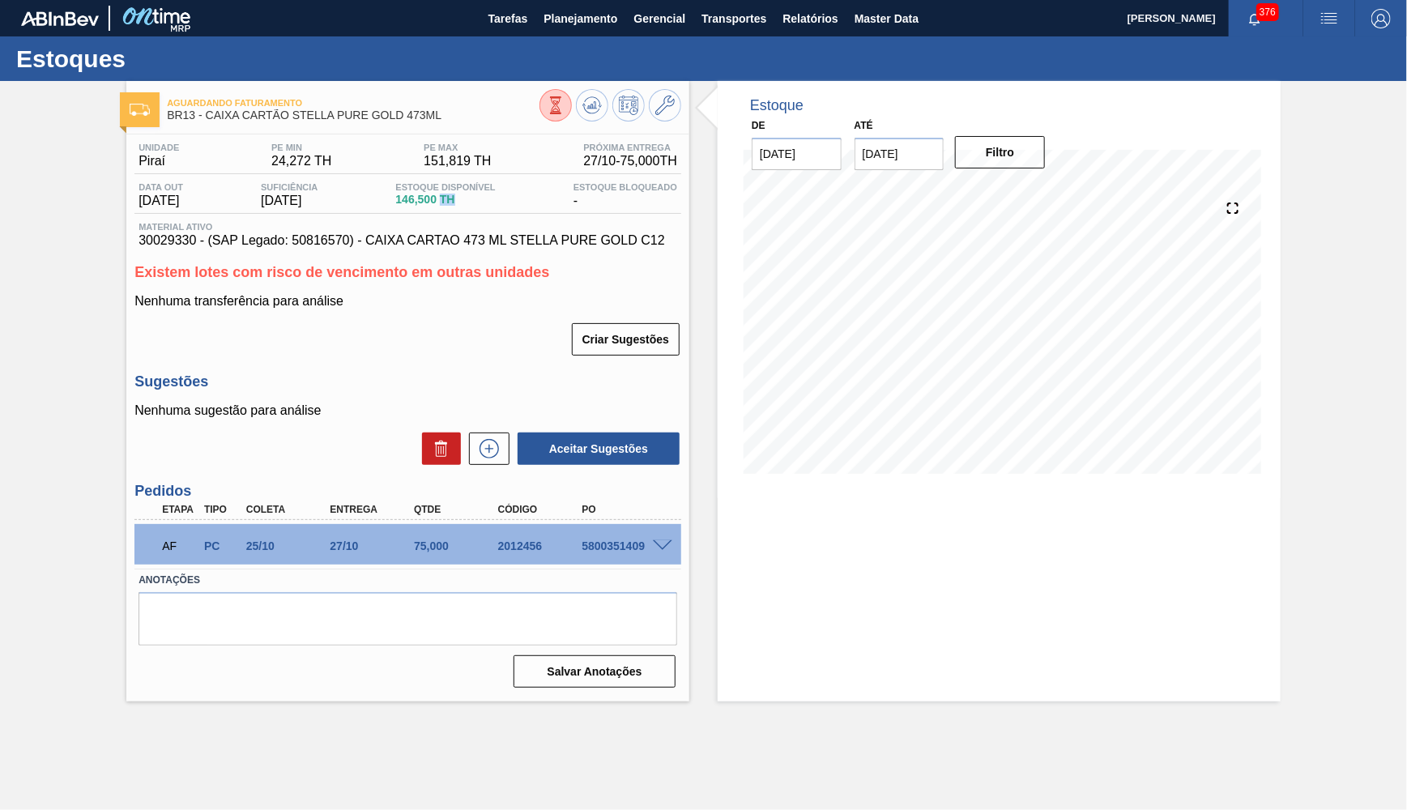
click at [459, 199] on span "146,500 TH" at bounding box center [445, 200] width 100 height 12
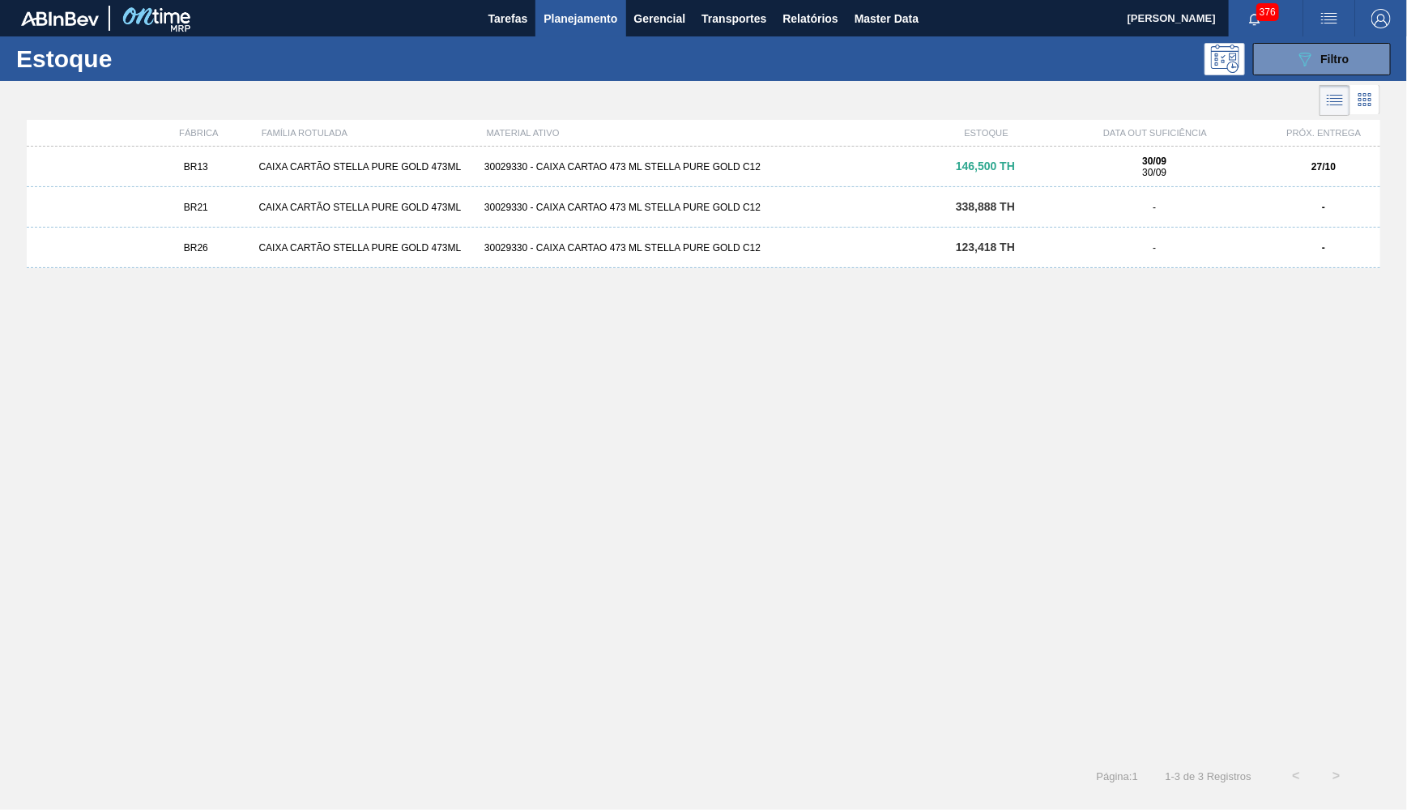
click at [592, 32] on button "Planejamento" at bounding box center [580, 18] width 90 height 36
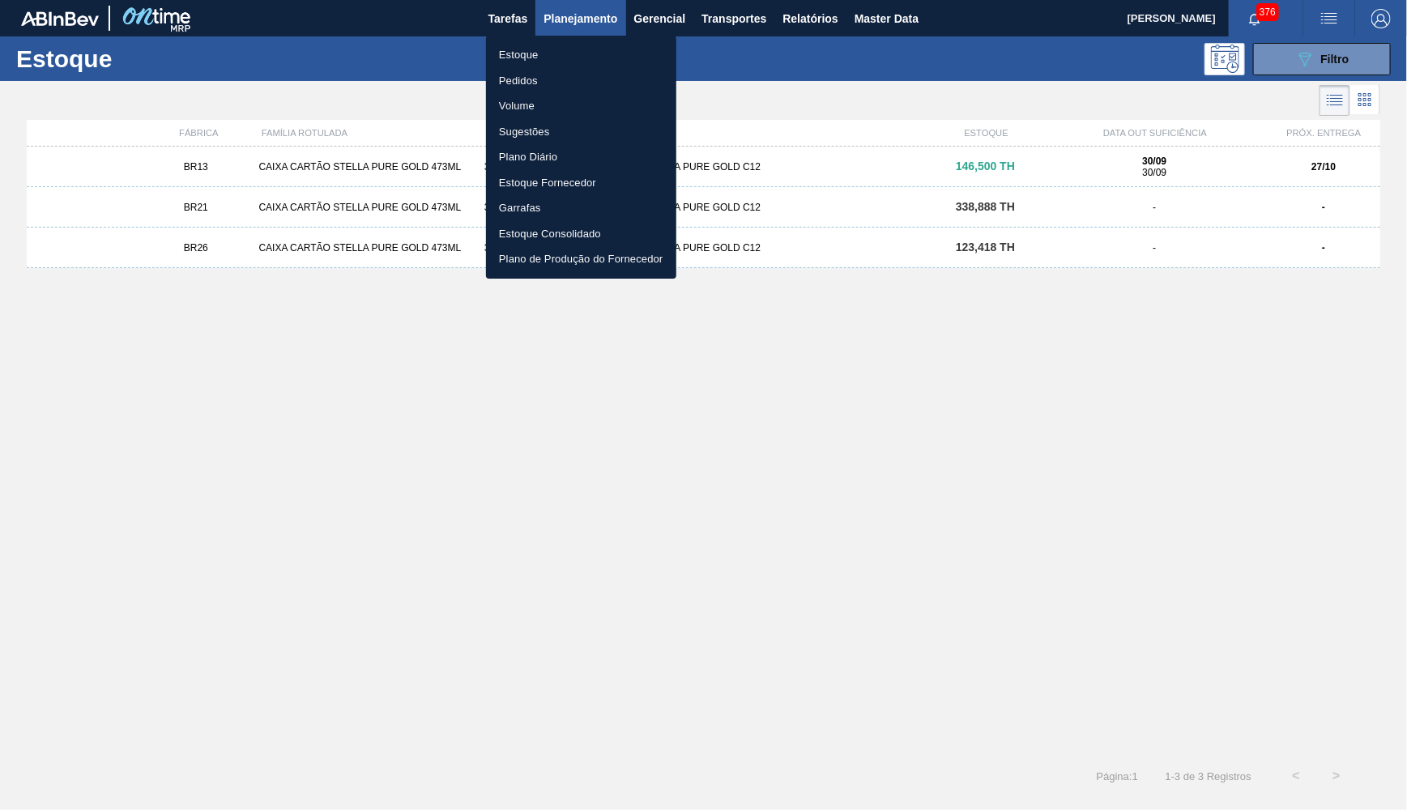
click at [569, 82] on li "Pedidos" at bounding box center [581, 81] width 190 height 26
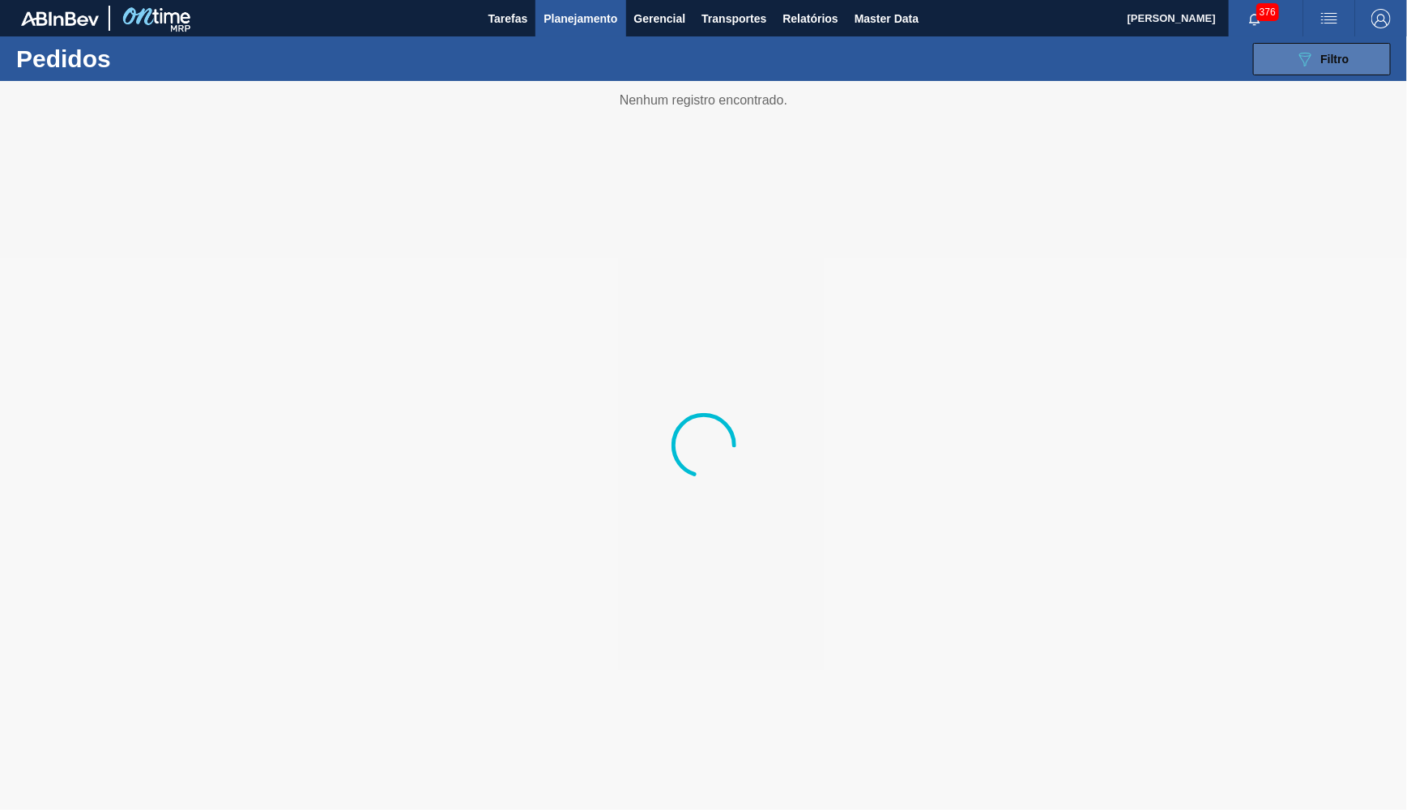
click at [1304, 51] on icon "089F7B8B-B2A5-4AFE-B5C0-19BA573D28AC" at bounding box center [1304, 58] width 19 height 19
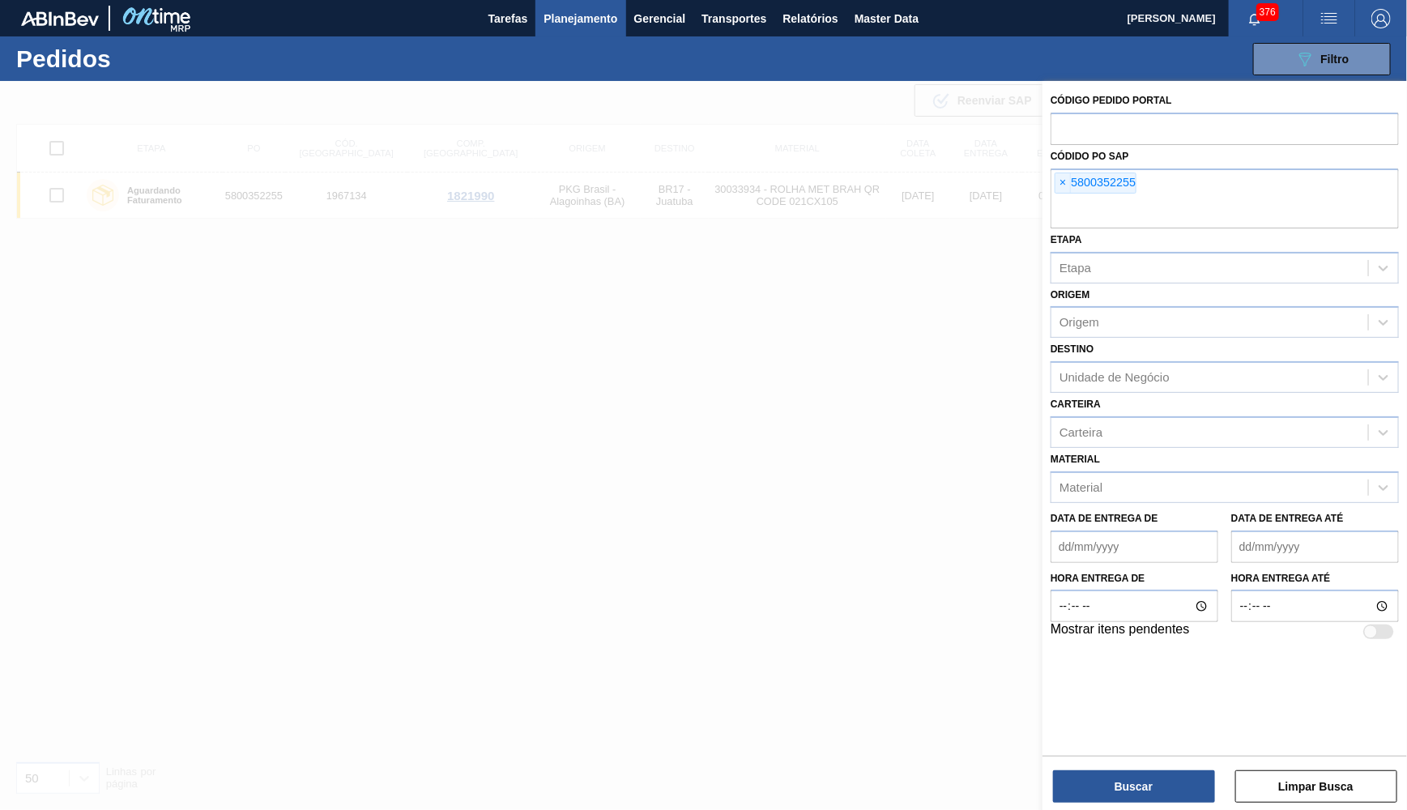
click at [1253, 43] on button "089F7B8B-B2A5-4AFE-B5C0-19BA573D28AC Filtro" at bounding box center [1322, 59] width 138 height 32
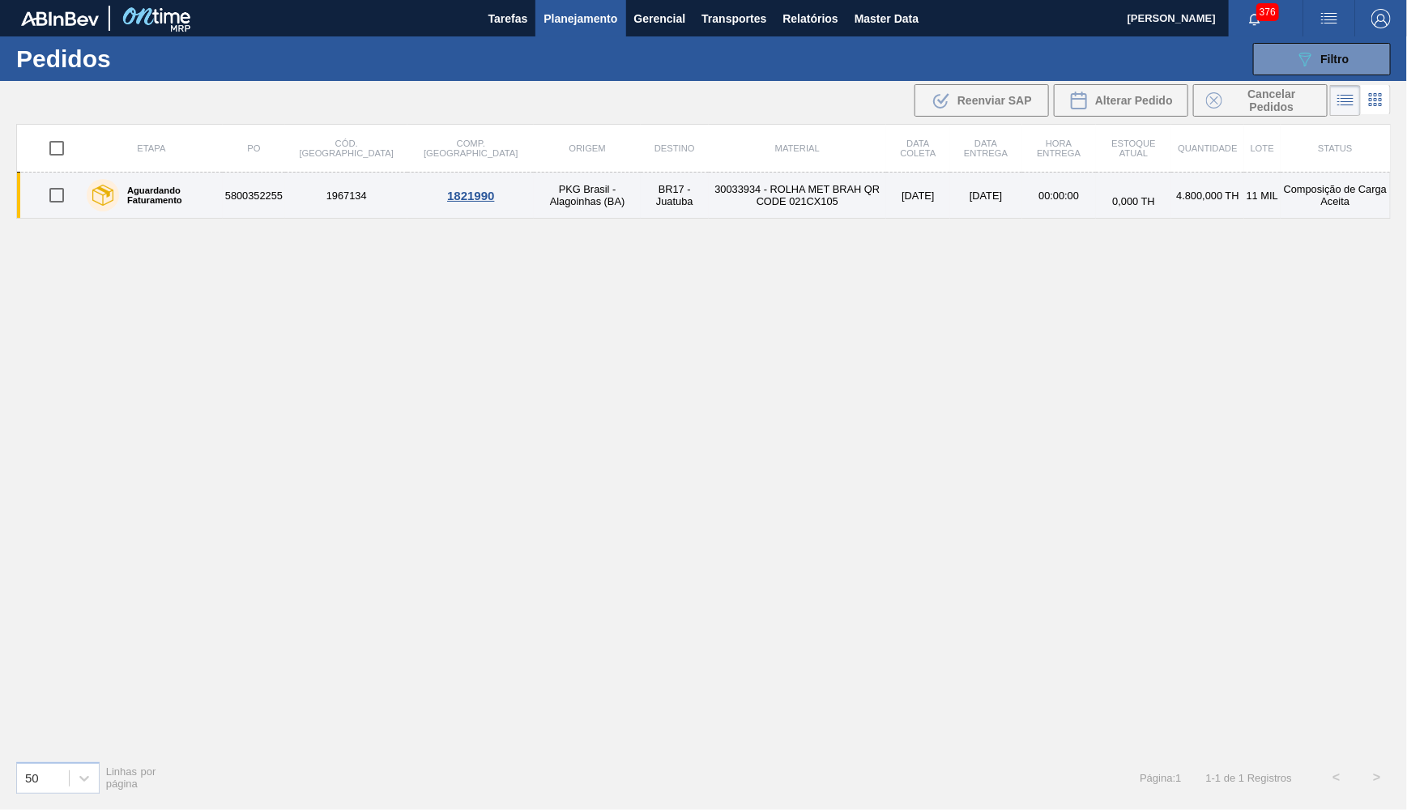
click at [709, 202] on td "30033934 - ROLHA MET BRAH QR CODE 021CX105" at bounding box center [798, 196] width 178 height 46
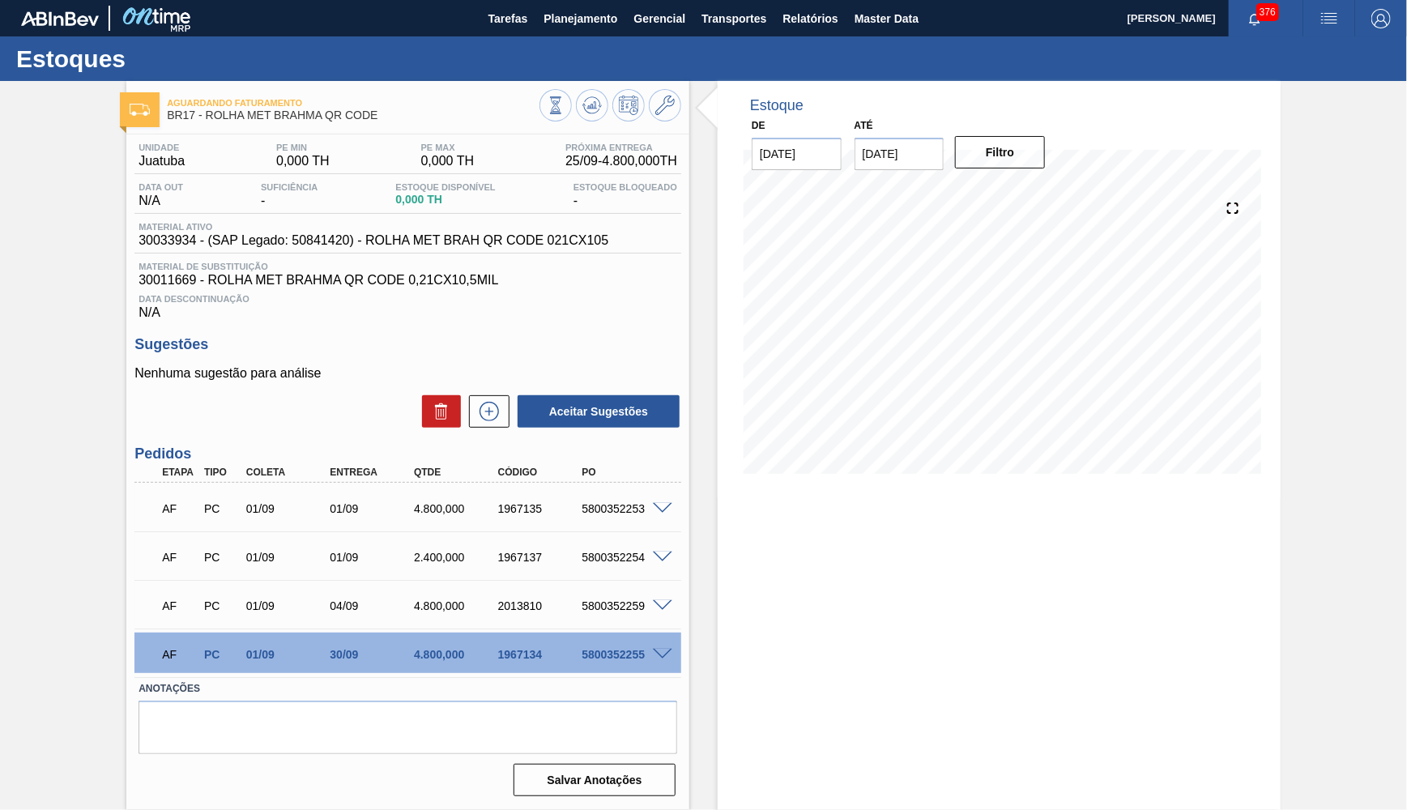
click at [607, 660] on div "AF PC 01/09 30/09 4.800,000 1967134 5800352255" at bounding box center [403, 653] width 504 height 32
click at [605, 648] on div "5800352255" at bounding box center [623, 654] width 93 height 13
click at [662, 651] on span at bounding box center [662, 655] width 19 height 12
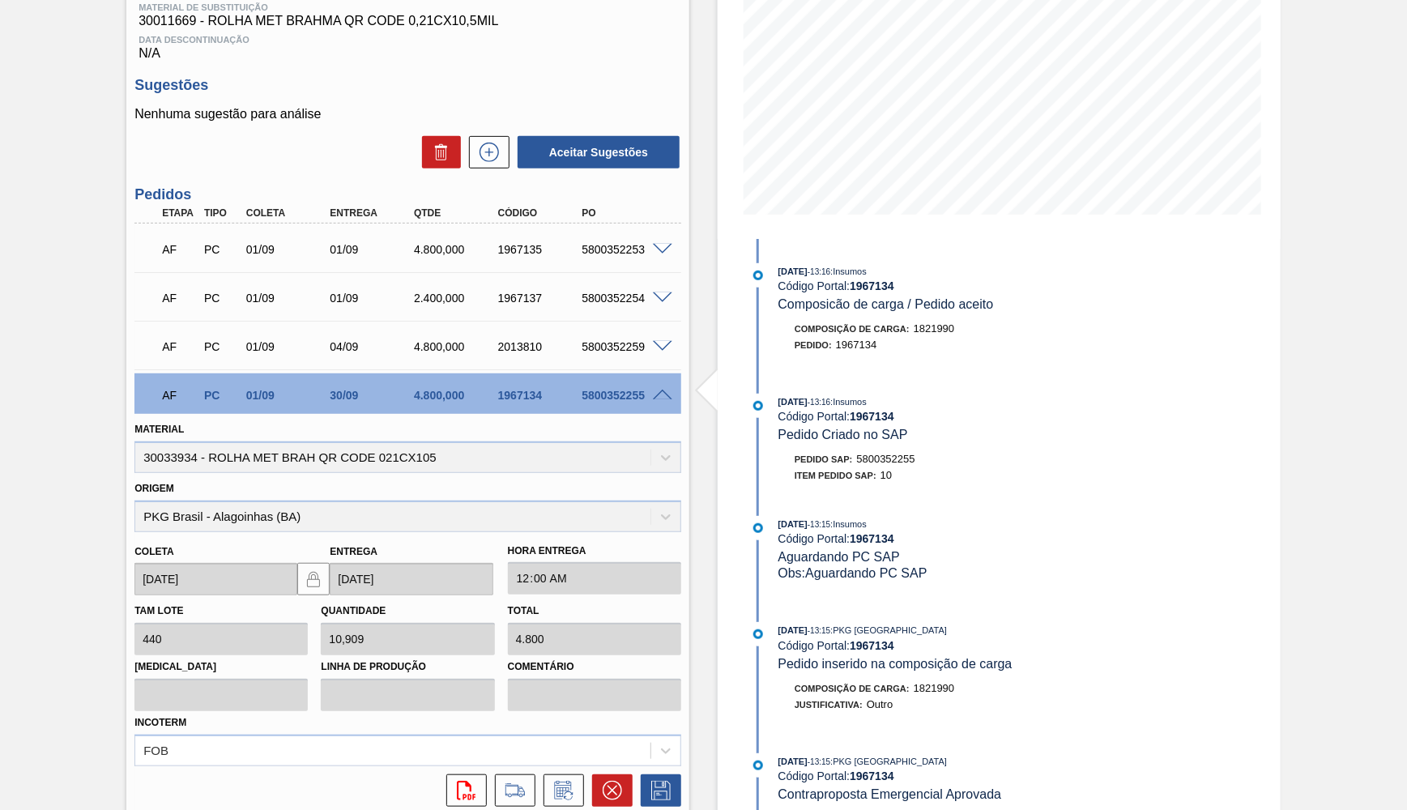
scroll to position [219, 0]
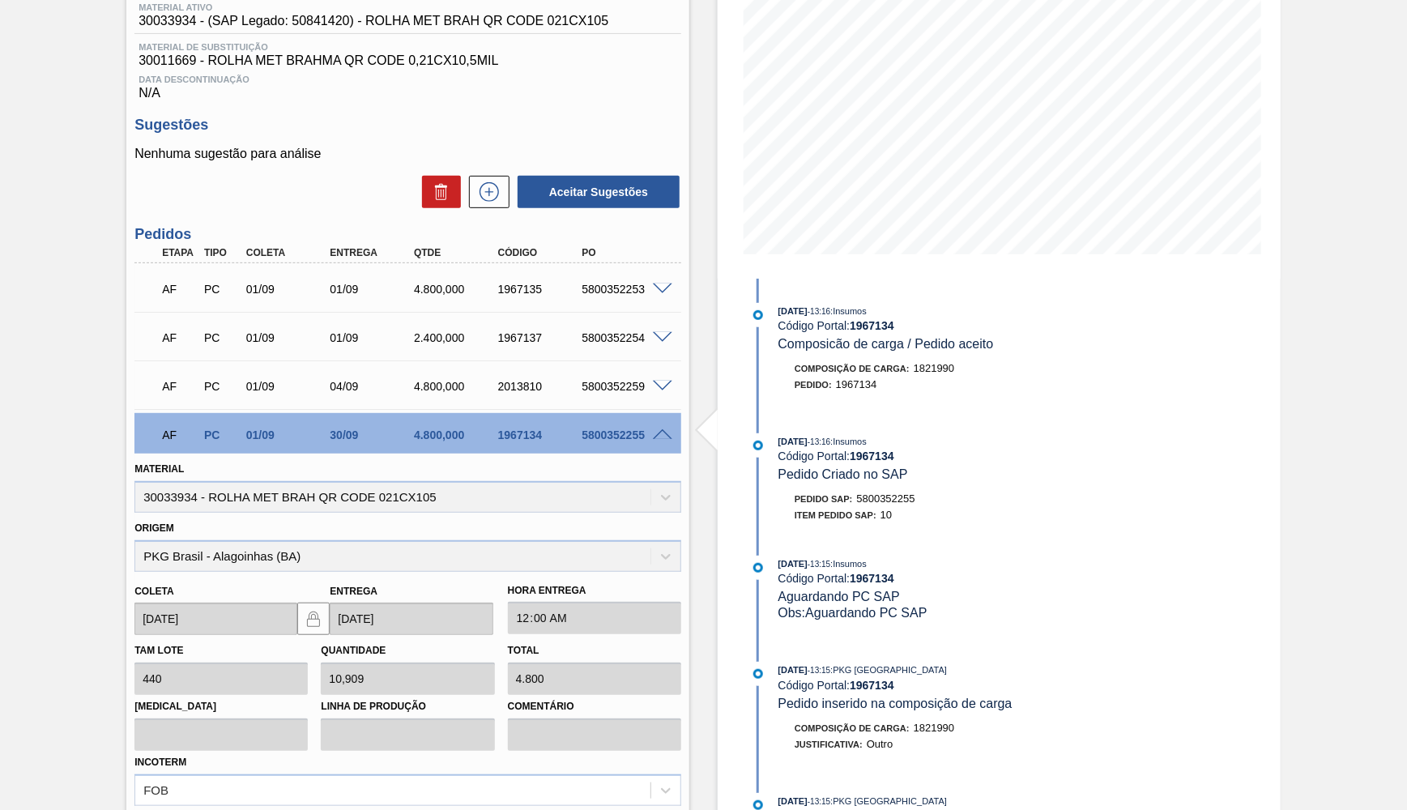
click at [656, 429] on span at bounding box center [662, 435] width 19 height 12
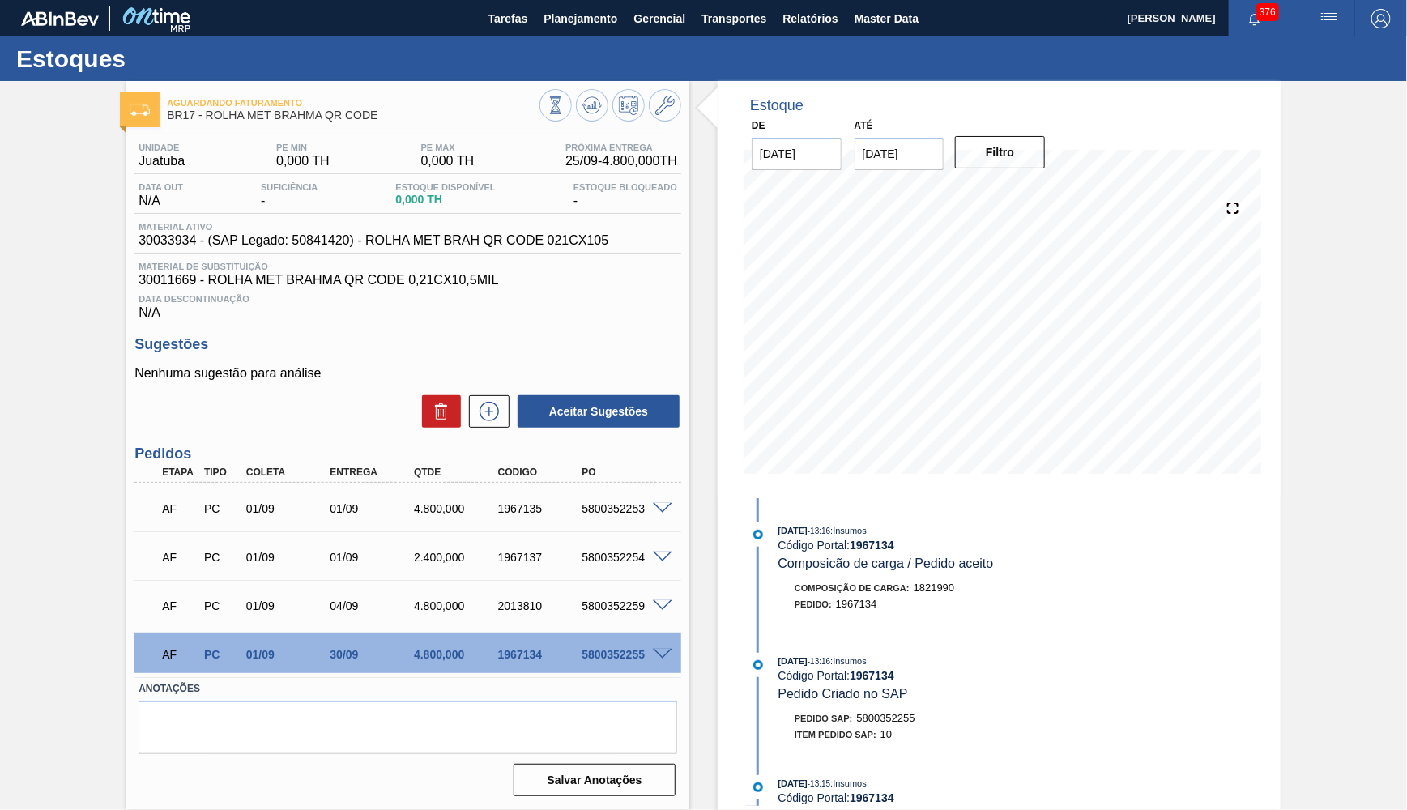
scroll to position [0, 0]
click at [656, 650] on span at bounding box center [662, 655] width 19 height 12
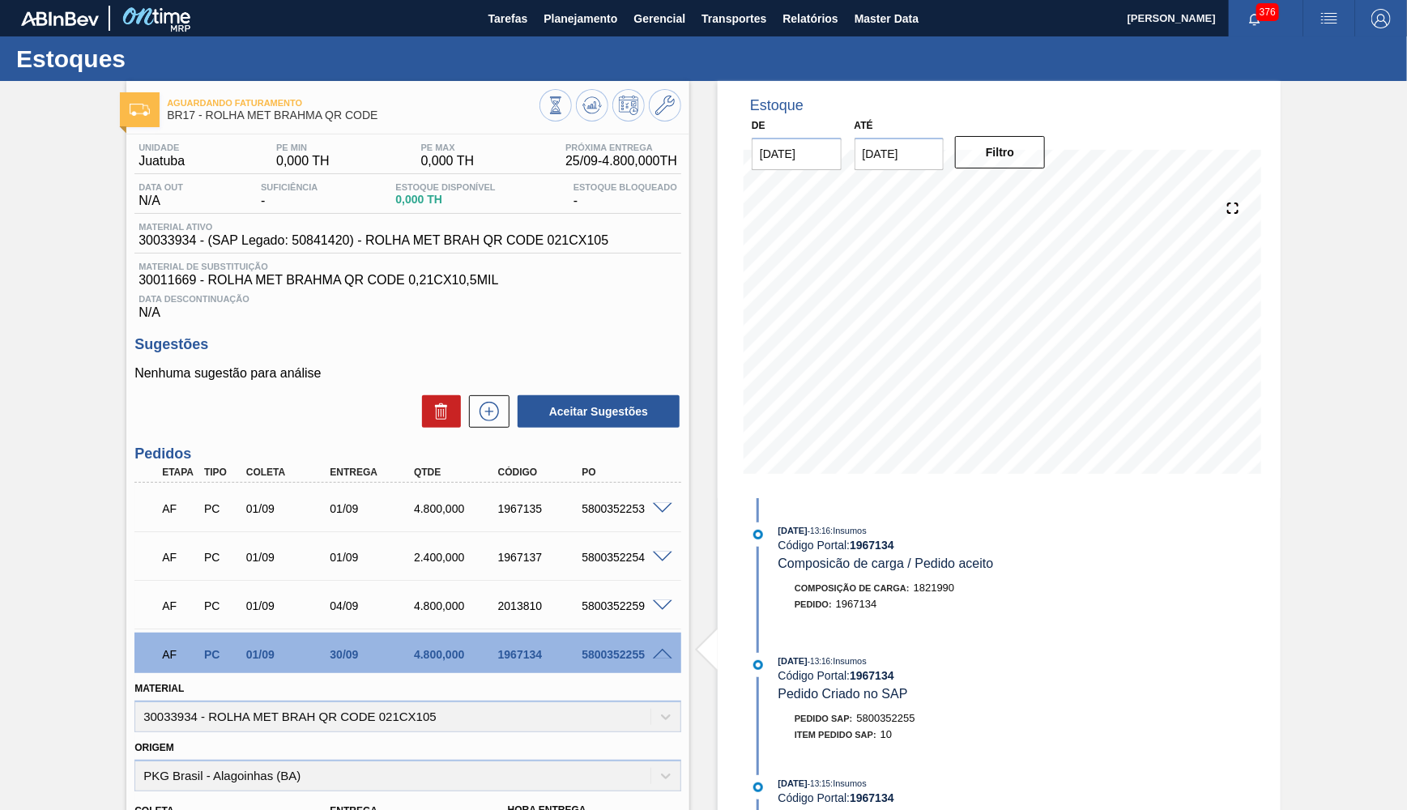
scroll to position [368, 0]
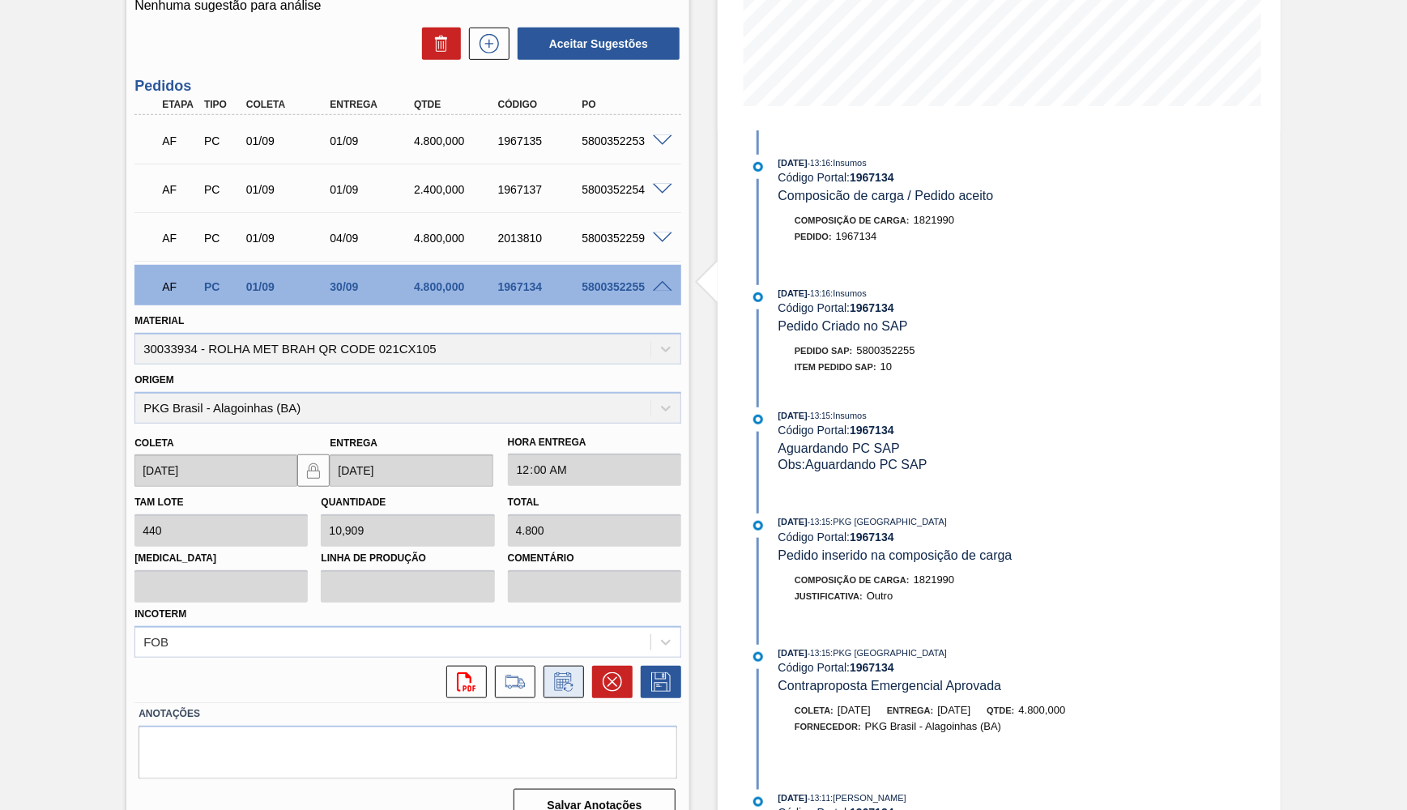
click at [571, 672] on icon at bounding box center [564, 681] width 26 height 19
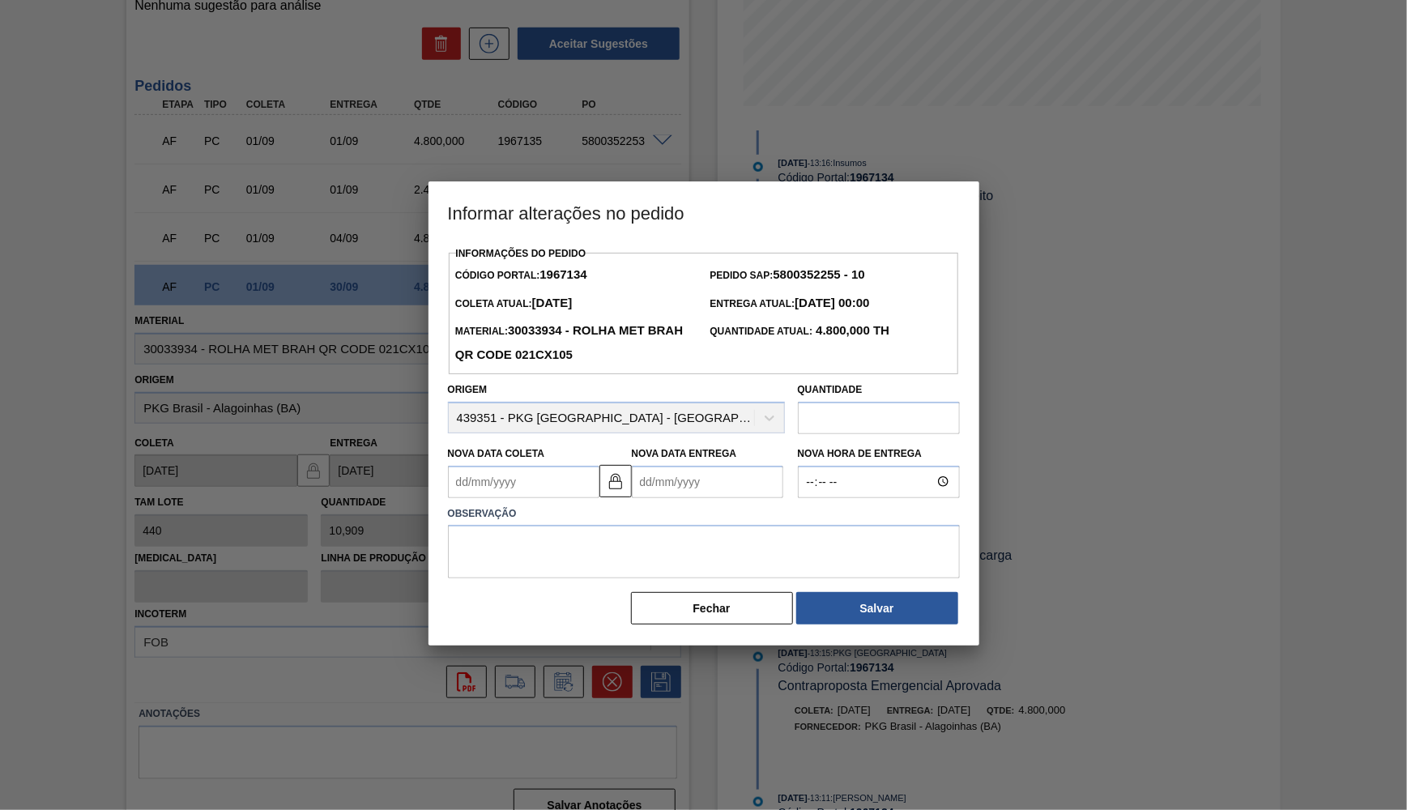
click at [496, 481] on div "Nova Data Coleta" at bounding box center [520, 470] width 158 height 56
click at [501, 466] on Coleta1967134 "Nova Data Coleta" at bounding box center [523, 482] width 151 height 32
click at [587, 641] on div "26" at bounding box center [598, 652] width 22 height 22
type Coleta1967134 "[DATE]"
type Entrega1967134 "[DATE]"
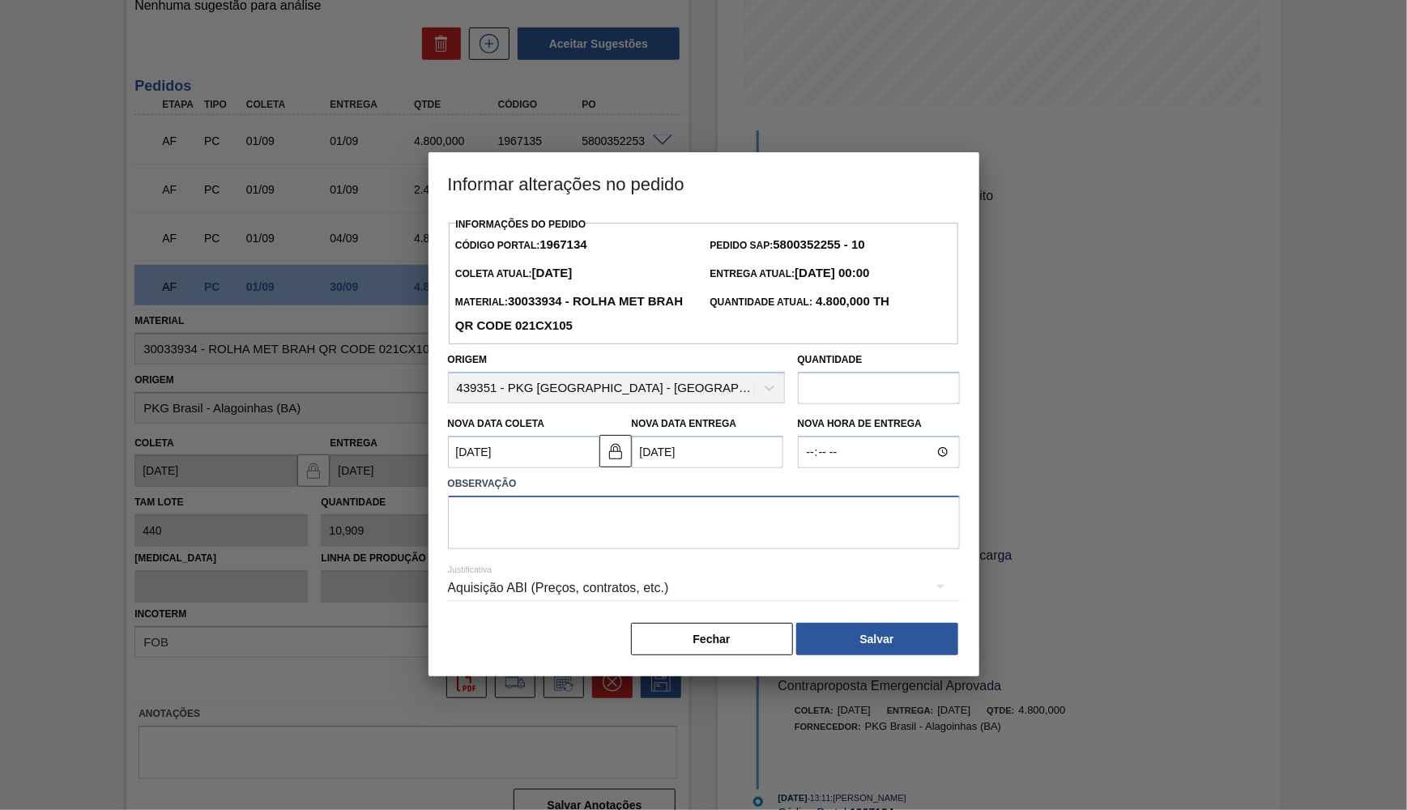
click at [557, 496] on textarea at bounding box center [704, 522] width 512 height 53
type textarea "Ajuste de data com PKG"
click at [633, 584] on div "Aquisição ABI (Preços, contratos, etc.)" at bounding box center [704, 587] width 512 height 45
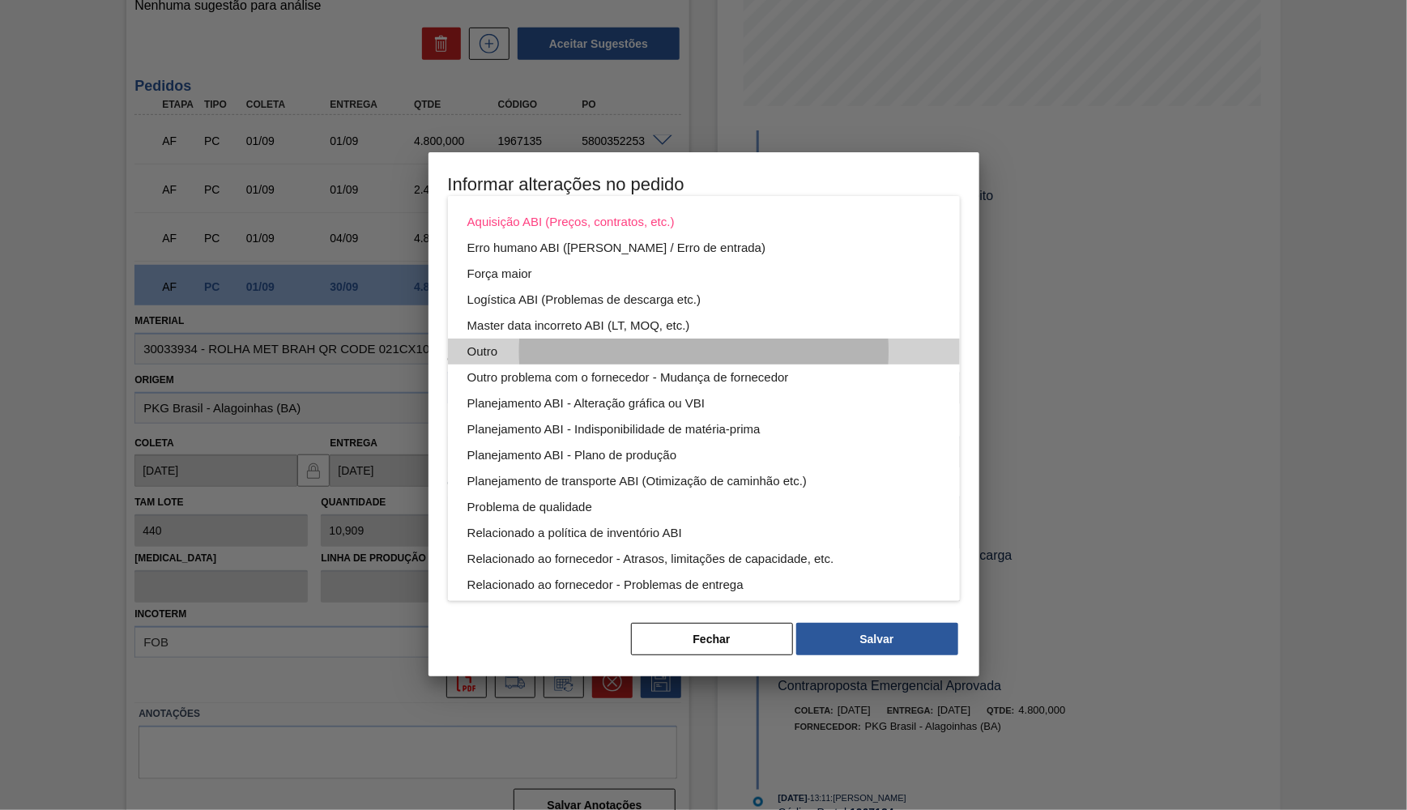
click at [501, 349] on div "Outro" at bounding box center [703, 352] width 473 height 26
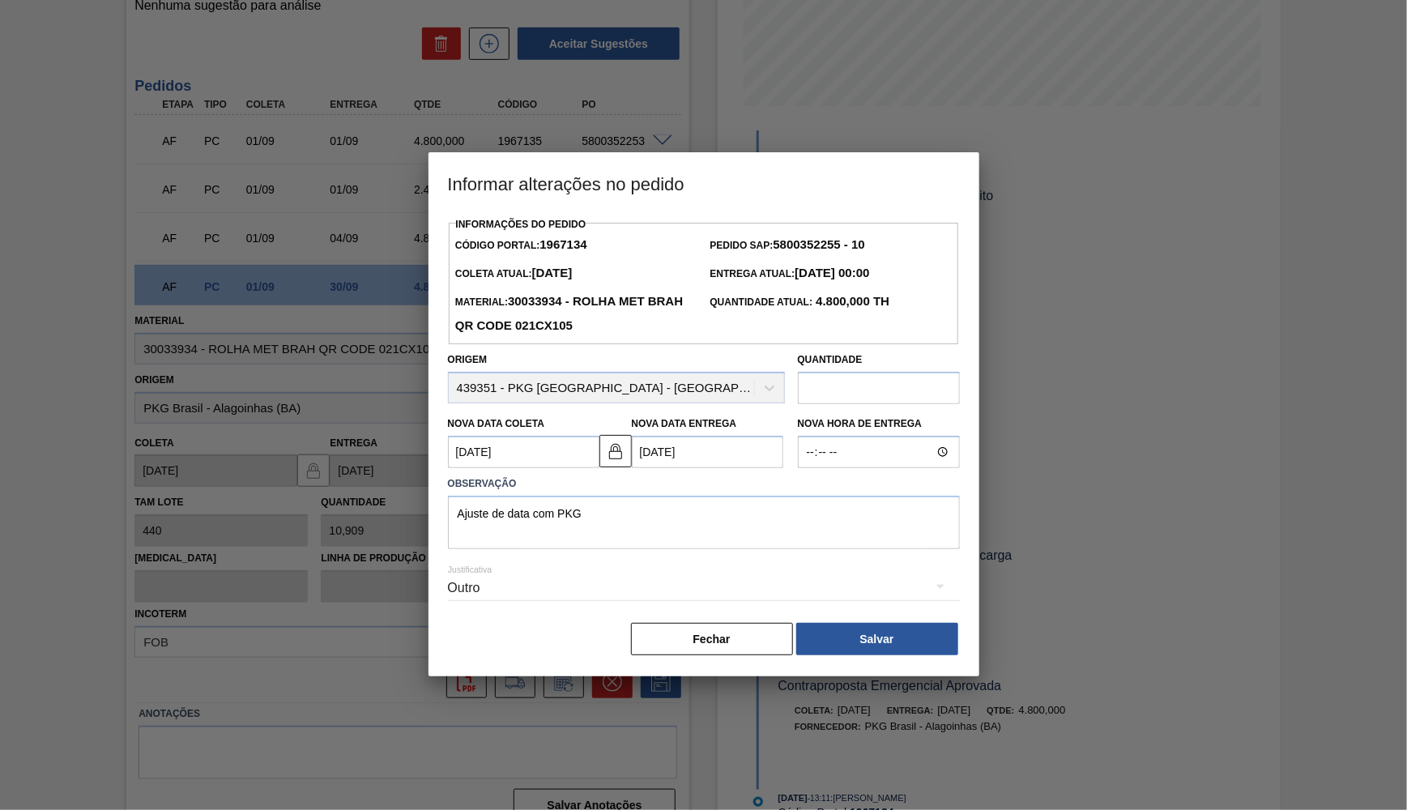
click at [816, 241] on strong "5800352255 - 10" at bounding box center [819, 244] width 92 height 14
click at [904, 623] on button "Salvar" at bounding box center [877, 639] width 162 height 32
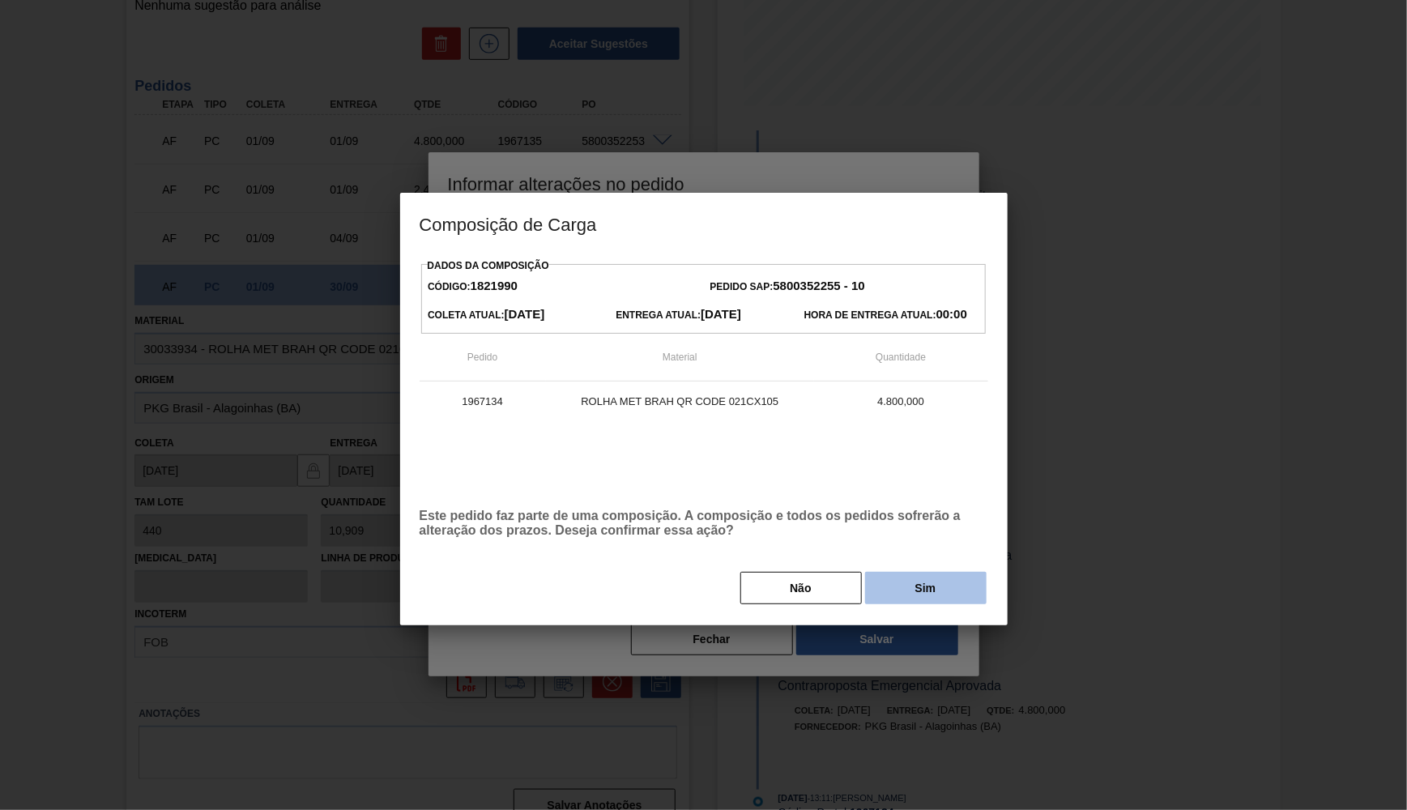
click at [911, 595] on button "Sim" at bounding box center [925, 588] width 121 height 32
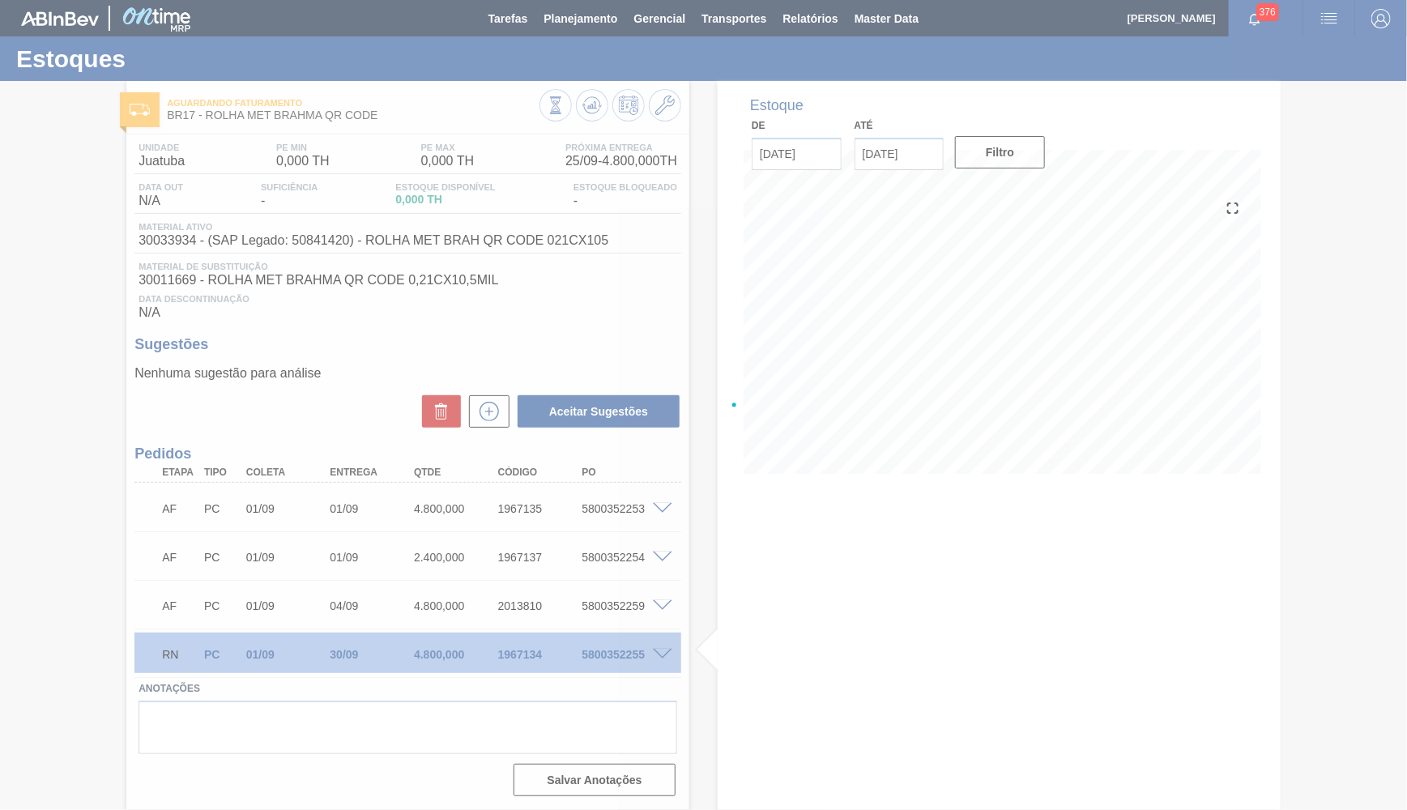
scroll to position [0, 0]
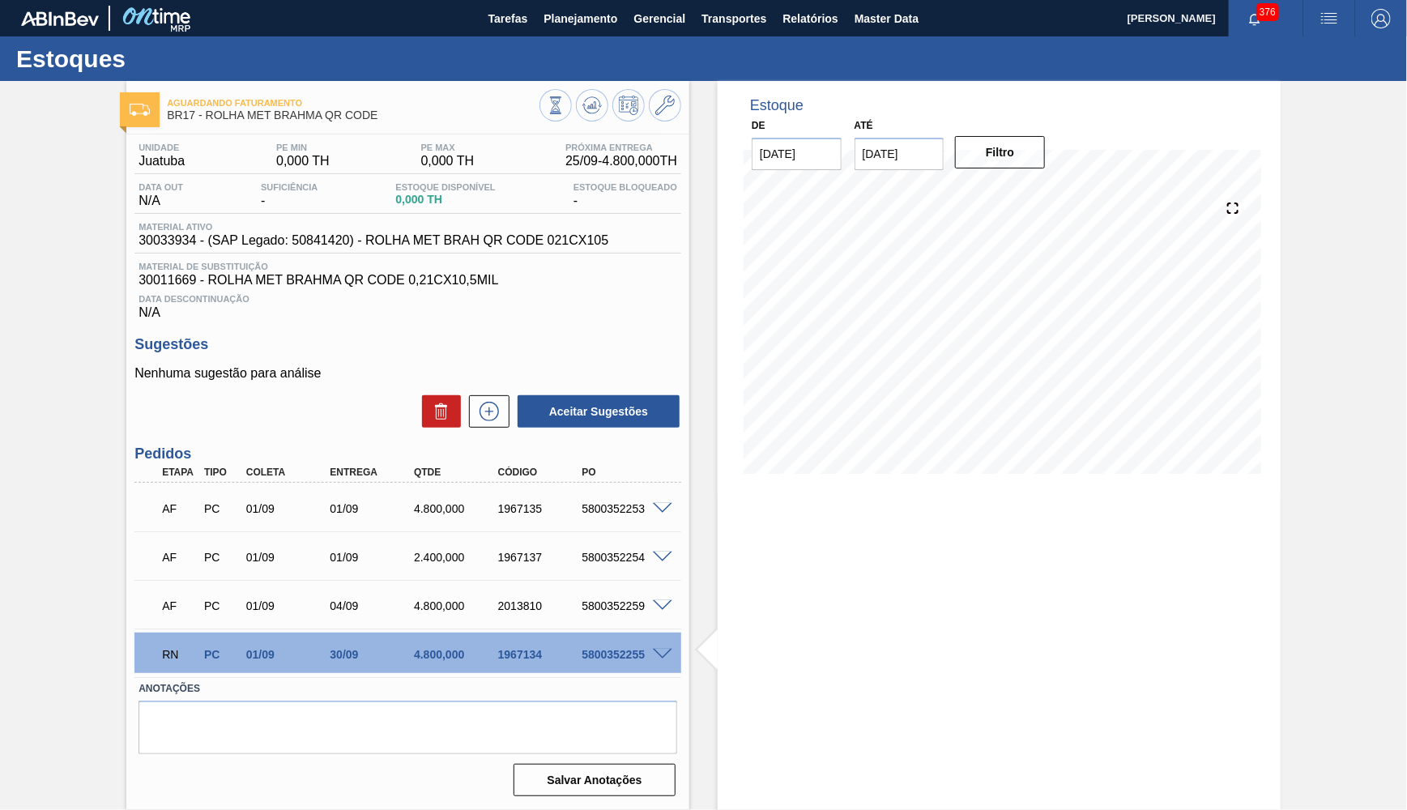
click at [447, 591] on div "AF PC 01/09 04/09 4.800,000 2013810 5800352259" at bounding box center [403, 604] width 504 height 32
drag, startPoint x: 416, startPoint y: 648, endPoint x: 479, endPoint y: 646, distance: 62.4
click at [479, 648] on div "4.800,000" at bounding box center [456, 654] width 93 height 13
click at [424, 648] on div "4.800,000" at bounding box center [456, 654] width 93 height 13
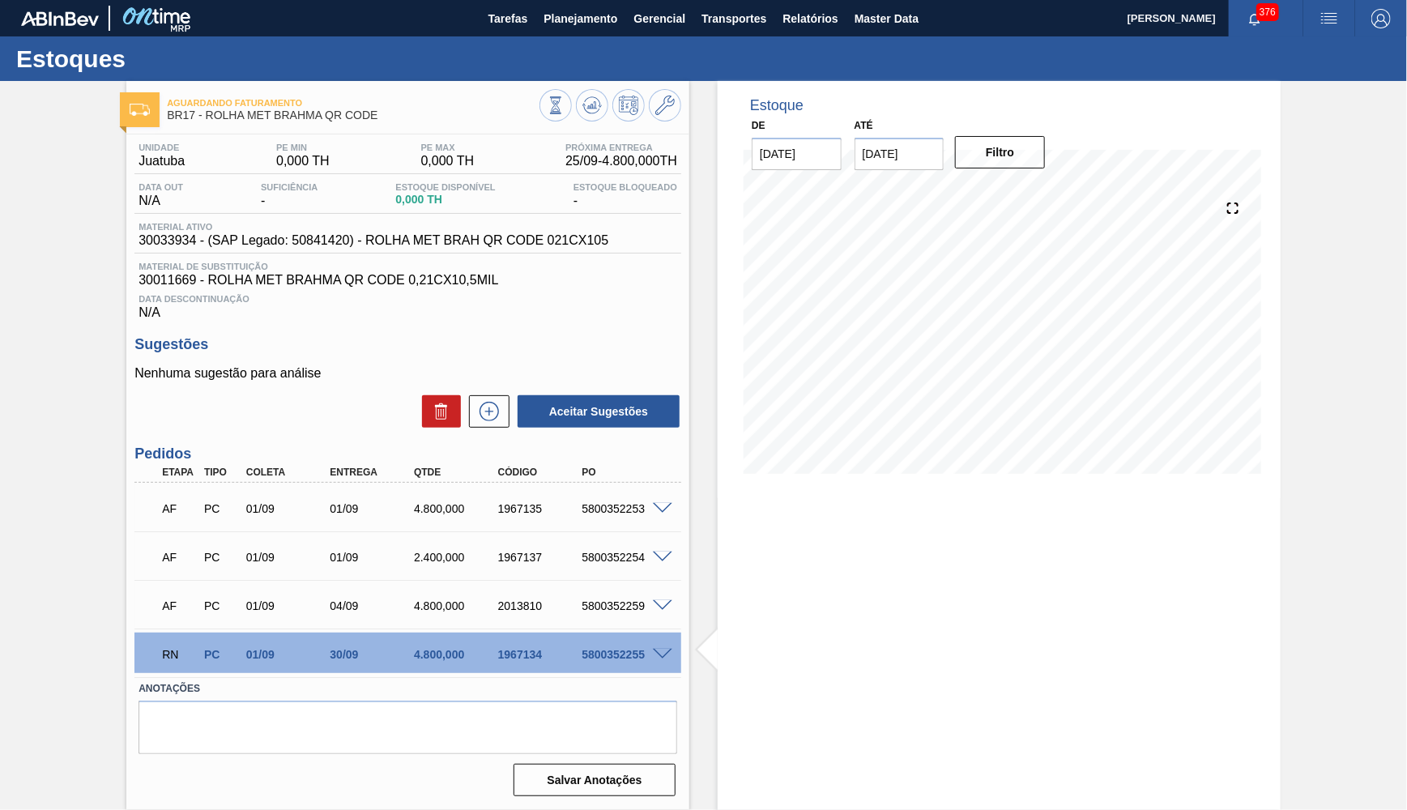
click at [424, 648] on div "4.800,000" at bounding box center [456, 654] width 93 height 13
click at [601, 655] on div "5800352255" at bounding box center [623, 654] width 93 height 13
click at [610, 554] on div "5800352254" at bounding box center [623, 557] width 93 height 13
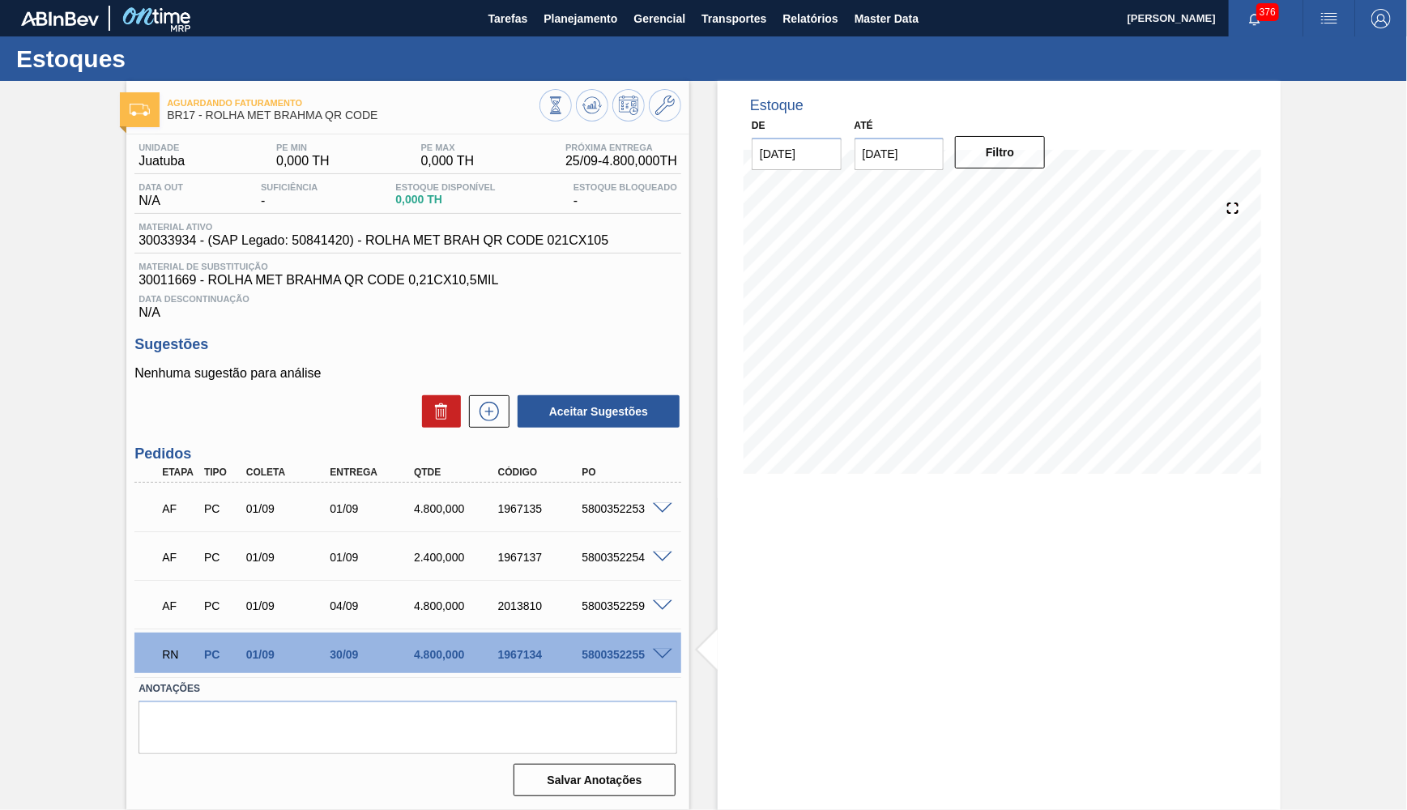
click at [588, 650] on div "5800352255" at bounding box center [623, 654] width 93 height 13
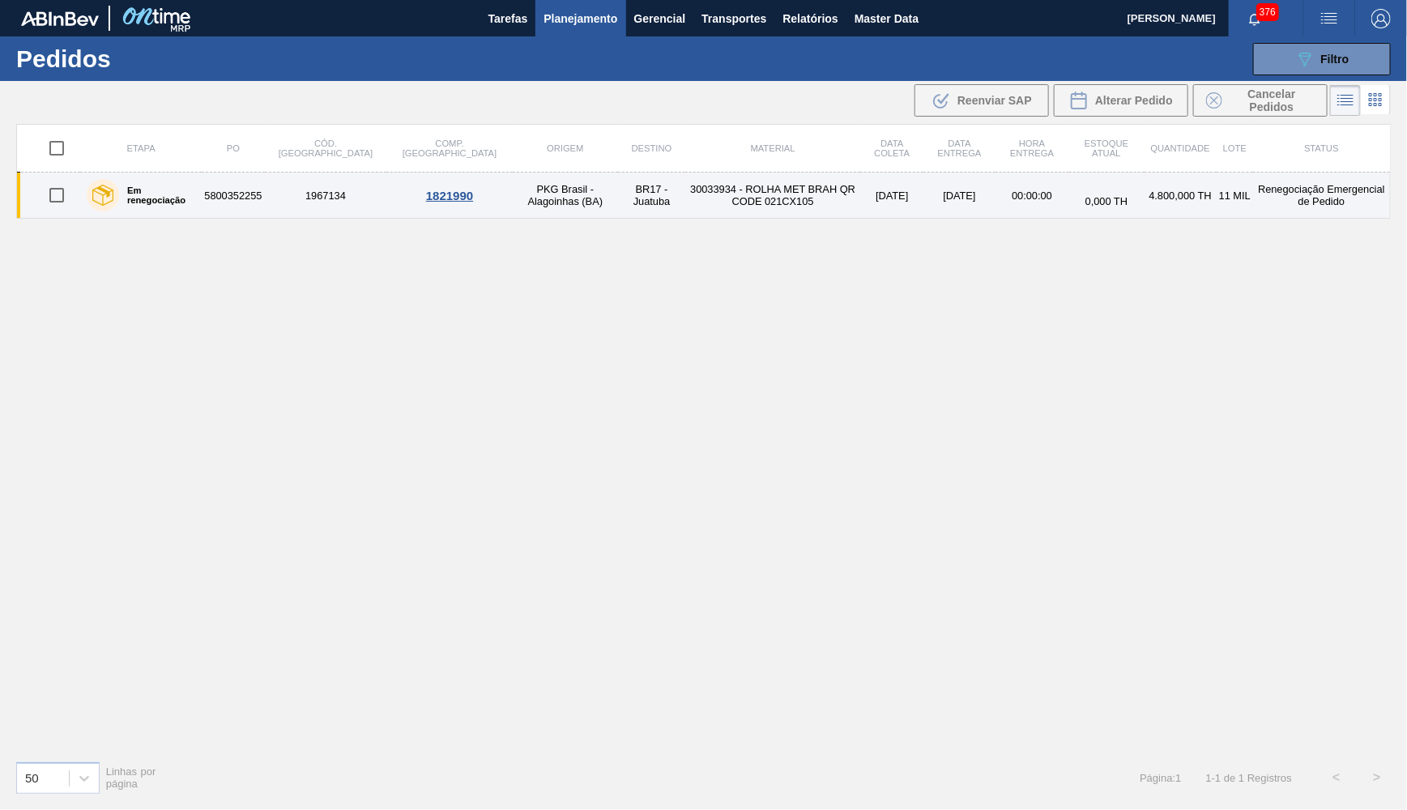
click at [148, 182] on div "Em renegociação" at bounding box center [141, 195] width 117 height 40
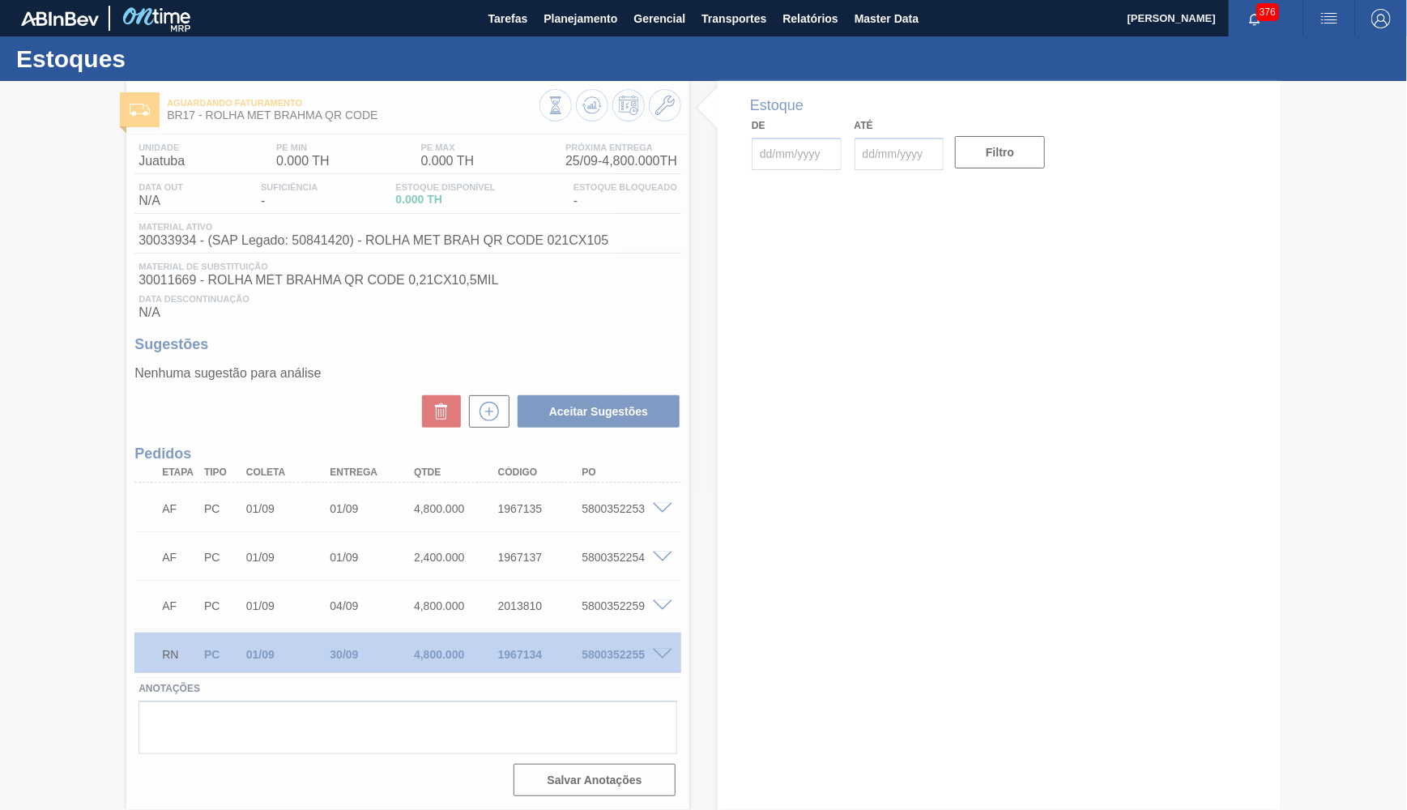
type input "[DATE]"
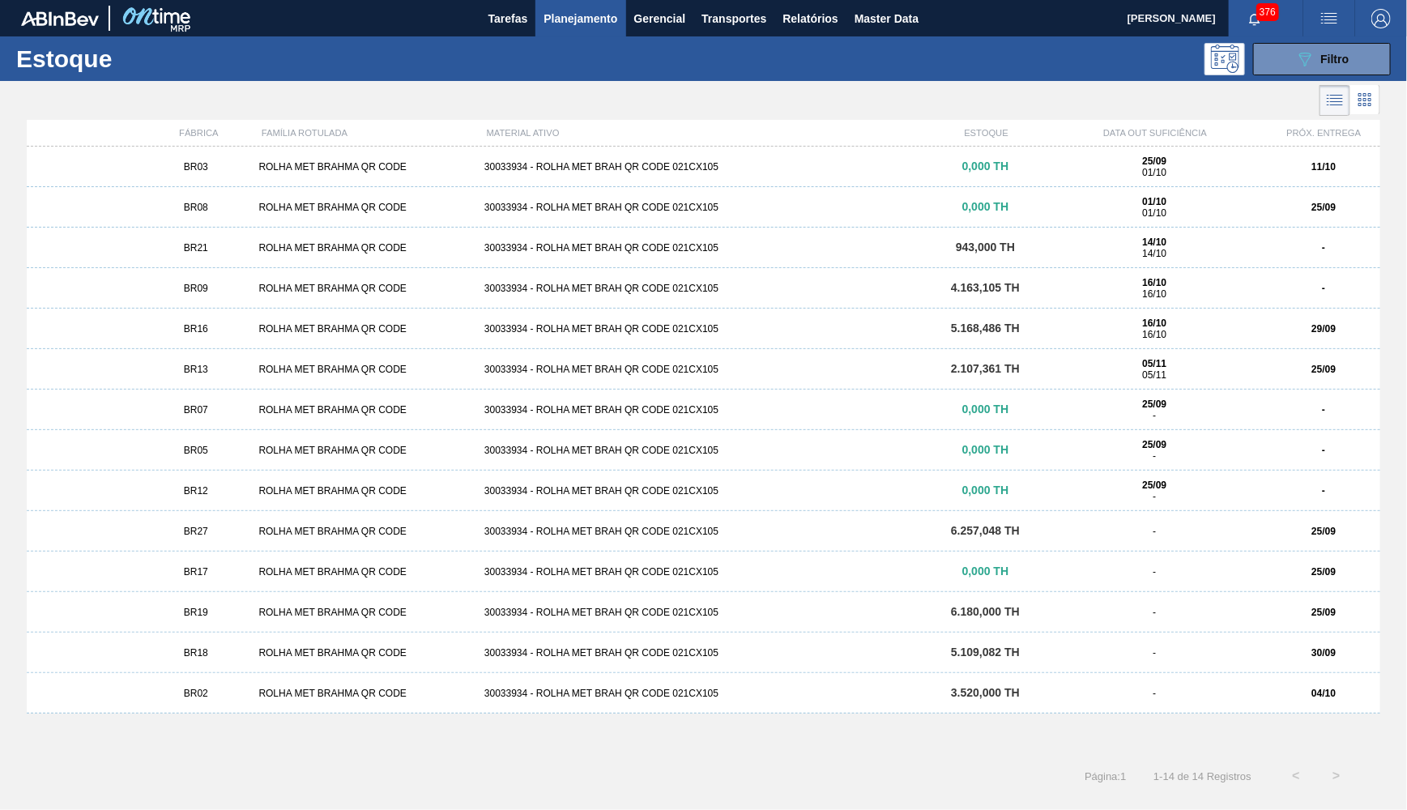
click at [224, 368] on div "BR13" at bounding box center [195, 369] width 113 height 11
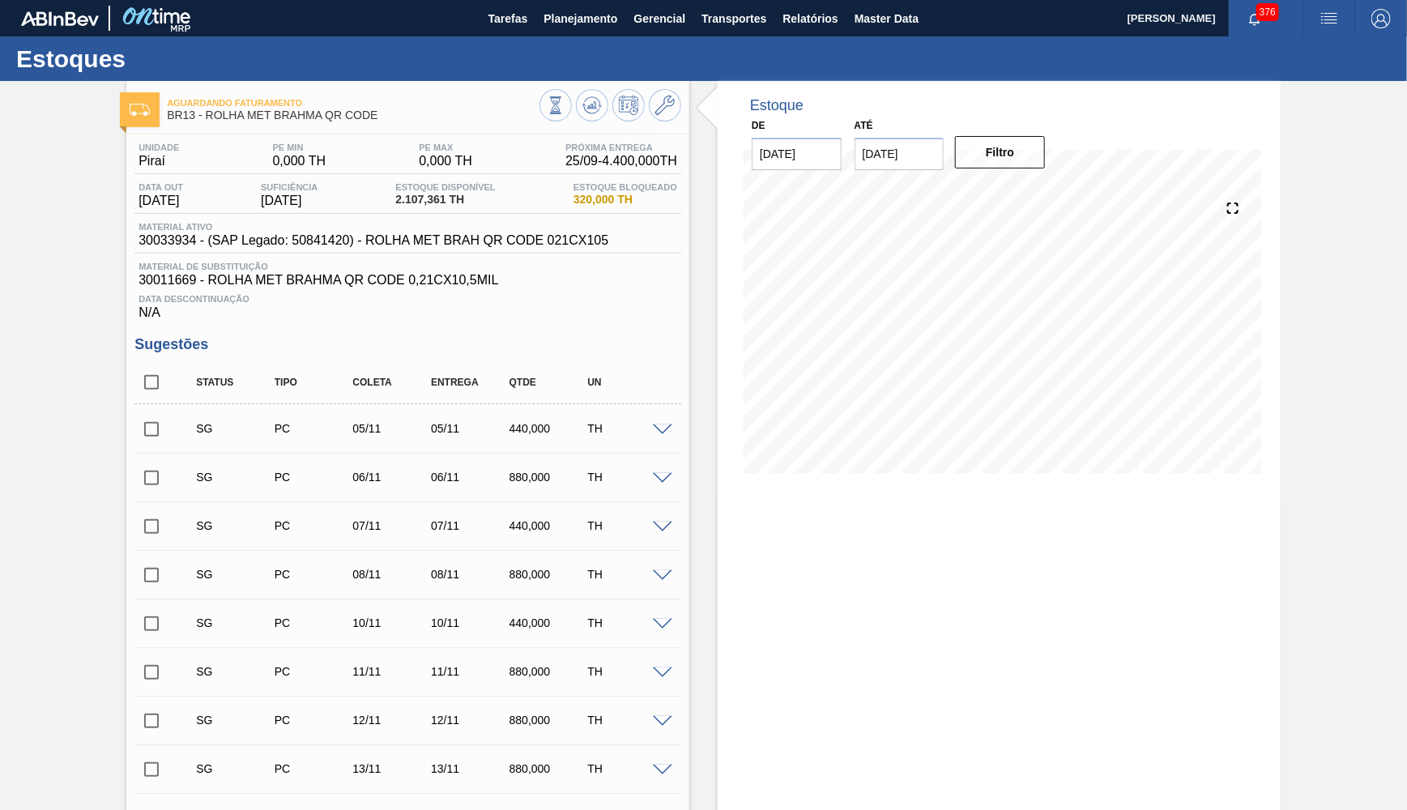
type input "[DATE]"
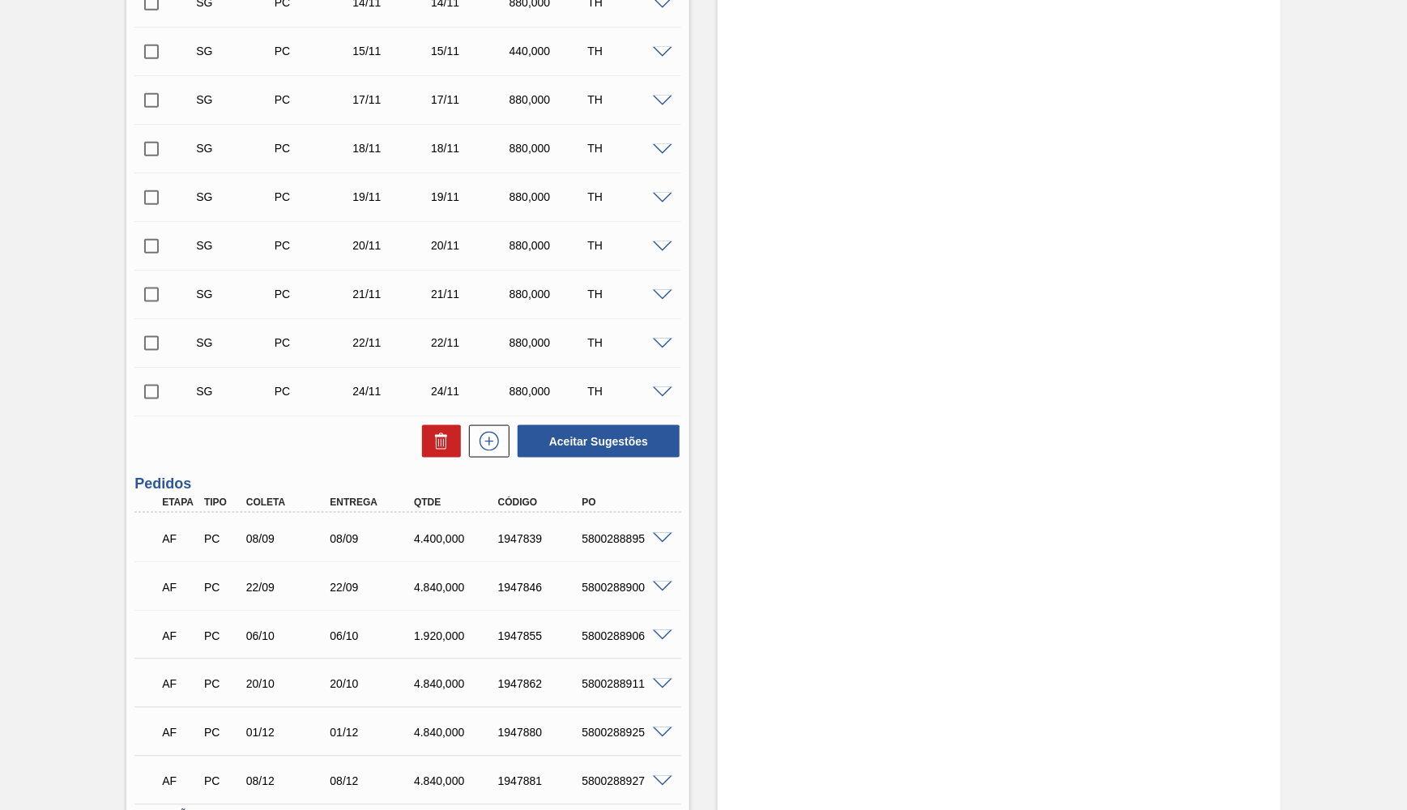
scroll to position [936, 0]
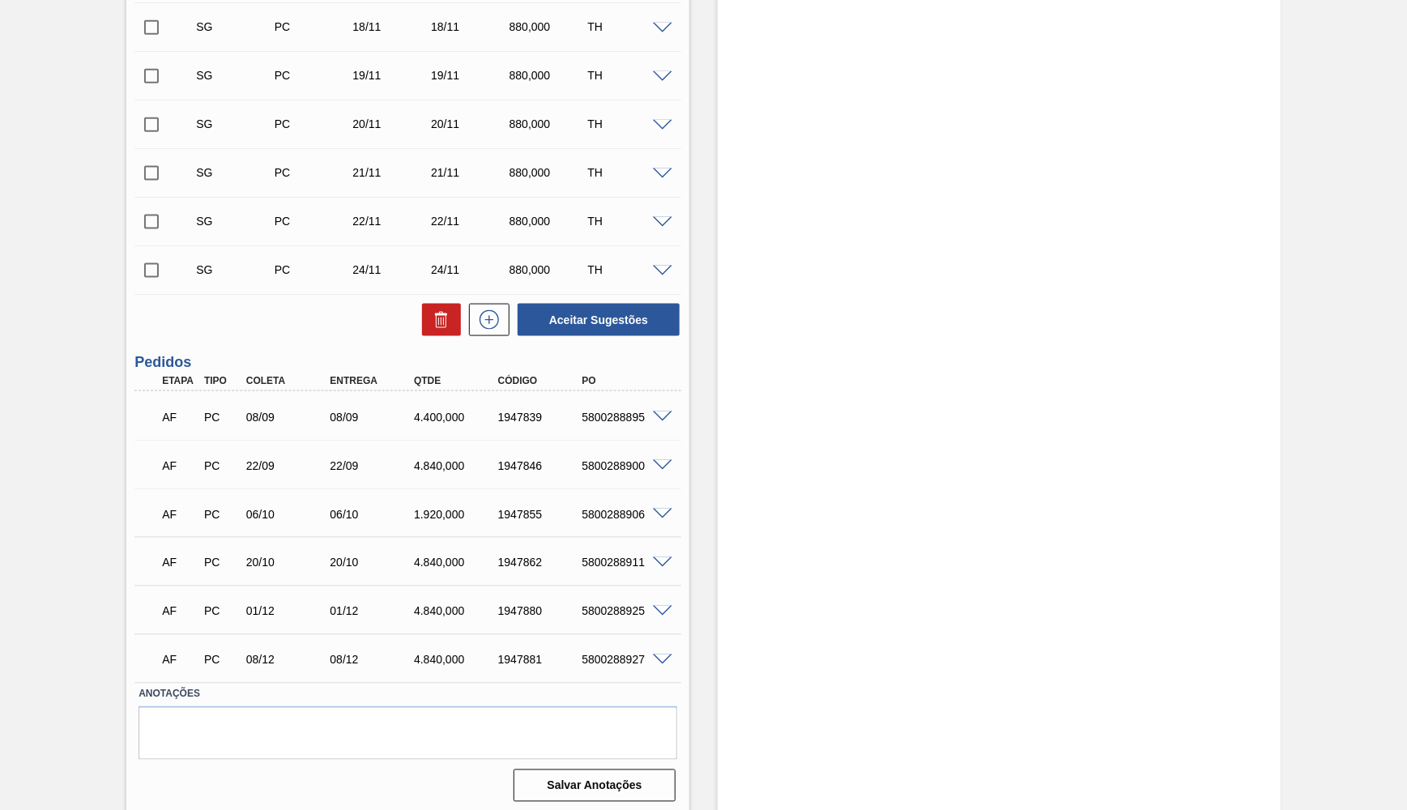
click at [620, 411] on div "5800288895" at bounding box center [623, 417] width 93 height 13
copy div "5800288895"
click at [306, 499] on div "AF PC 06/10 06/10 1.920,000 1947855 5800288906" at bounding box center [403, 512] width 504 height 32
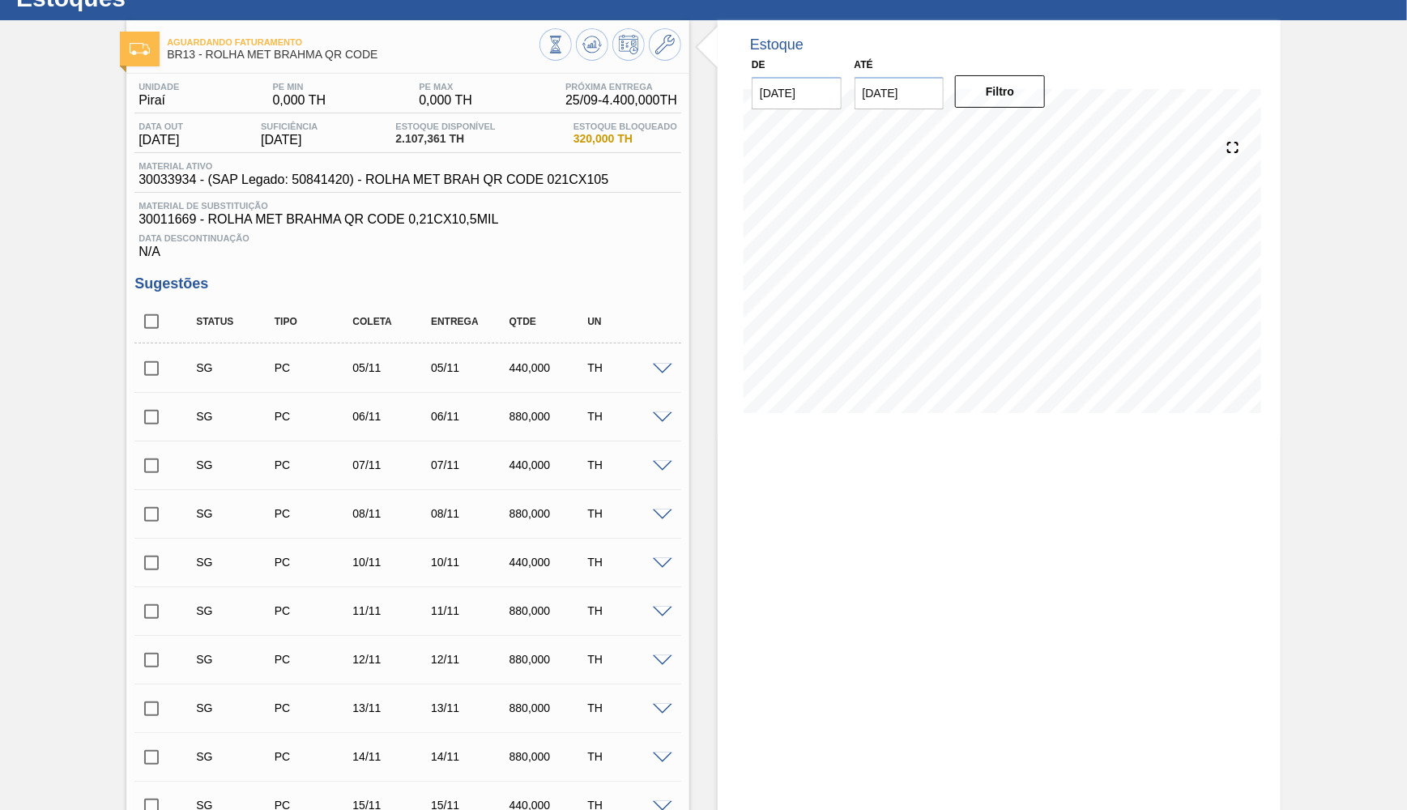
scroll to position [0, 0]
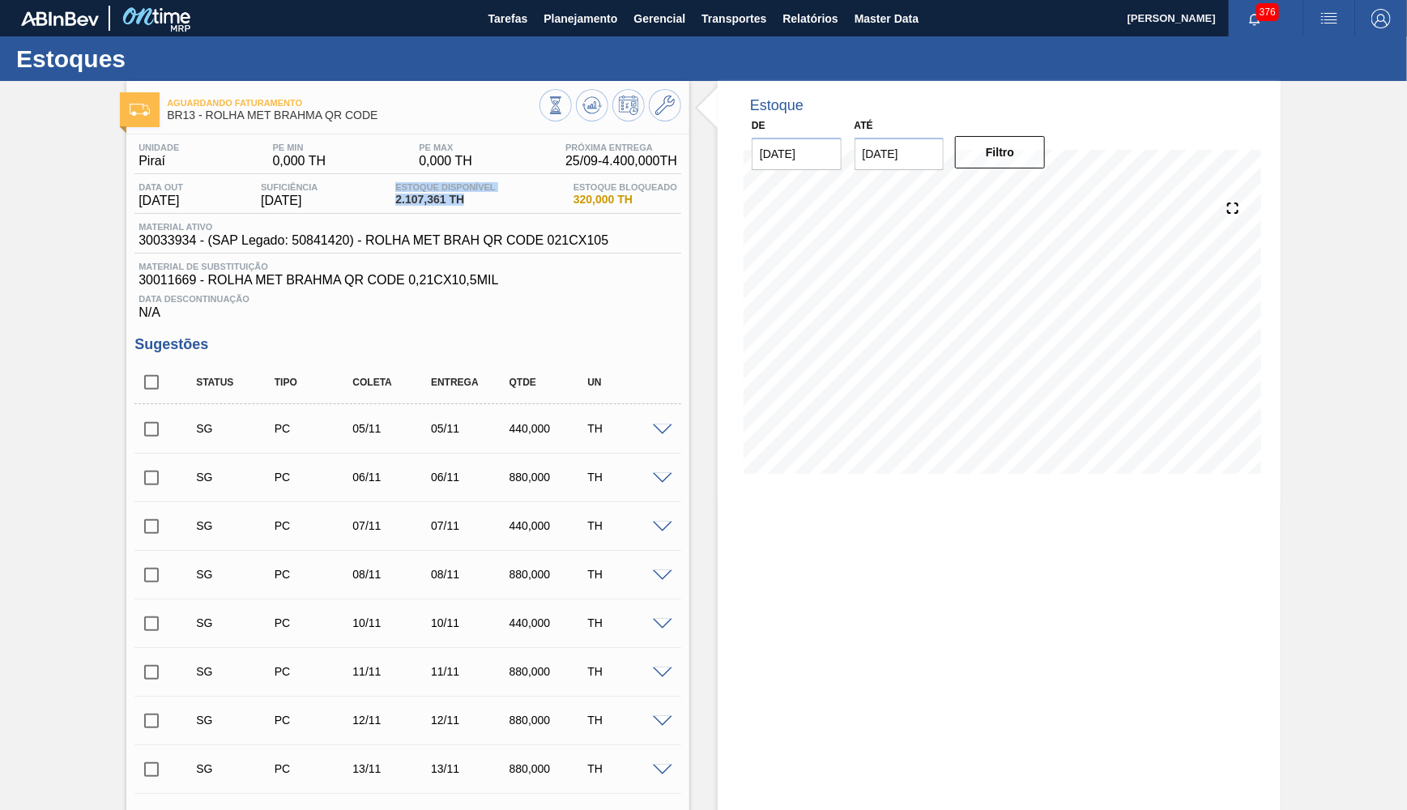
drag, startPoint x: 385, startPoint y: 186, endPoint x: 360, endPoint y: 675, distance: 489.0
click at [528, 202] on div "Data out 05/11/2025 Suficiência 05/11/2025 Estoque Disponível 2.107,361 TH Esto…" at bounding box center [407, 198] width 547 height 32
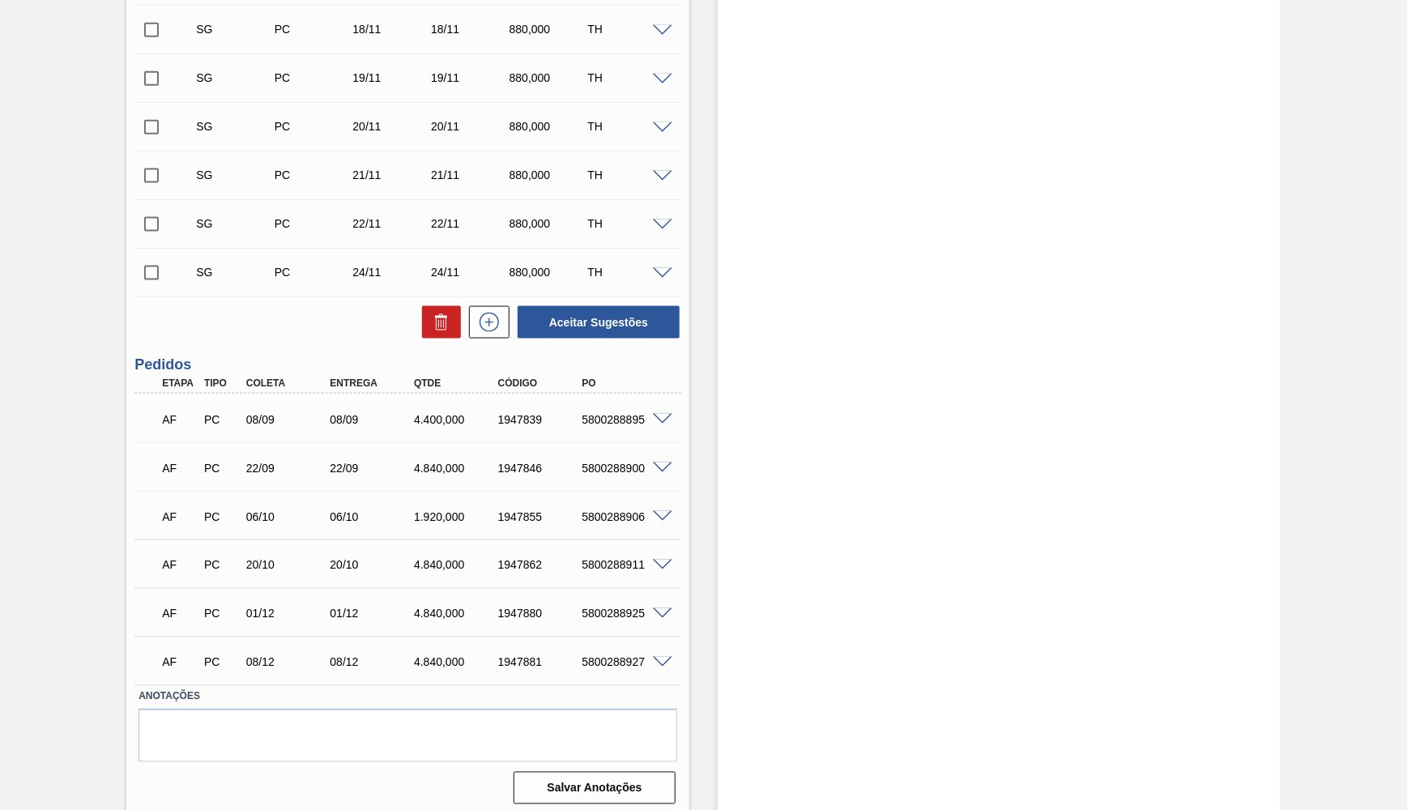
scroll to position [936, 0]
drag, startPoint x: 556, startPoint y: 413, endPoint x: 652, endPoint y: 427, distance: 97.4
click at [587, 424] on div "1947839" at bounding box center [540, 417] width 93 height 13
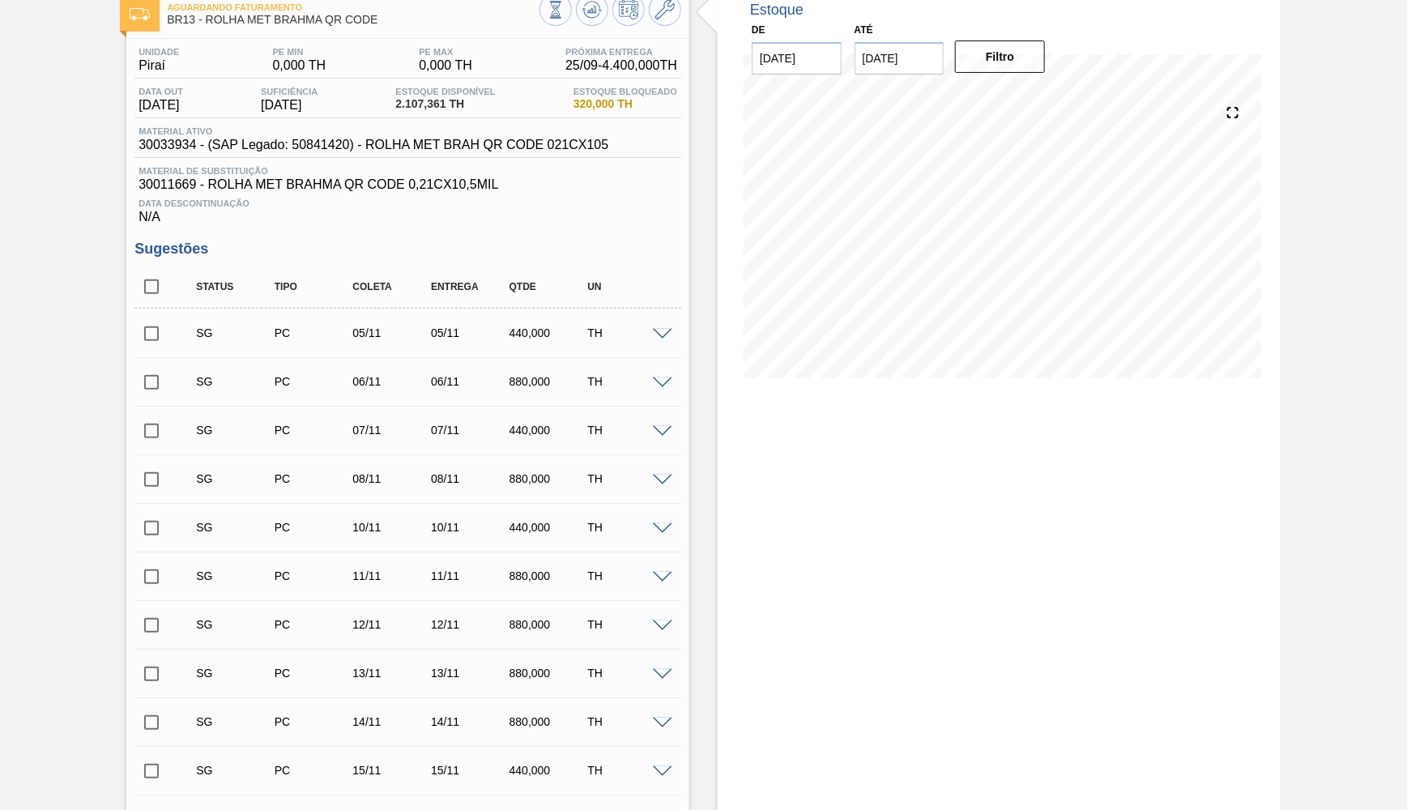
scroll to position [0, 0]
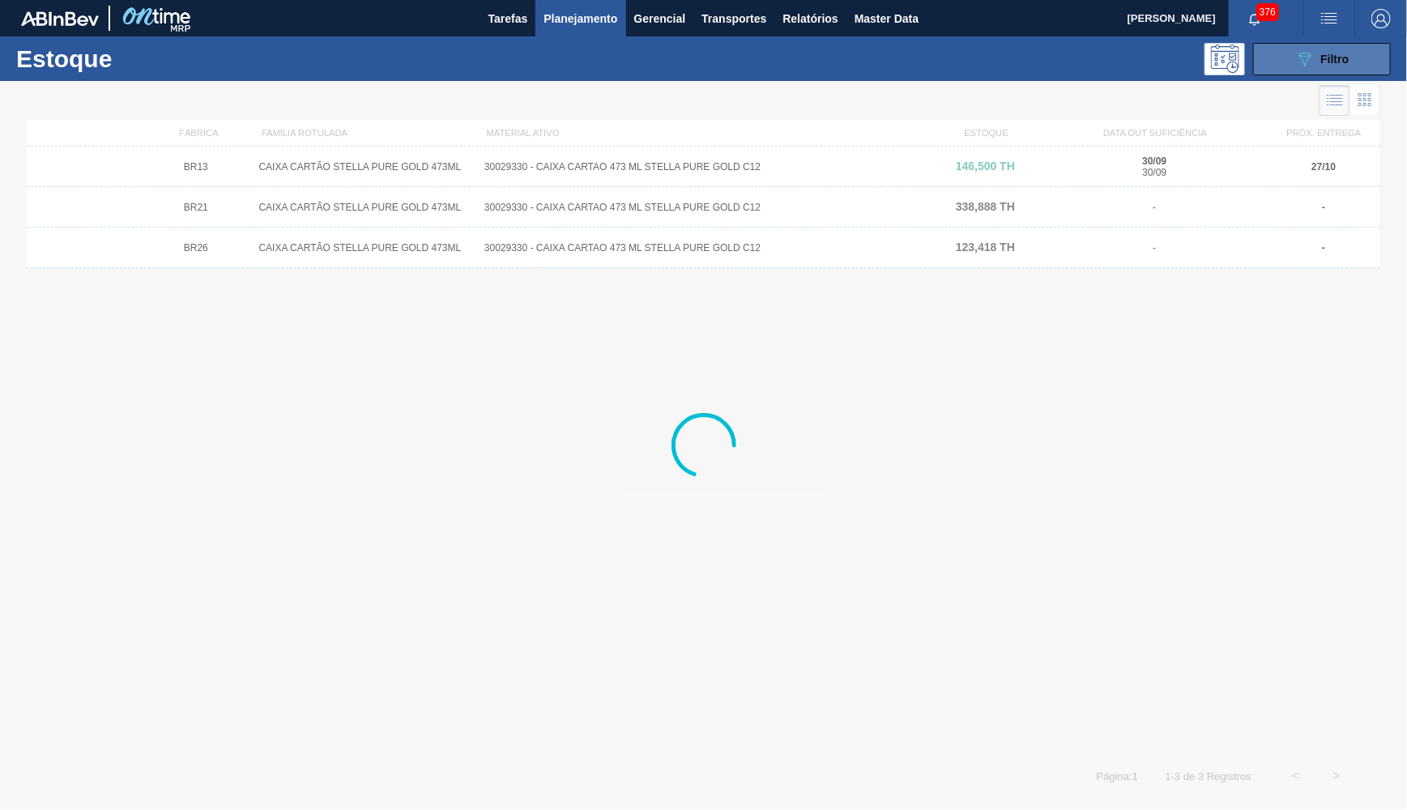
click at [1289, 53] on button "089F7B8B-B2A5-4AFE-B5C0-19BA573D28AC Filtro" at bounding box center [1322, 59] width 138 height 32
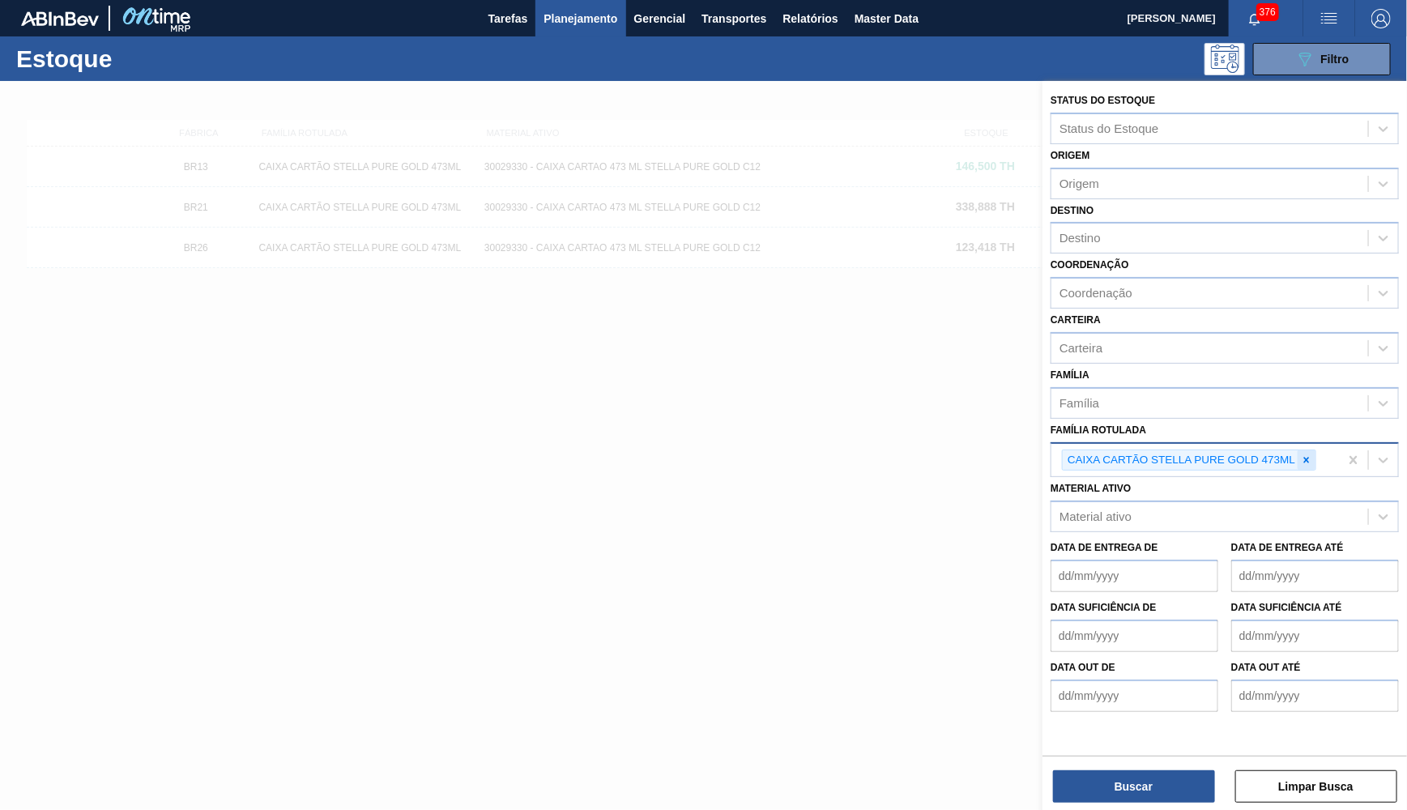
click at [1310, 450] on div at bounding box center [1306, 460] width 18 height 20
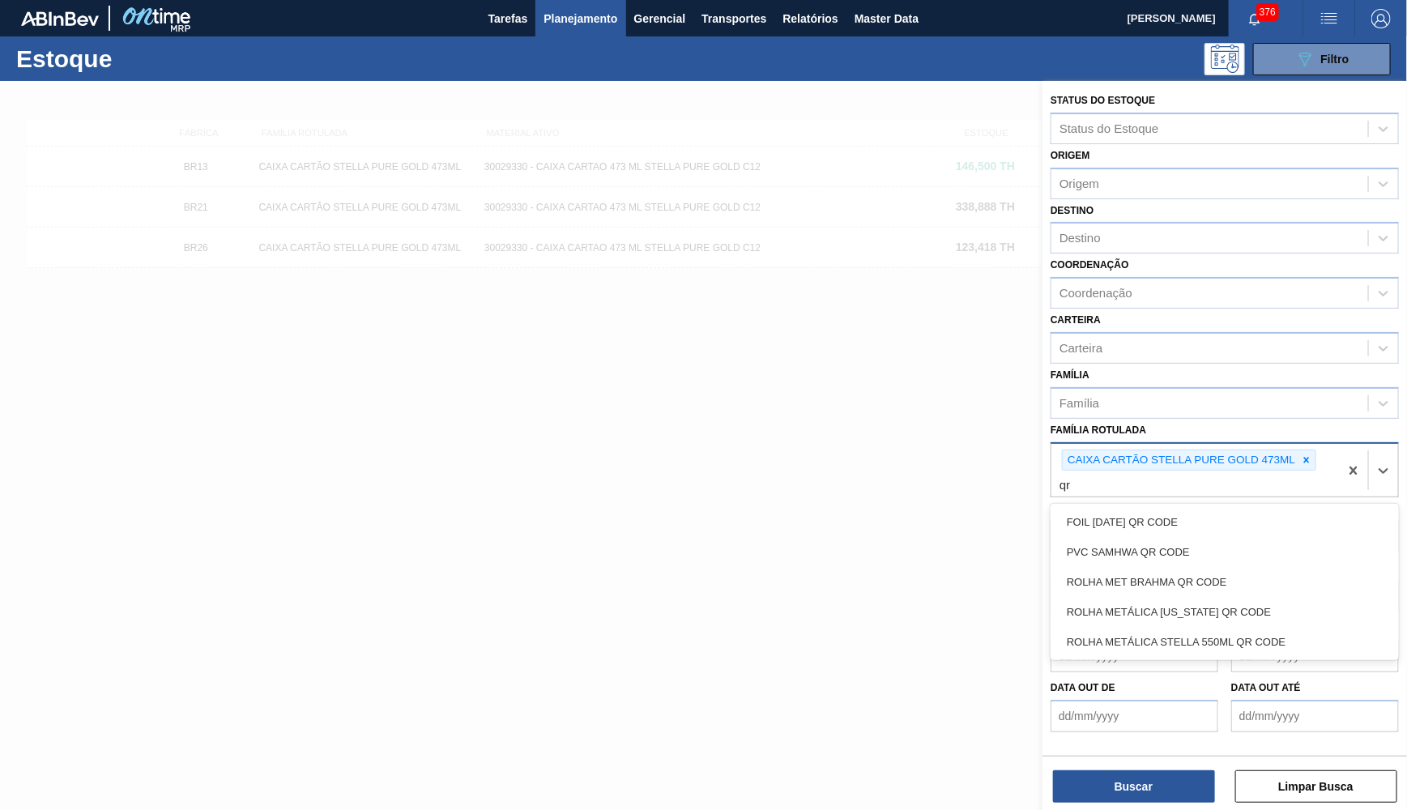
type Rotulada "qr co"
drag, startPoint x: 1223, startPoint y: 540, endPoint x: 1236, endPoint y: 547, distance: 14.5
click at [1236, 547] on div "FOIL [DATE] QR CODE PVC SAMHWA QR CODE ROLHA MET BRAHMA QR CODE ROLHA METÁLICA …" at bounding box center [1224, 582] width 348 height 156
click at [1236, 567] on div "ROLHA MET BRAHMA QR CODE" at bounding box center [1224, 582] width 348 height 30
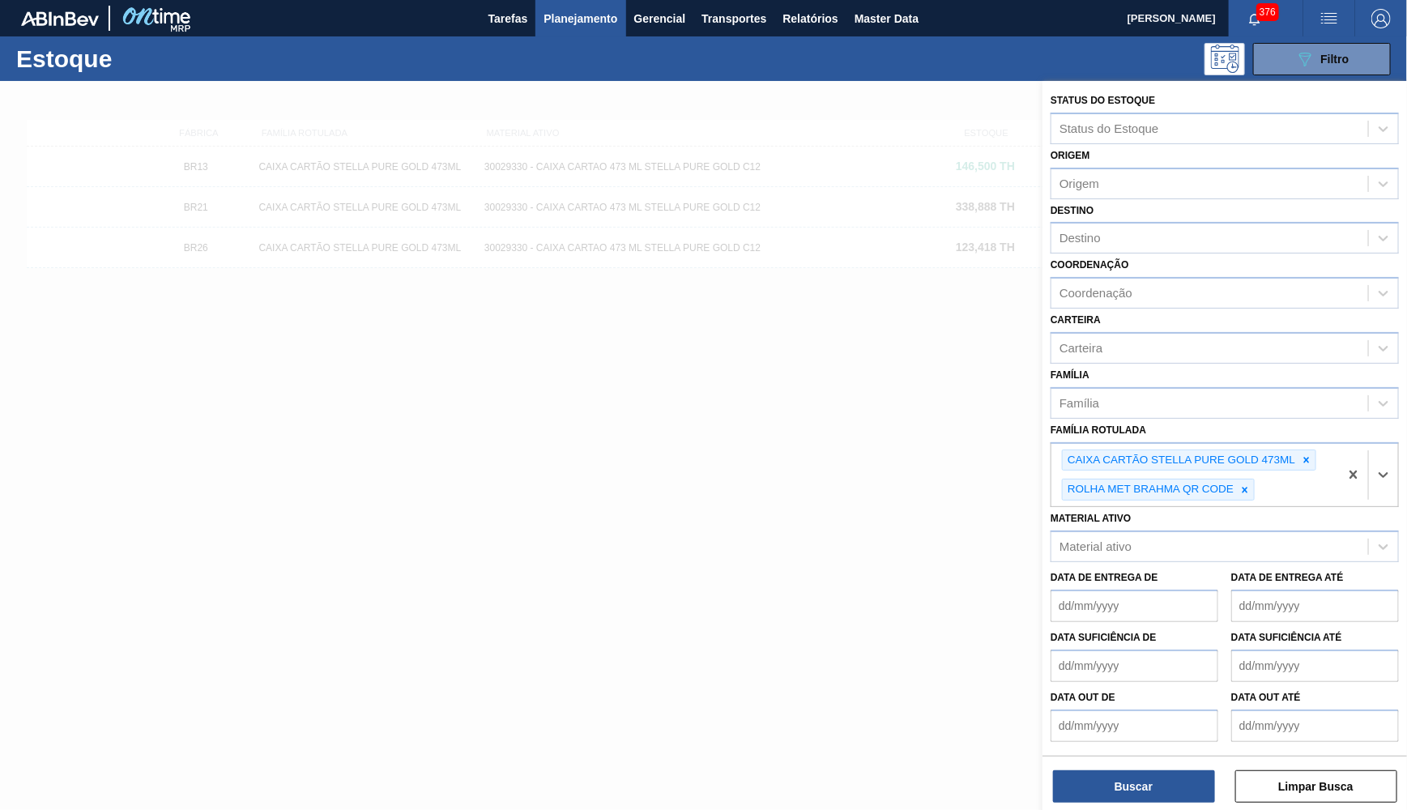
click at [1184, 419] on div "Família Rotulada option ROLHA MET BRAHMA QR CODE, selected. Select is focused ,…" at bounding box center [1224, 463] width 348 height 89
click at [1310, 454] on icon at bounding box center [1306, 459] width 11 height 11
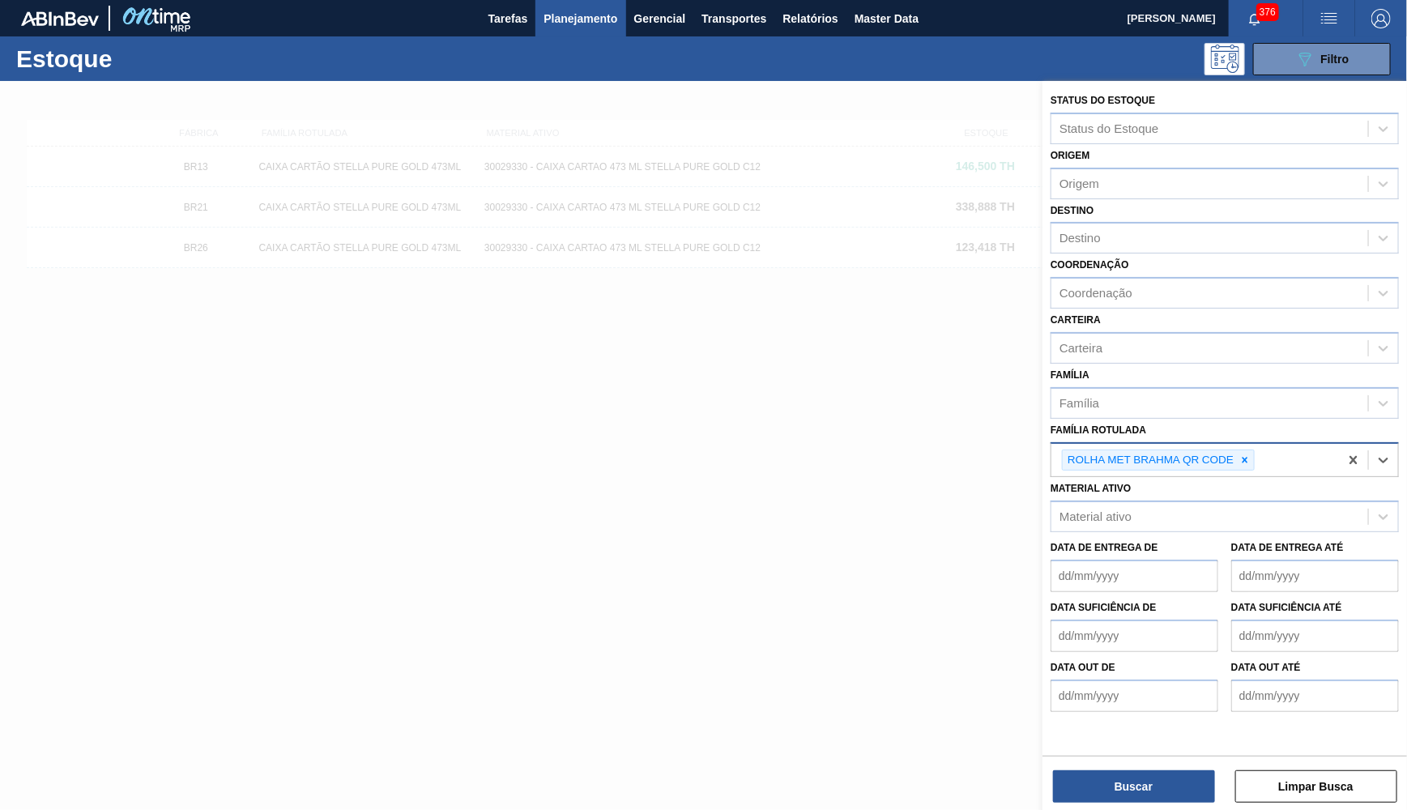
click at [1198, 762] on div "Buscar Limpar Busca" at bounding box center [1224, 778] width 364 height 45
click at [1184, 787] on button "Buscar" at bounding box center [1134, 786] width 162 height 32
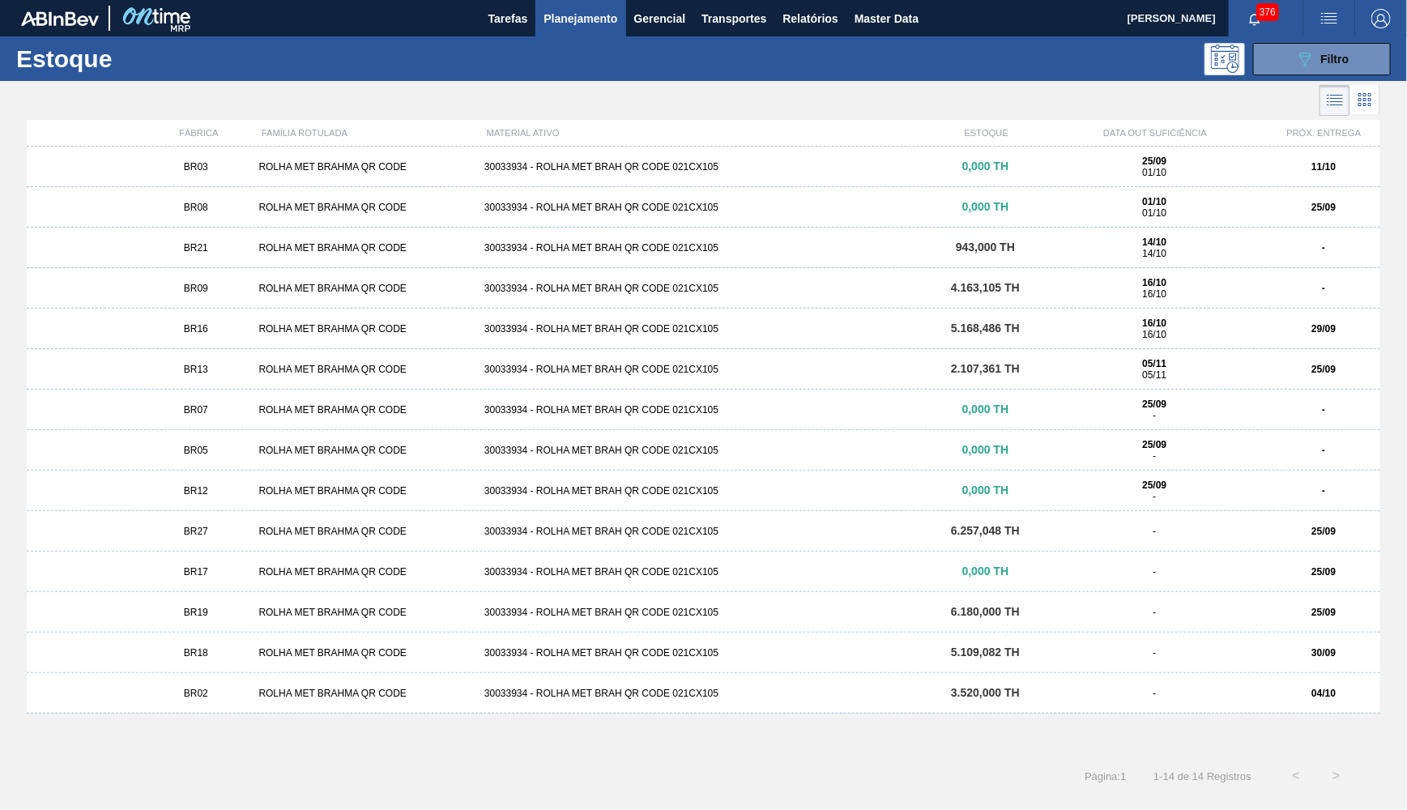
click at [281, 356] on div "BR13 ROLHA MET BRAHMA QR CODE 30033934 - ROLHA MET BRAH QR CODE 021CX105 2.107,…" at bounding box center [703, 369] width 1353 height 40
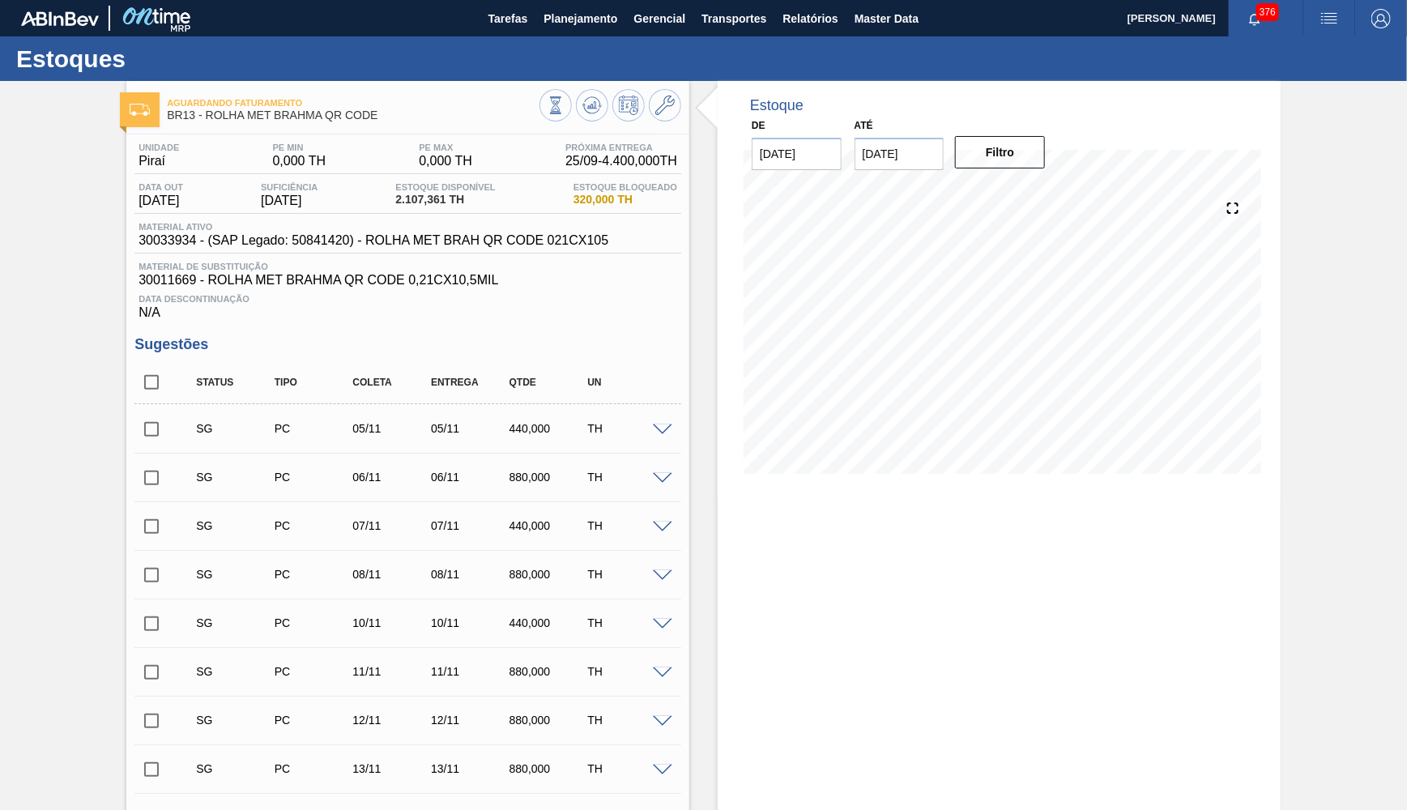
type input "[DATE]"
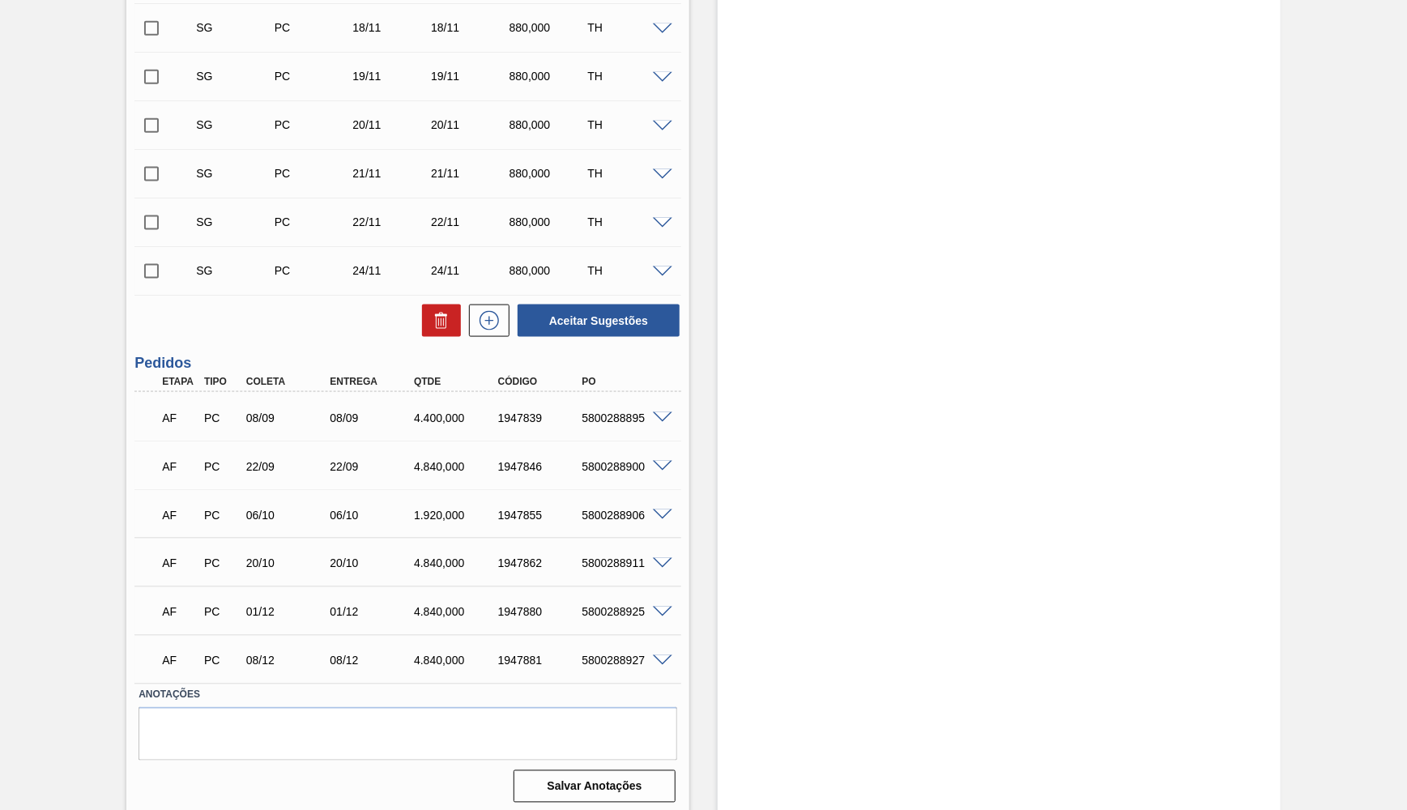
scroll to position [936, 0]
drag, startPoint x: 334, startPoint y: 425, endPoint x: 425, endPoint y: 429, distance: 91.6
click at [328, 426] on div "AF PC 08/09 08/09 4.400,000 1947839 5800288895" at bounding box center [403, 415] width 504 height 32
click at [480, 428] on div "AF PC 08/09 08/09 4.400,000 1947839 5800288895" at bounding box center [403, 415] width 504 height 32
click at [564, 417] on div "1947839" at bounding box center [540, 417] width 93 height 13
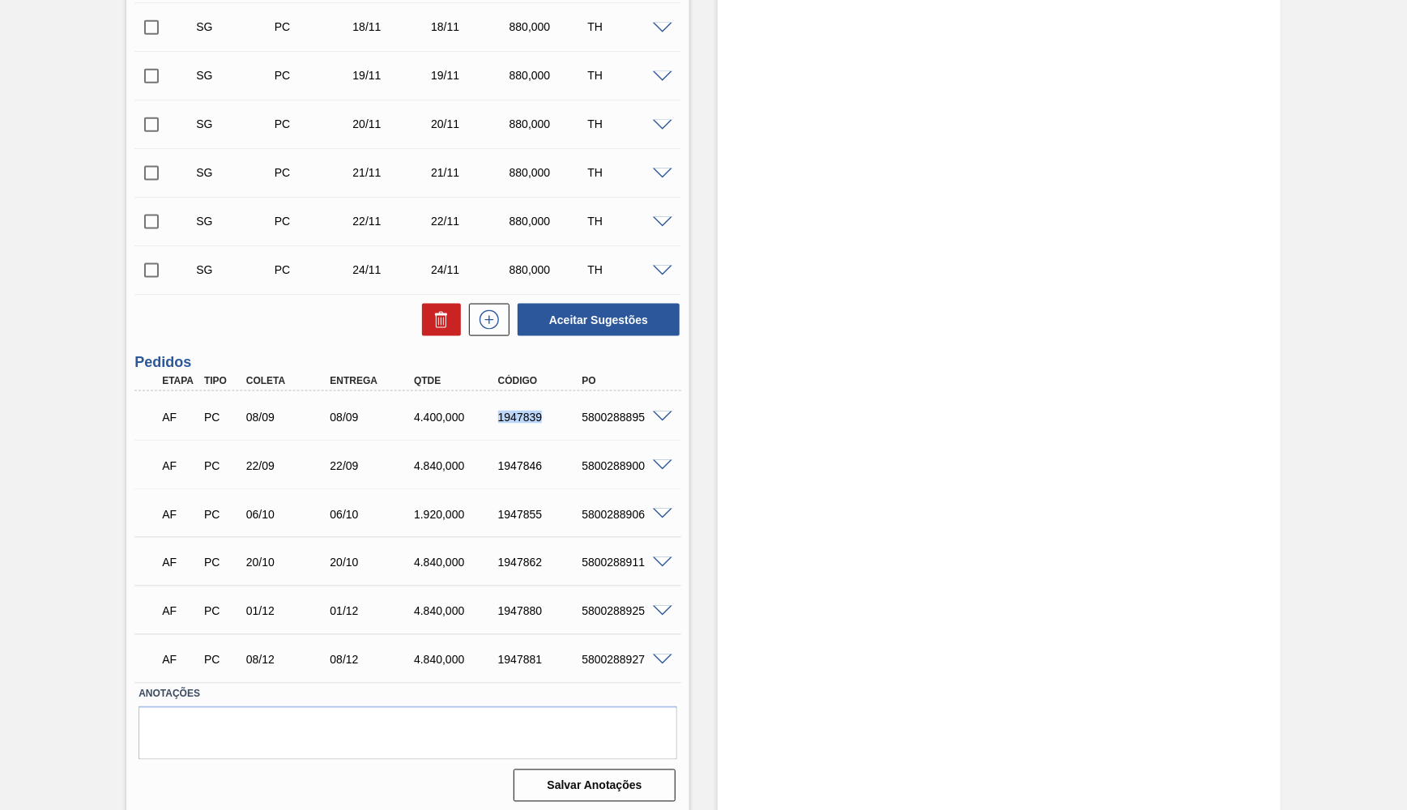
click at [564, 417] on div "1947839" at bounding box center [540, 417] width 93 height 13
click at [427, 461] on div "4.840,000" at bounding box center [456, 465] width 93 height 13
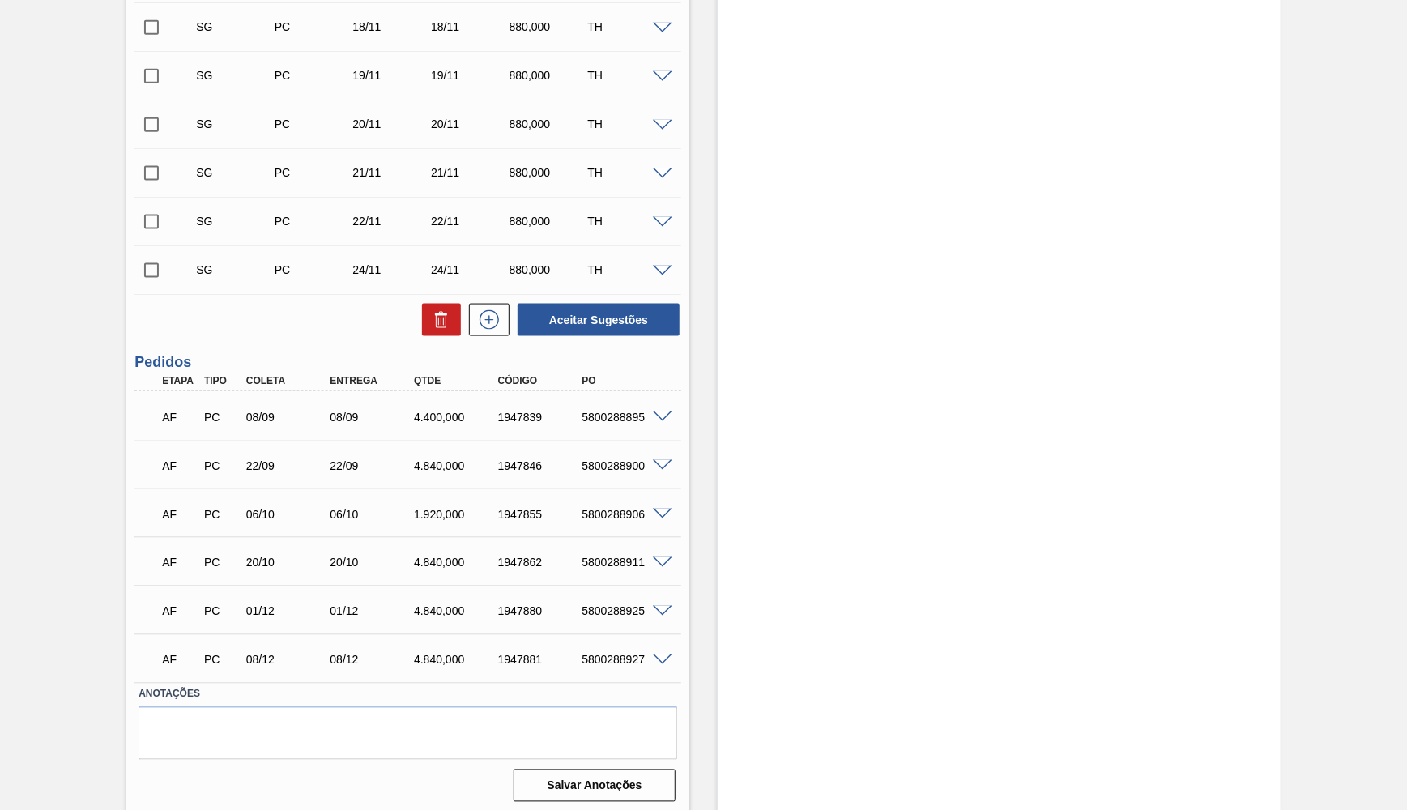
click at [620, 461] on div "5800288900" at bounding box center [623, 465] width 93 height 13
click at [503, 420] on div "4.400,000" at bounding box center [456, 417] width 93 height 13
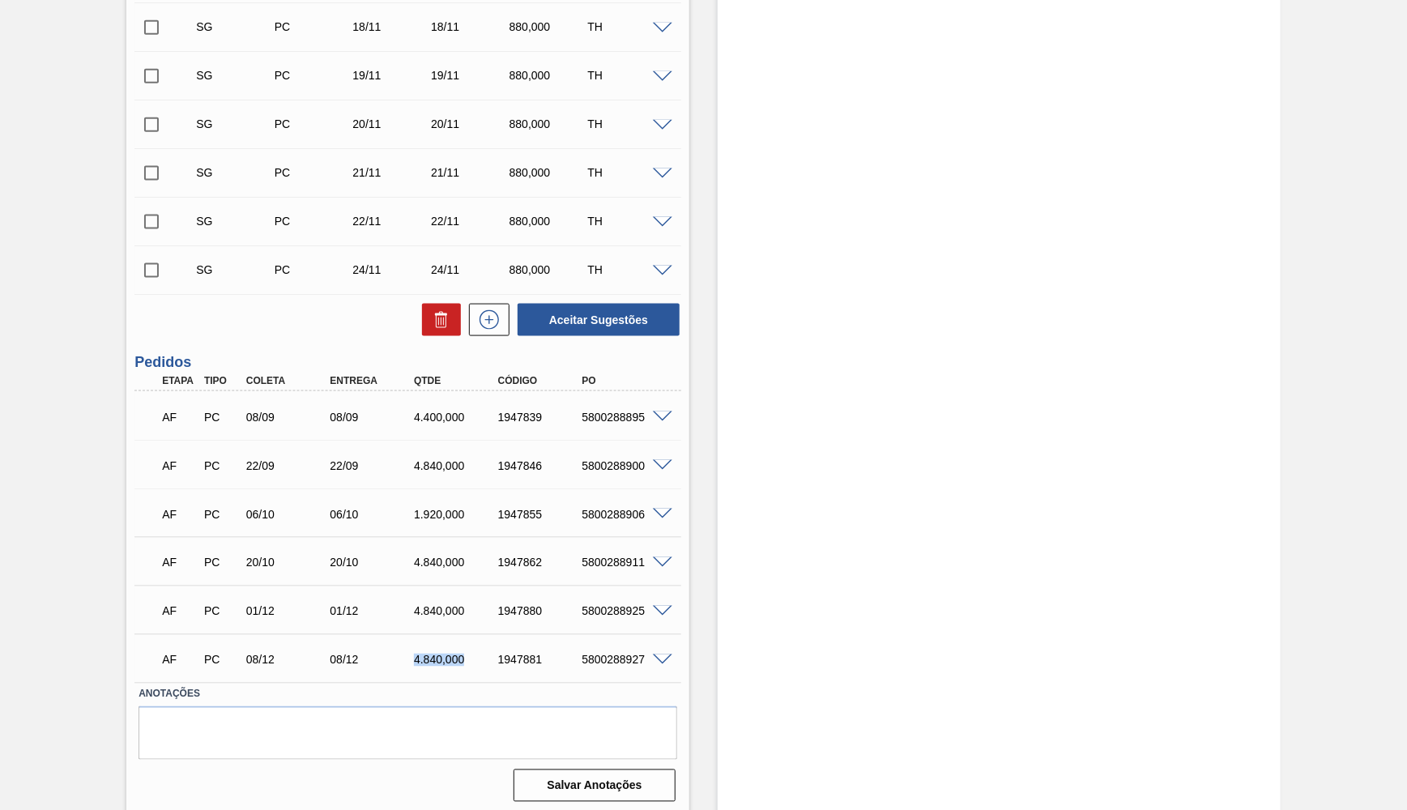
drag, startPoint x: 387, startPoint y: 656, endPoint x: 475, endPoint y: 657, distance: 87.5
click at [419, 657] on div "08/12" at bounding box center [372, 660] width 93 height 13
drag, startPoint x: 403, startPoint y: 512, endPoint x: 485, endPoint y: 533, distance: 85.3
click at [419, 521] on div "06/10" at bounding box center [372, 514] width 93 height 13
click at [658, 498] on div "AF PC 06/10 06/10 1.920,000 1947855 5800288906" at bounding box center [407, 512] width 547 height 40
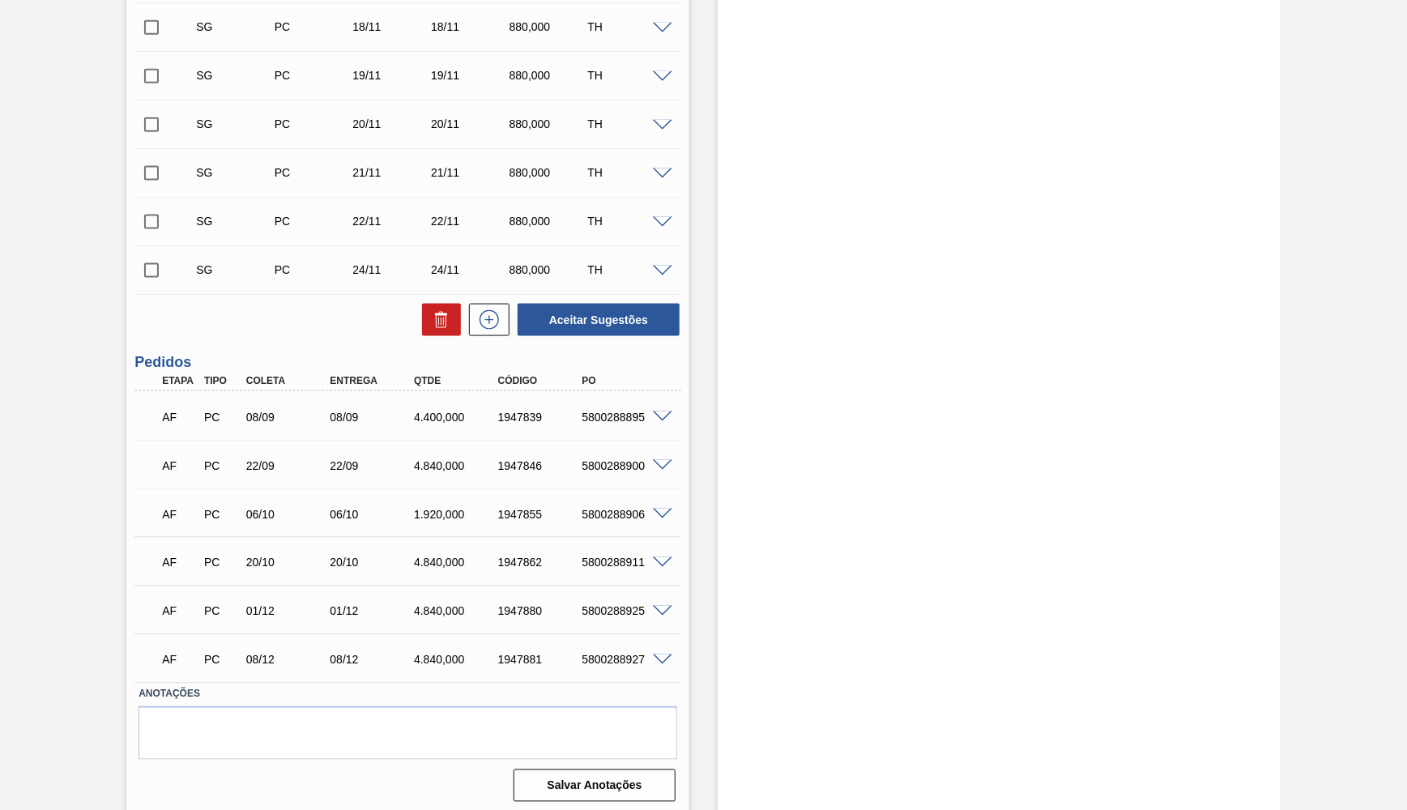
click at [681, 511] on div at bounding box center [665, 513] width 32 height 12
click at [670, 509] on span at bounding box center [662, 515] width 19 height 12
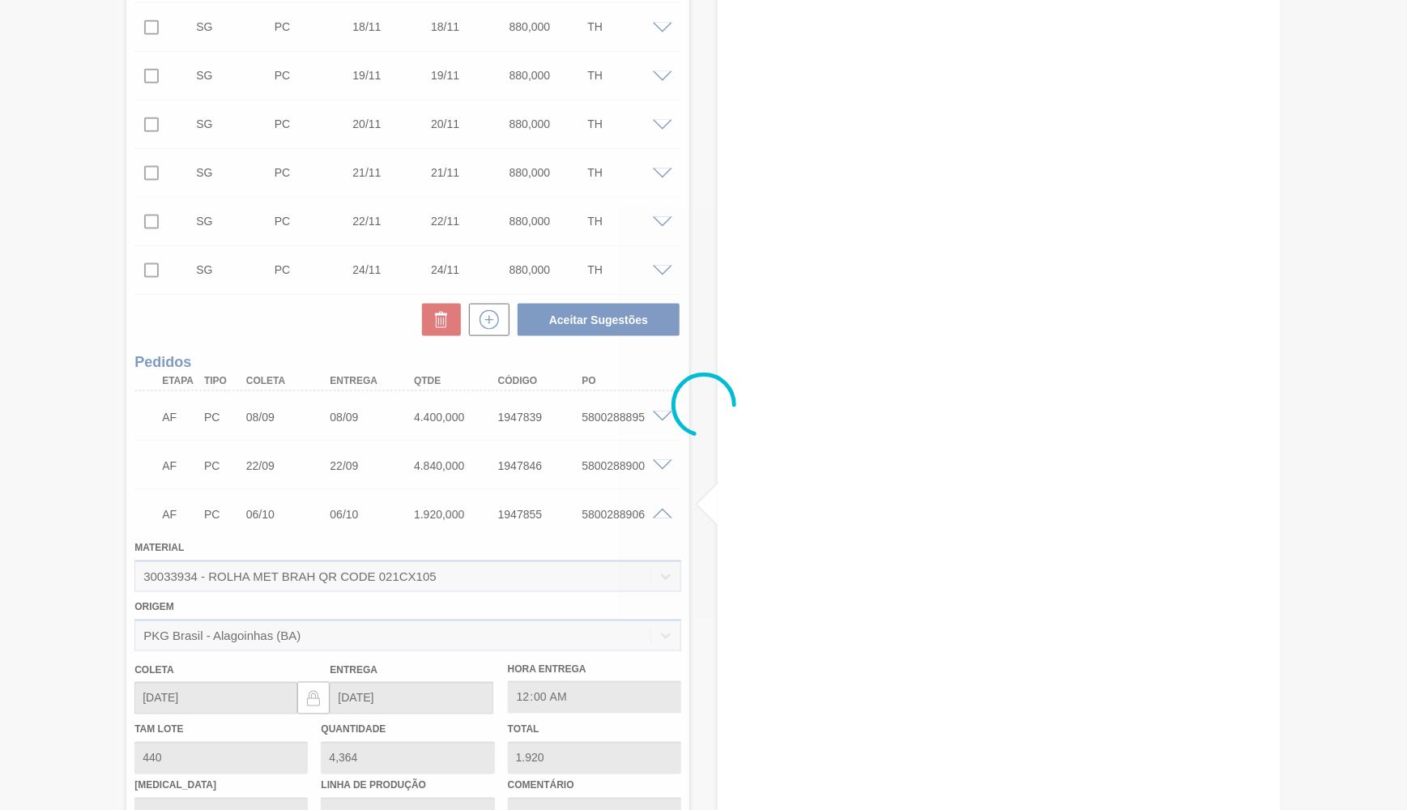
click at [666, 505] on div at bounding box center [703, 405] width 1407 height 810
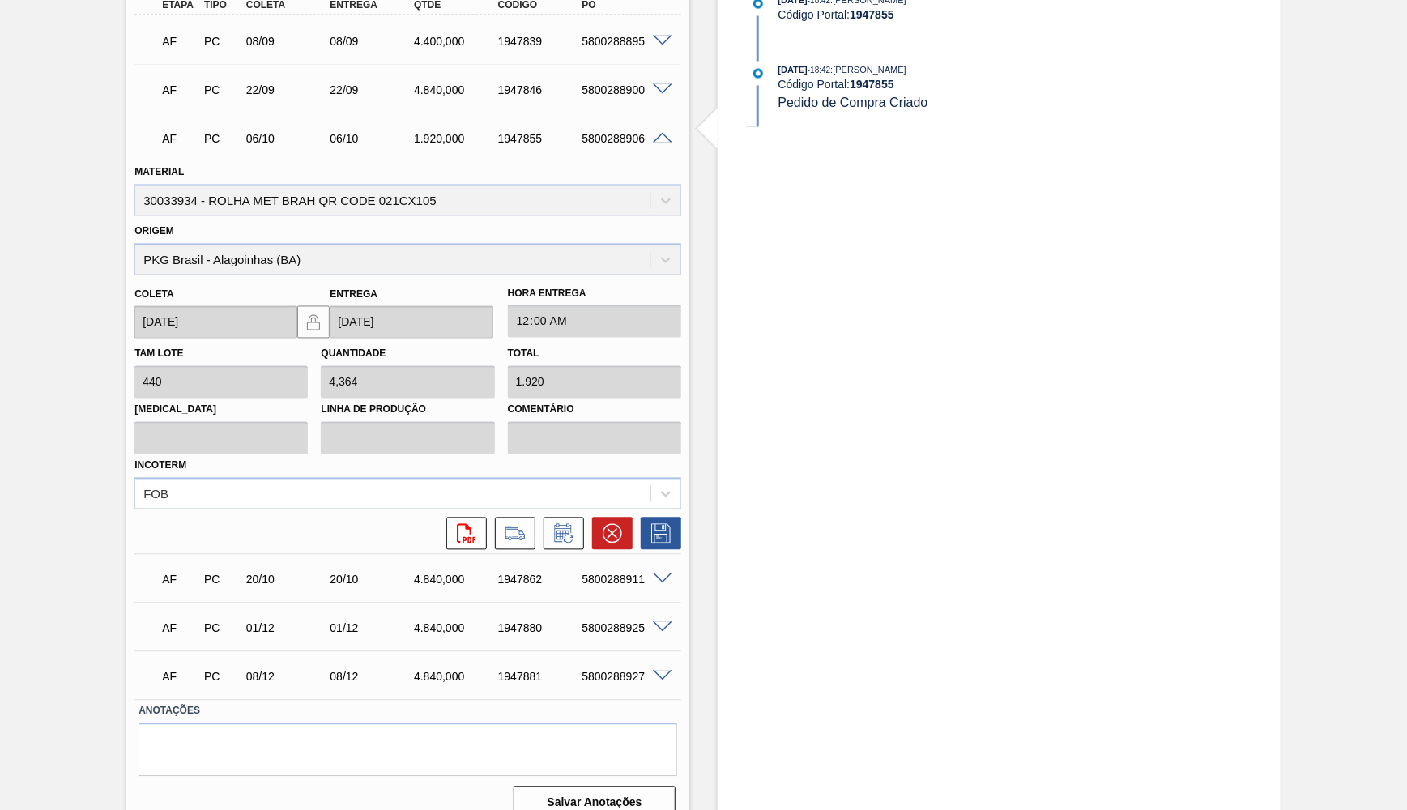
scroll to position [1090, 0]
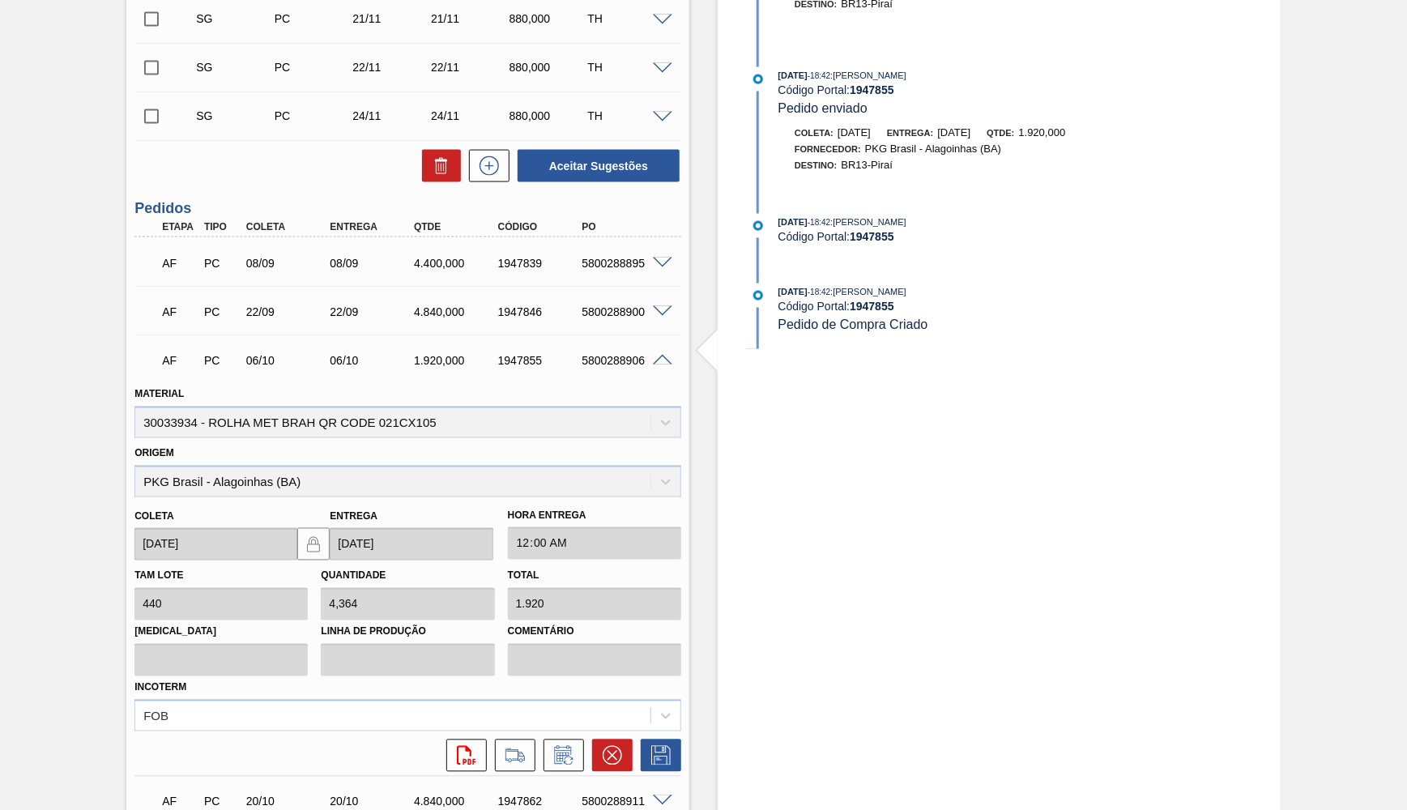
click at [653, 357] on div at bounding box center [665, 359] width 32 height 12
click at [431, 320] on div "AF PC 22/09 22/09 4.840,000 1947846 5800288900" at bounding box center [403, 310] width 504 height 32
click at [434, 315] on div "4.840,000" at bounding box center [456, 311] width 93 height 13
click at [440, 309] on div "4.840,000" at bounding box center [456, 311] width 93 height 13
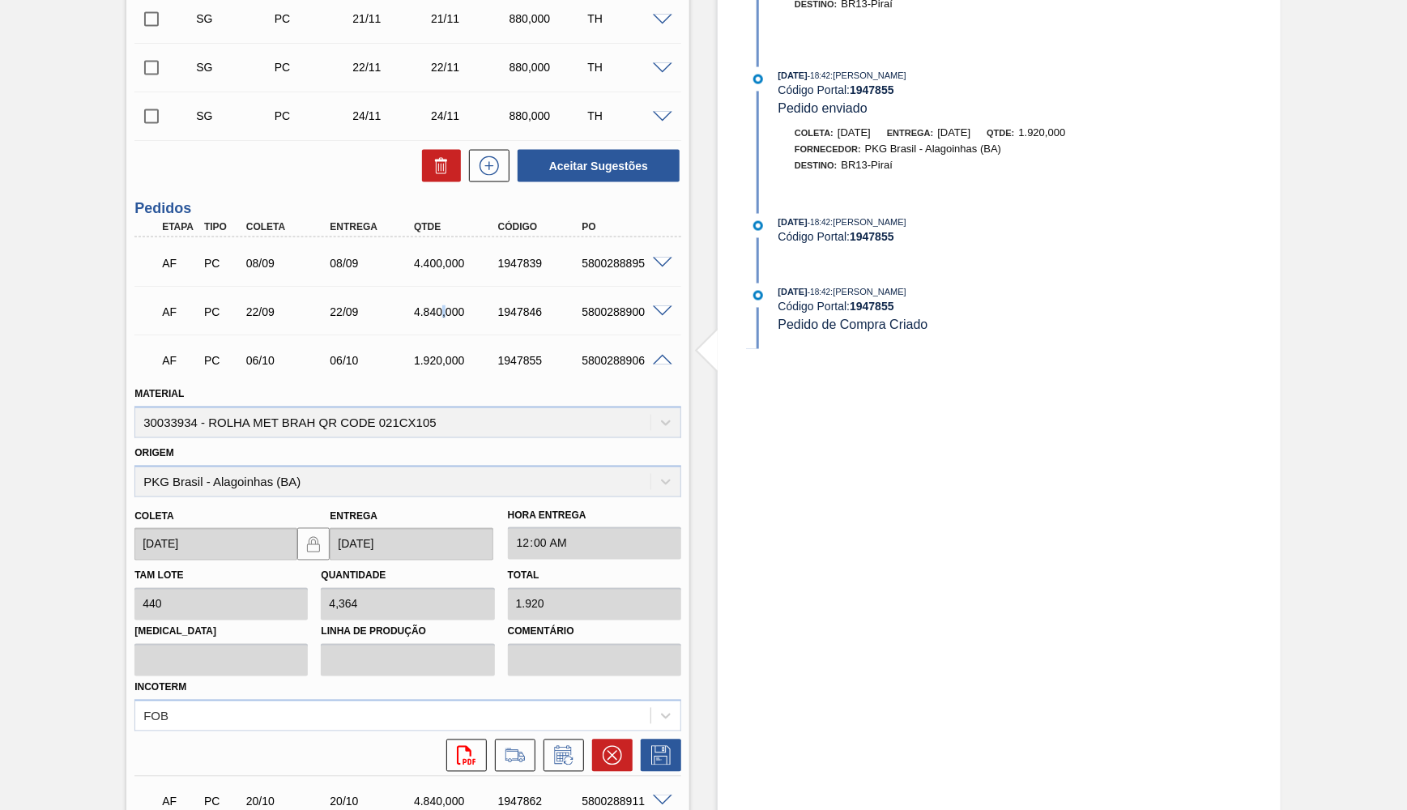
click at [440, 309] on div "4.840,000" at bounding box center [456, 311] width 93 height 13
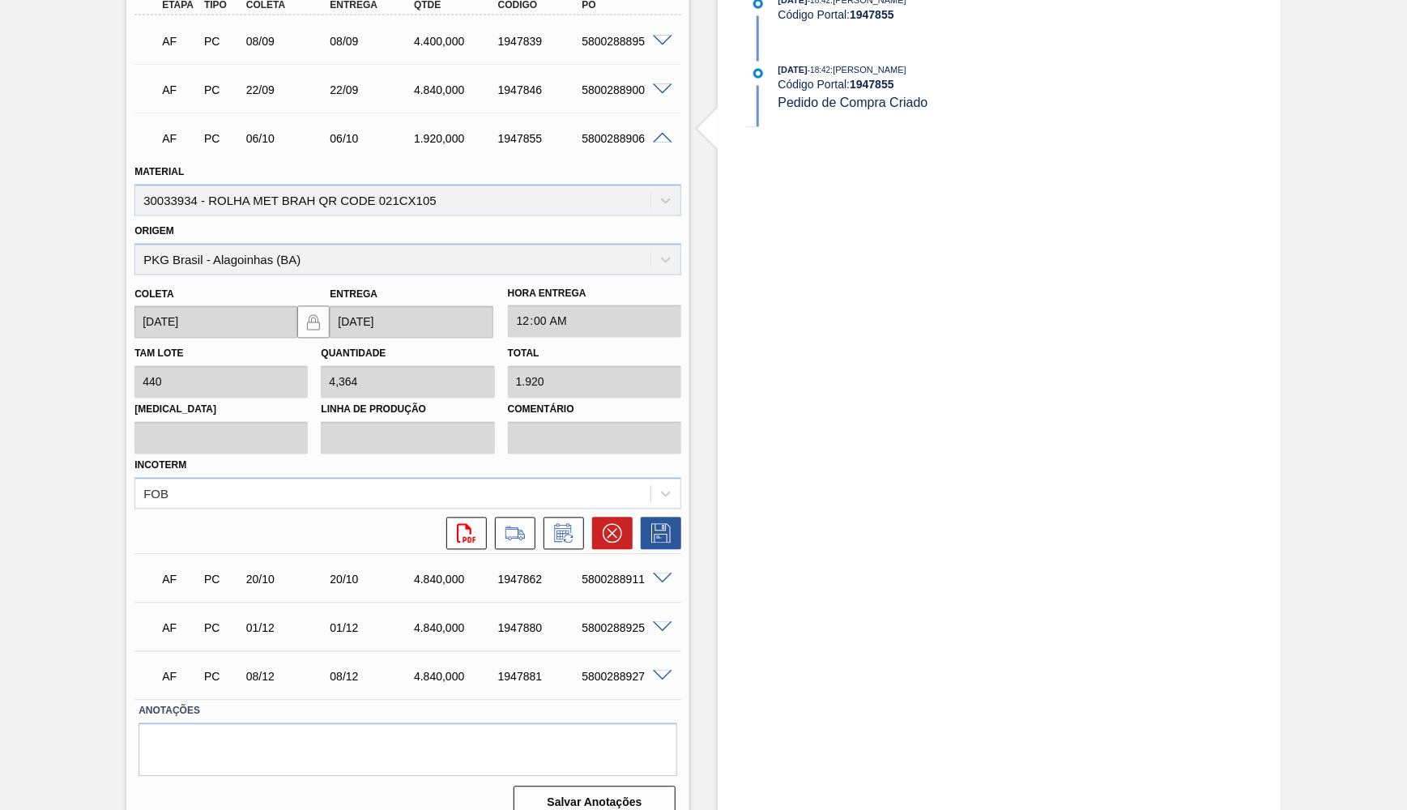
click at [665, 131] on div at bounding box center [665, 137] width 32 height 12
click at [658, 135] on span at bounding box center [662, 139] width 19 height 12
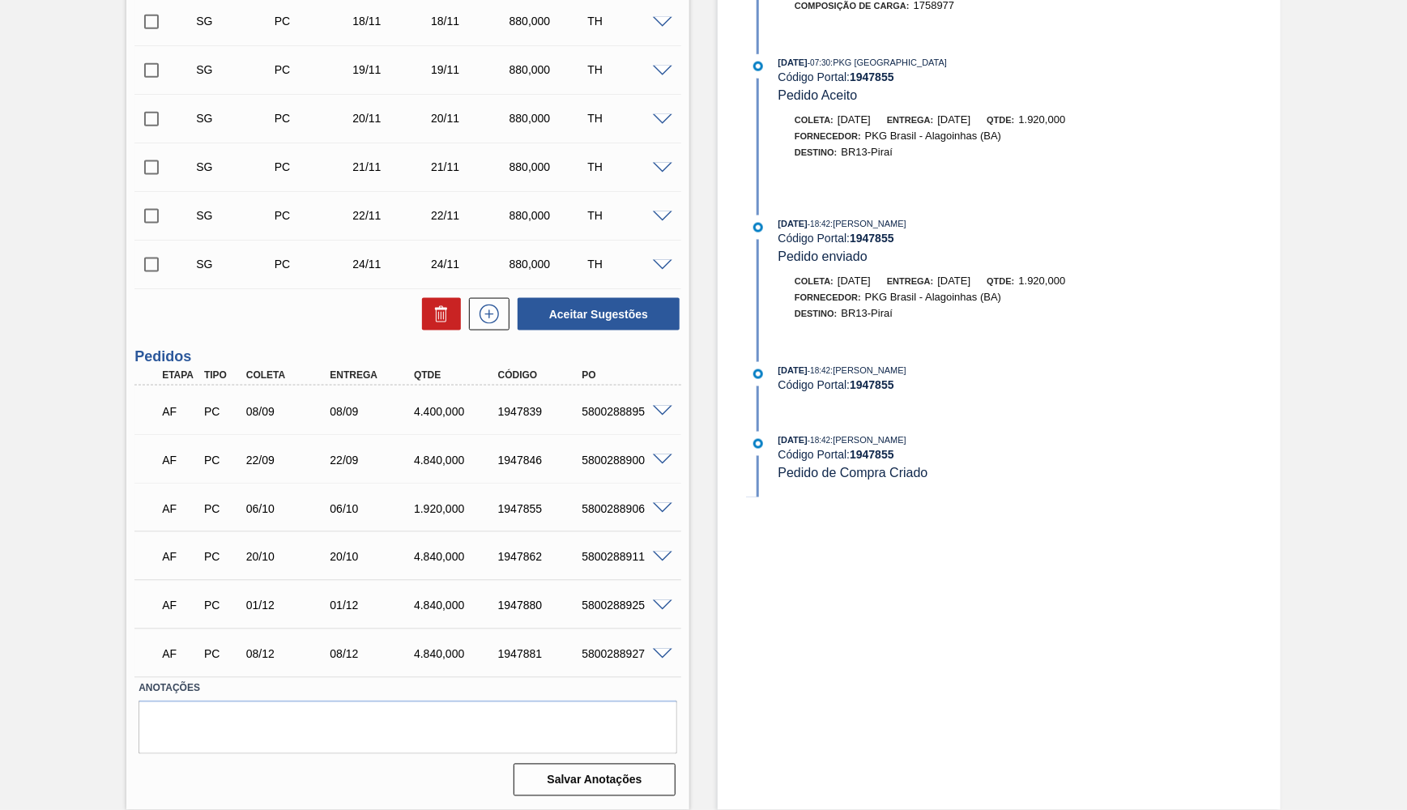
scroll to position [936, 0]
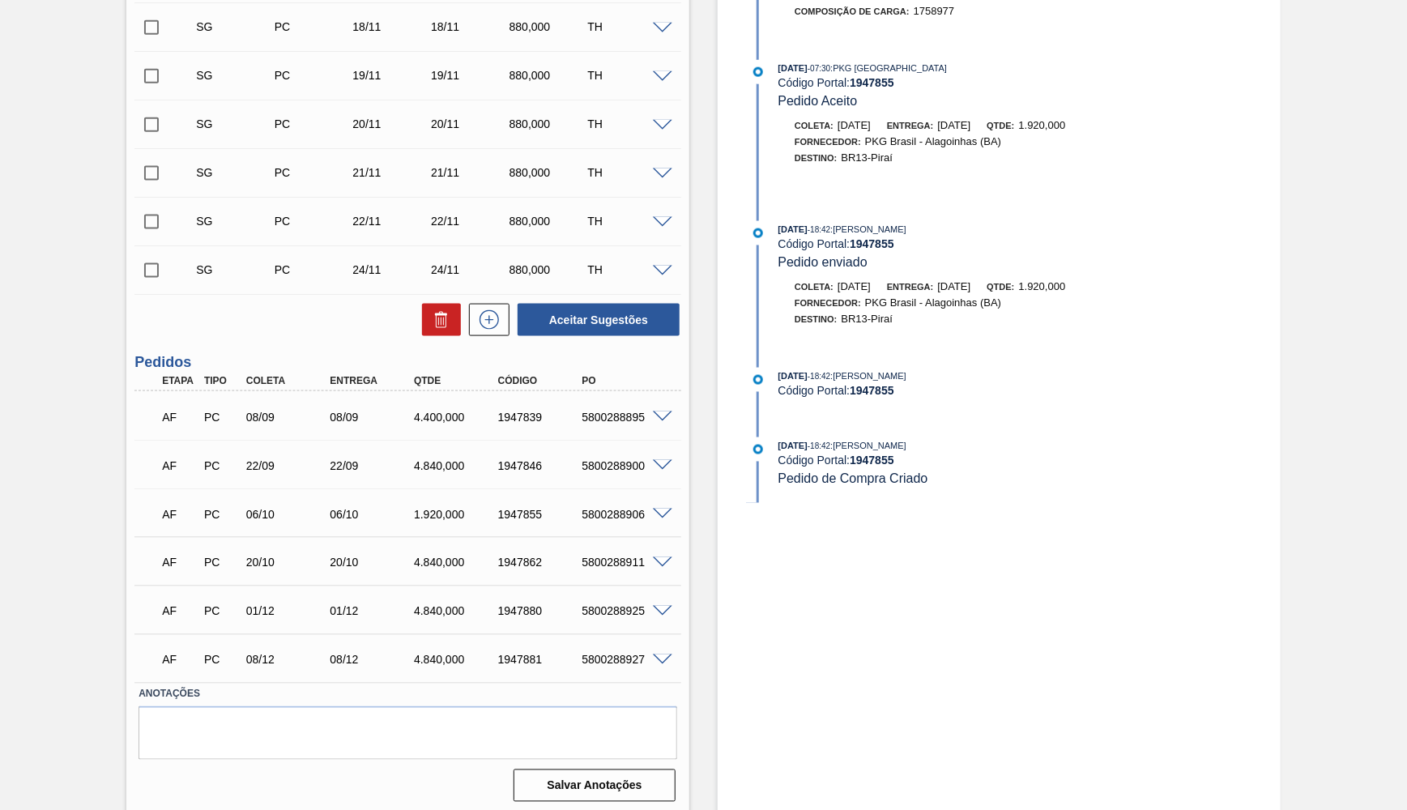
click at [594, 610] on div "5800288925" at bounding box center [623, 611] width 93 height 13
click at [435, 616] on div "AF PC 01/12 01/12 4.840,000 1947880 5800288925" at bounding box center [403, 610] width 504 height 32
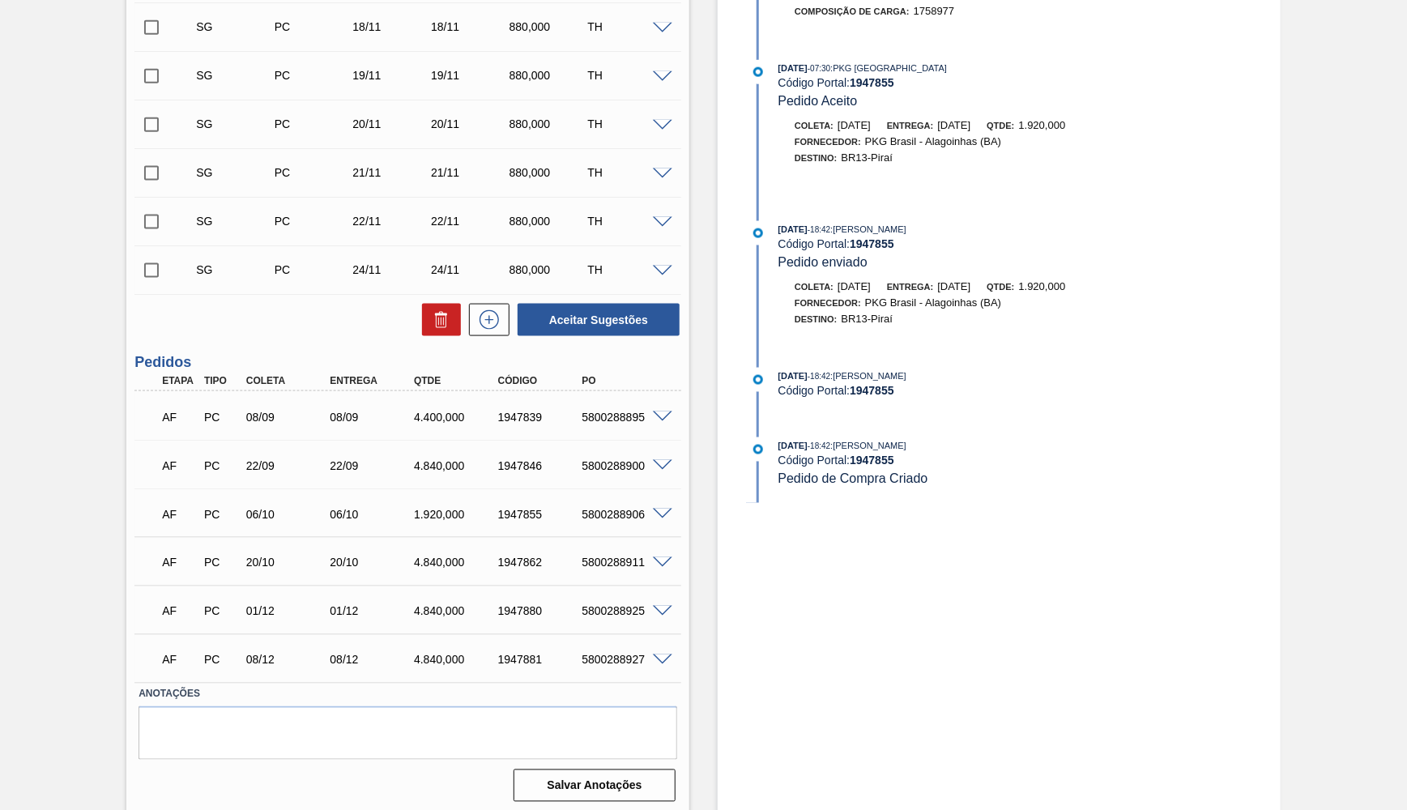
click at [435, 616] on div "AF PC 01/12 01/12 4.840,000 1947880 5800288925" at bounding box center [403, 610] width 504 height 32
click at [425, 611] on div "4.840,000" at bounding box center [456, 611] width 93 height 13
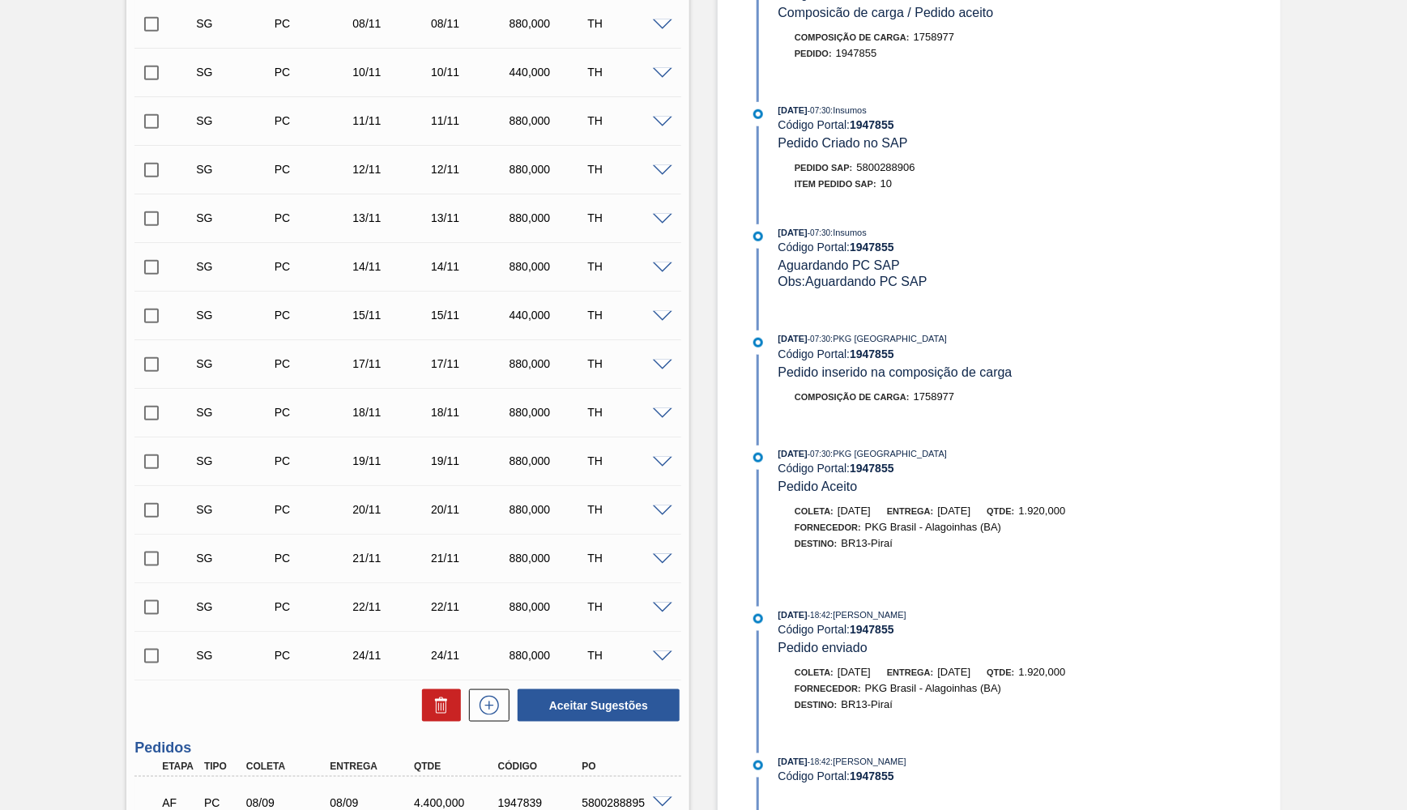
scroll to position [566, 0]
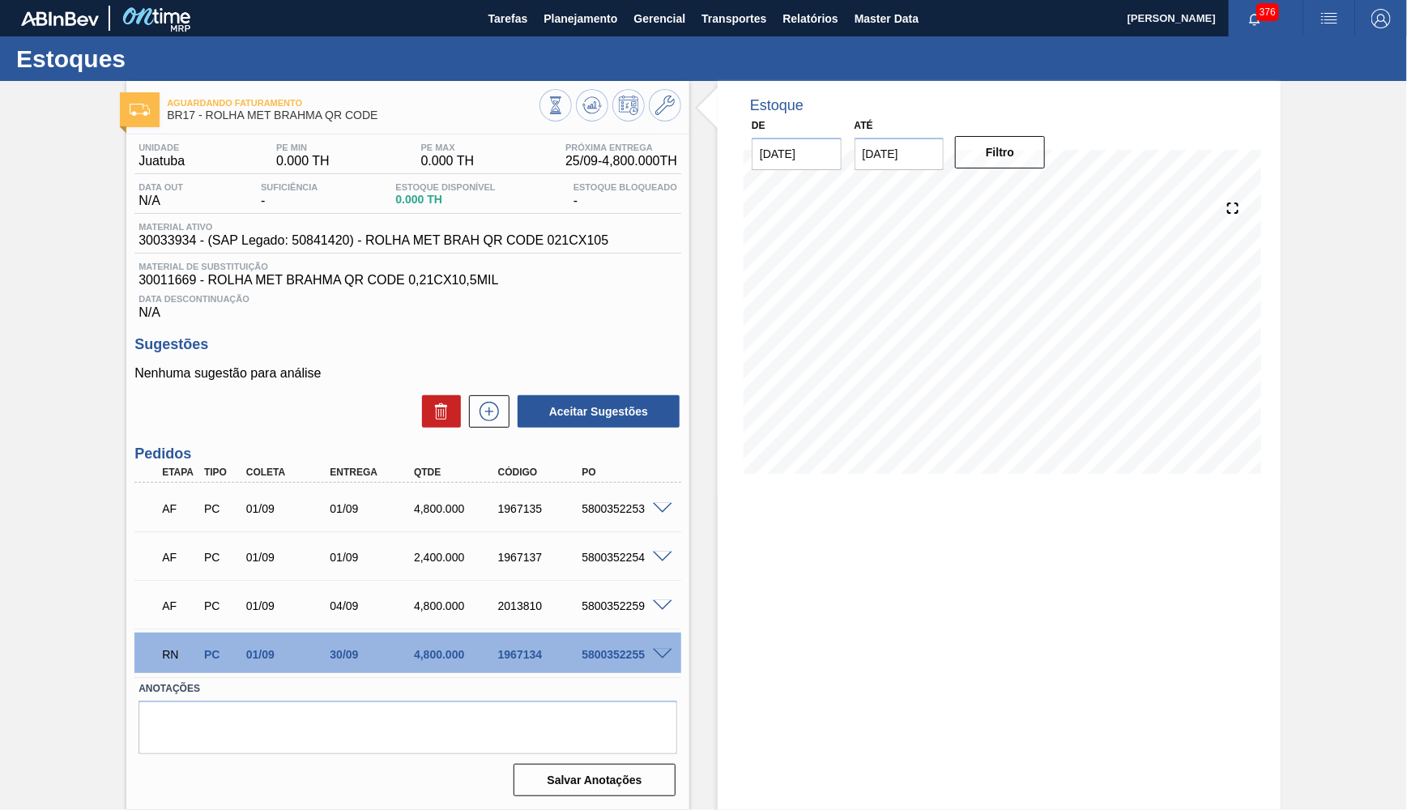
click at [665, 637] on div "RN PC 01/09 30/09 4,800.000 1967134 5800352255" at bounding box center [407, 653] width 547 height 40
click at [666, 647] on div at bounding box center [665, 653] width 32 height 12
click at [658, 649] on span at bounding box center [662, 655] width 19 height 12
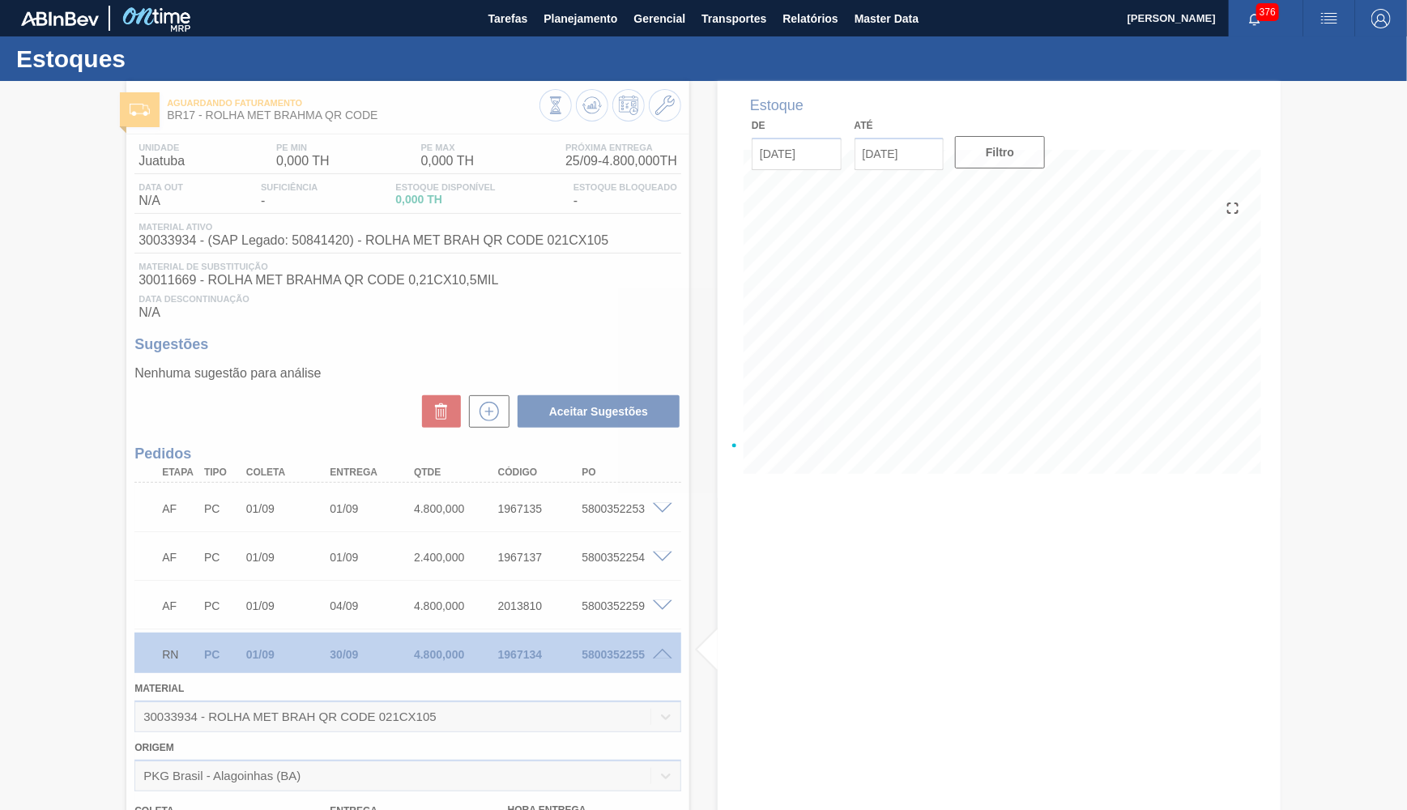
type input "10,909"
type input "4.800"
click at [658, 645] on div at bounding box center [703, 445] width 1407 height 729
